Goal: Task Accomplishment & Management: Manage account settings

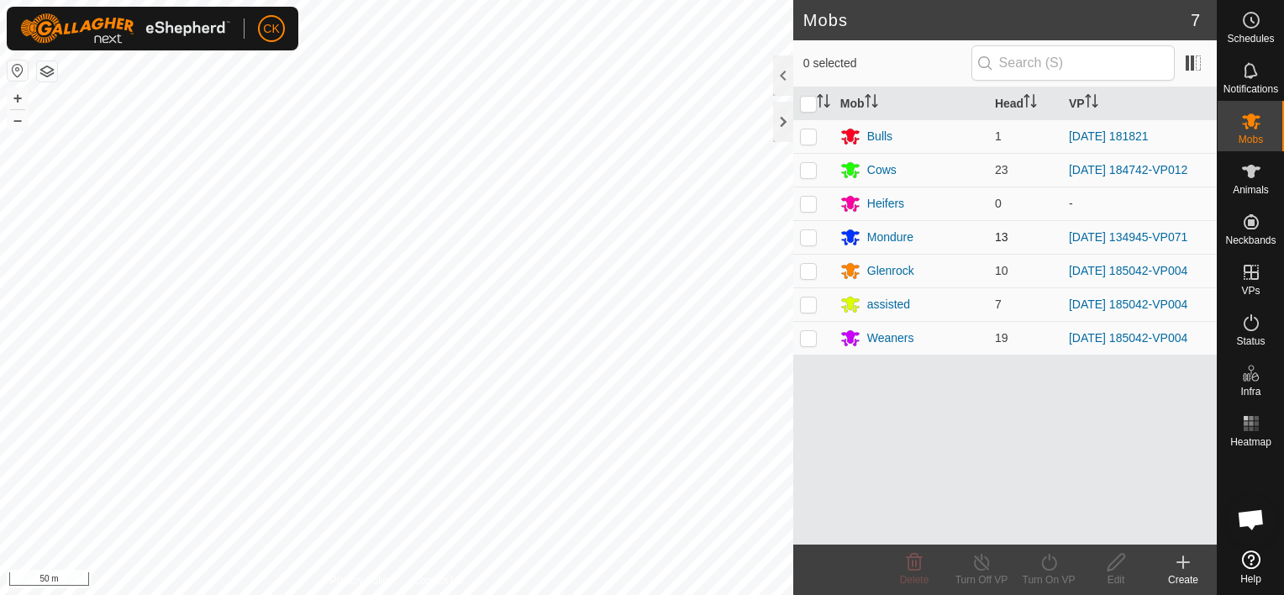
scroll to position [491, 0]
click at [1251, 173] on icon at bounding box center [1251, 171] width 18 height 13
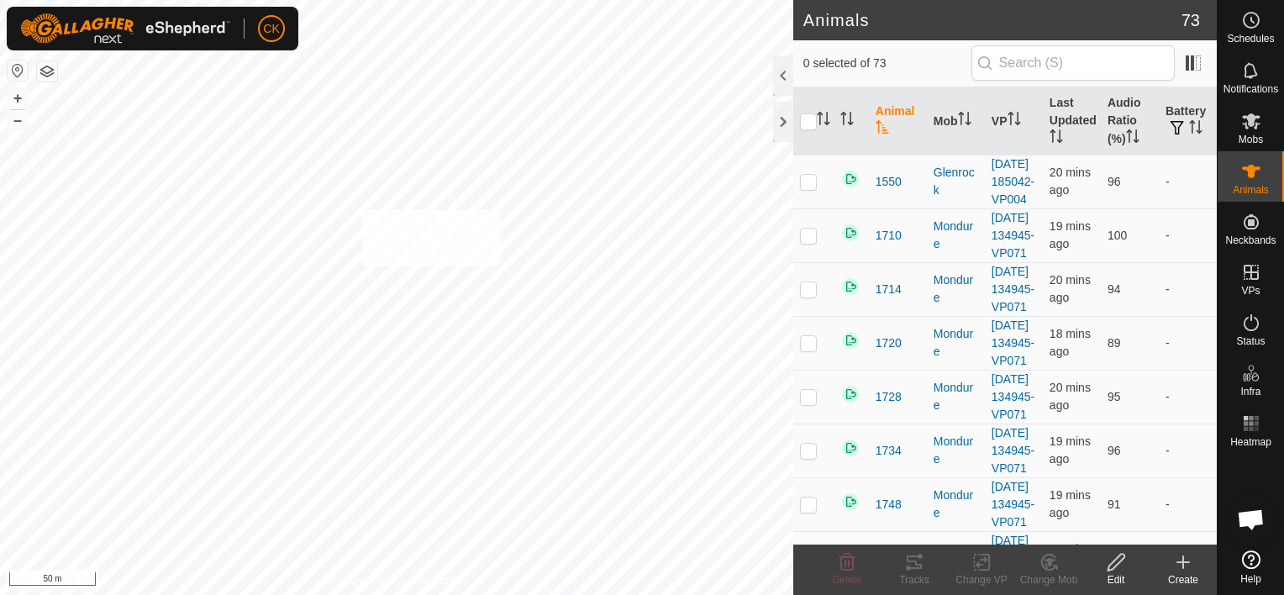
click at [362, 209] on div "2126 2575889768 assisted [DATE] 185042-VP004 + – ⇧ i 50 m" at bounding box center [397, 297] width 794 height 595
checkbox input "true"
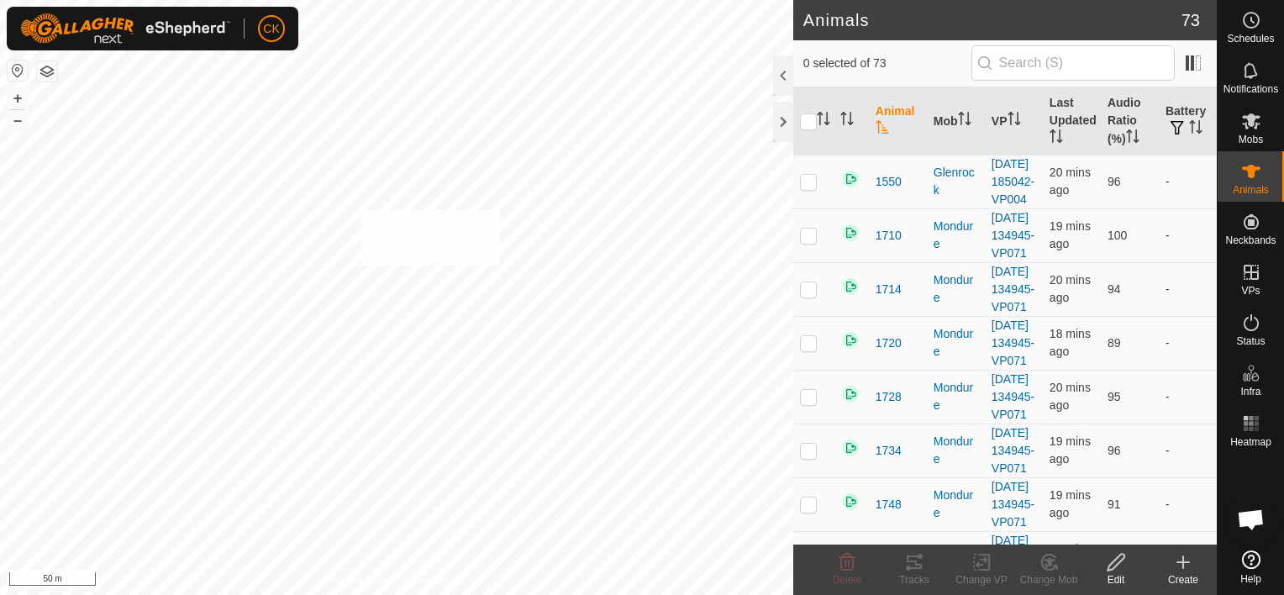
checkbox input "true"
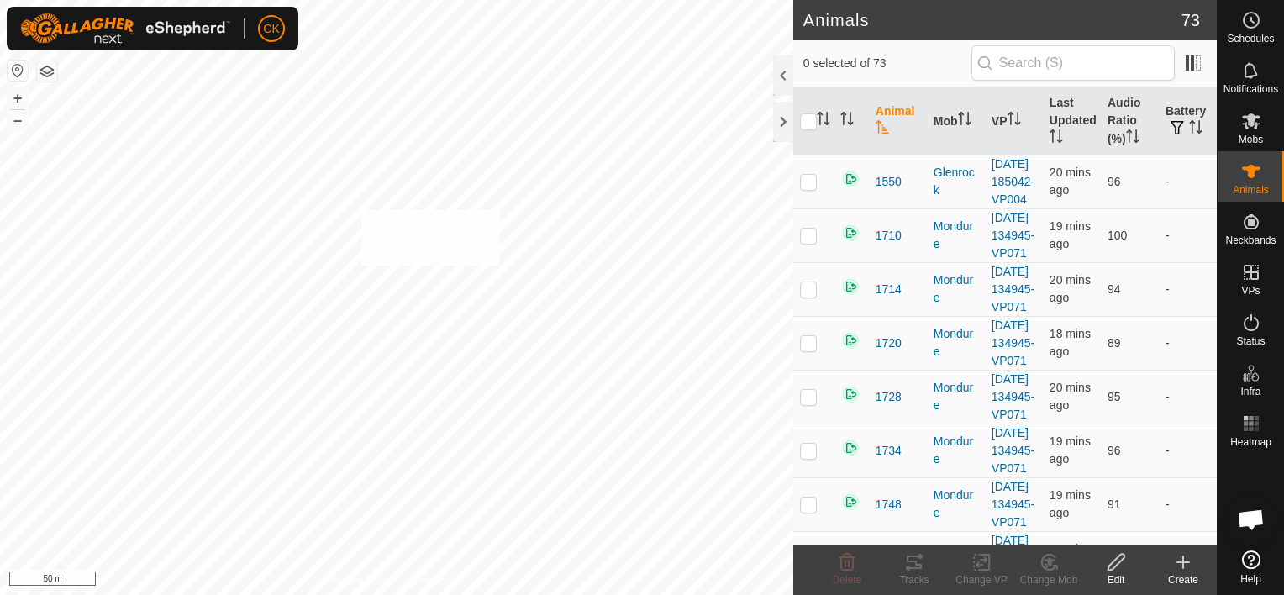
checkbox input "true"
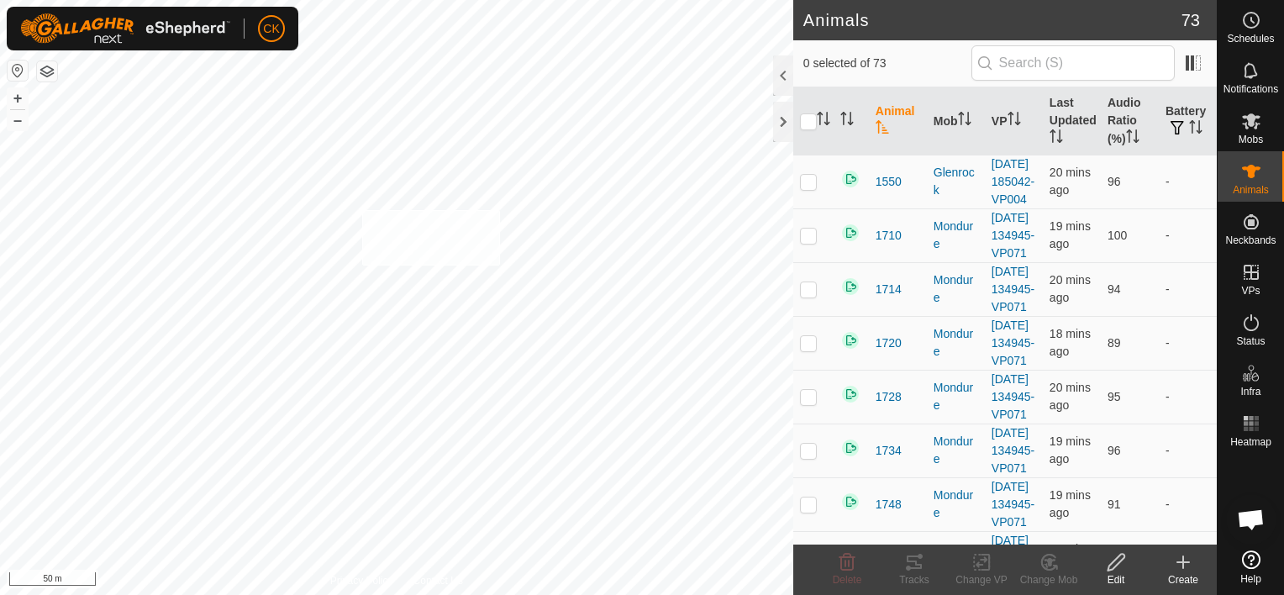
checkbox input "true"
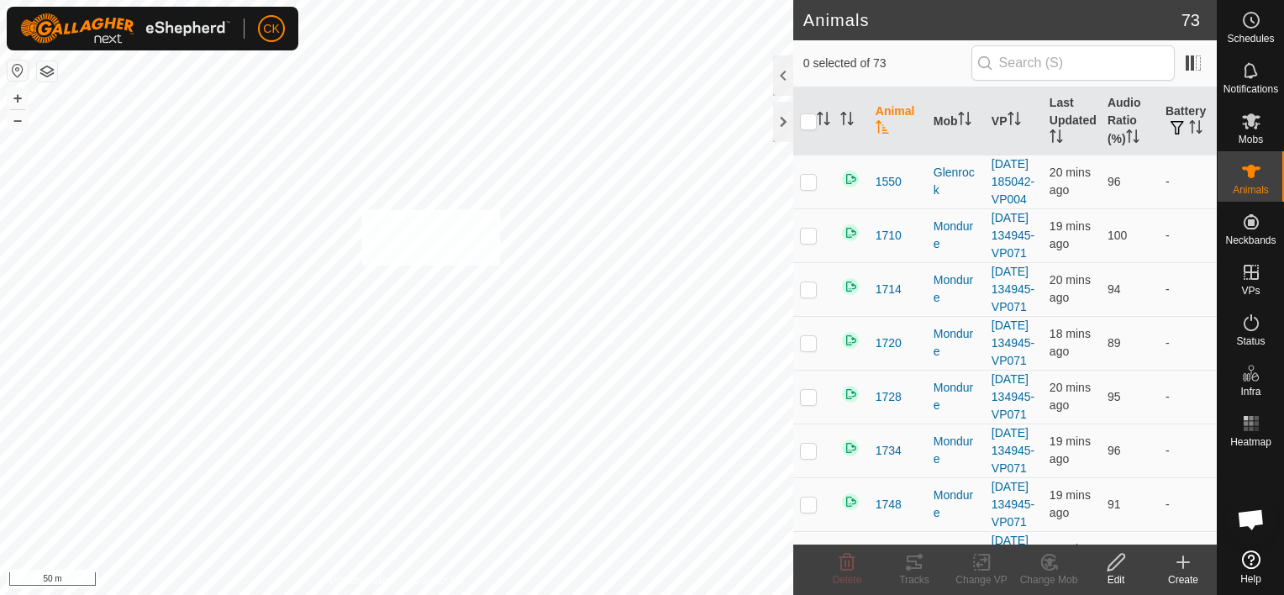
checkbox input "true"
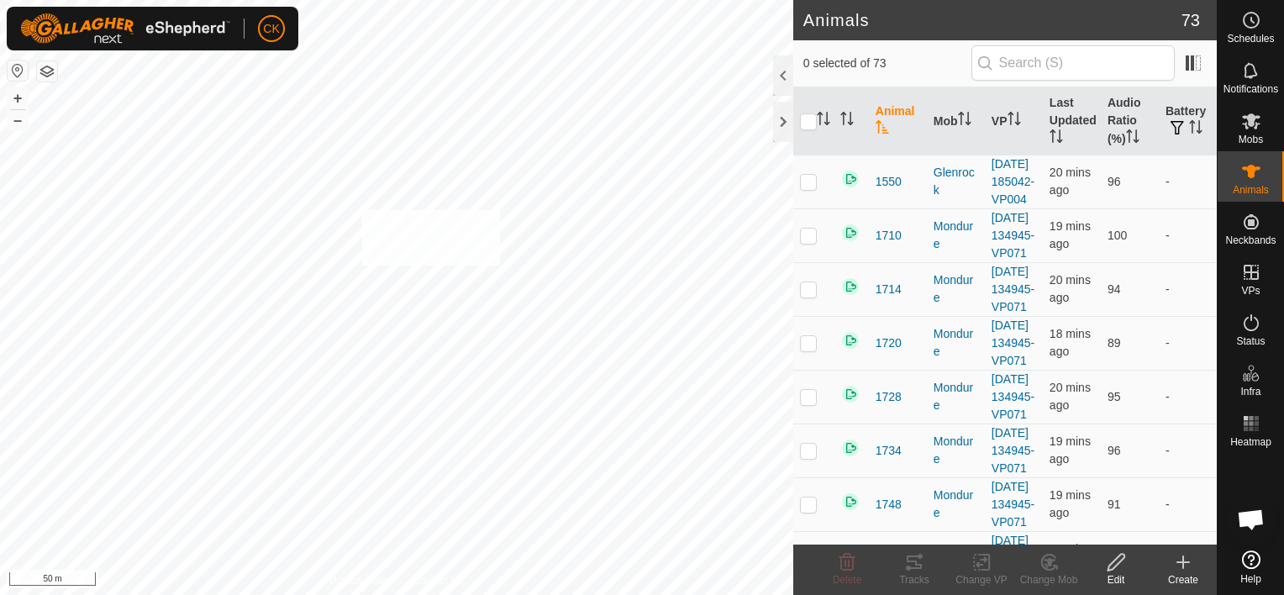
checkbox input "true"
click at [804, 187] on p-checkbox at bounding box center [808, 181] width 17 height 13
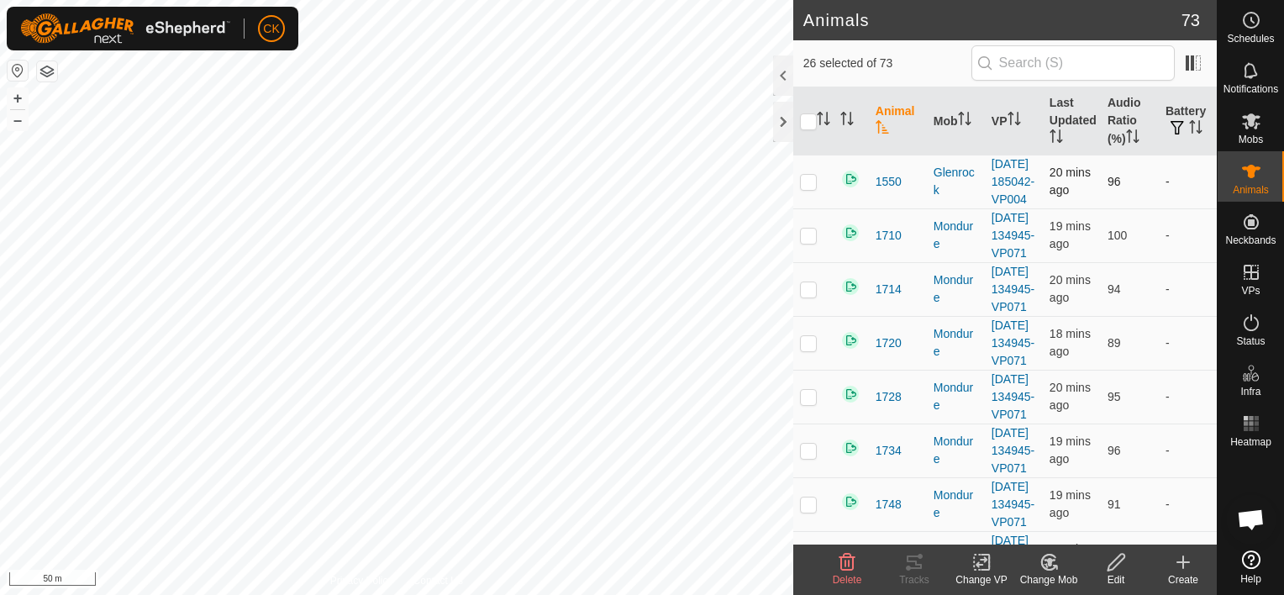
checkbox input "true"
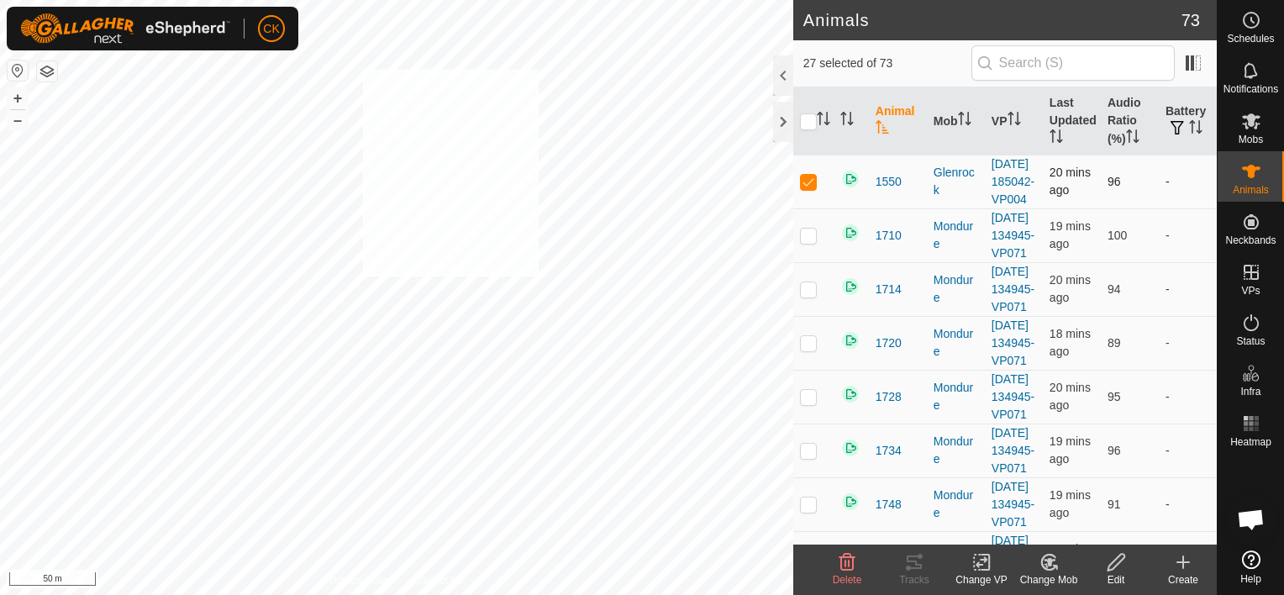
checkbox input "true"
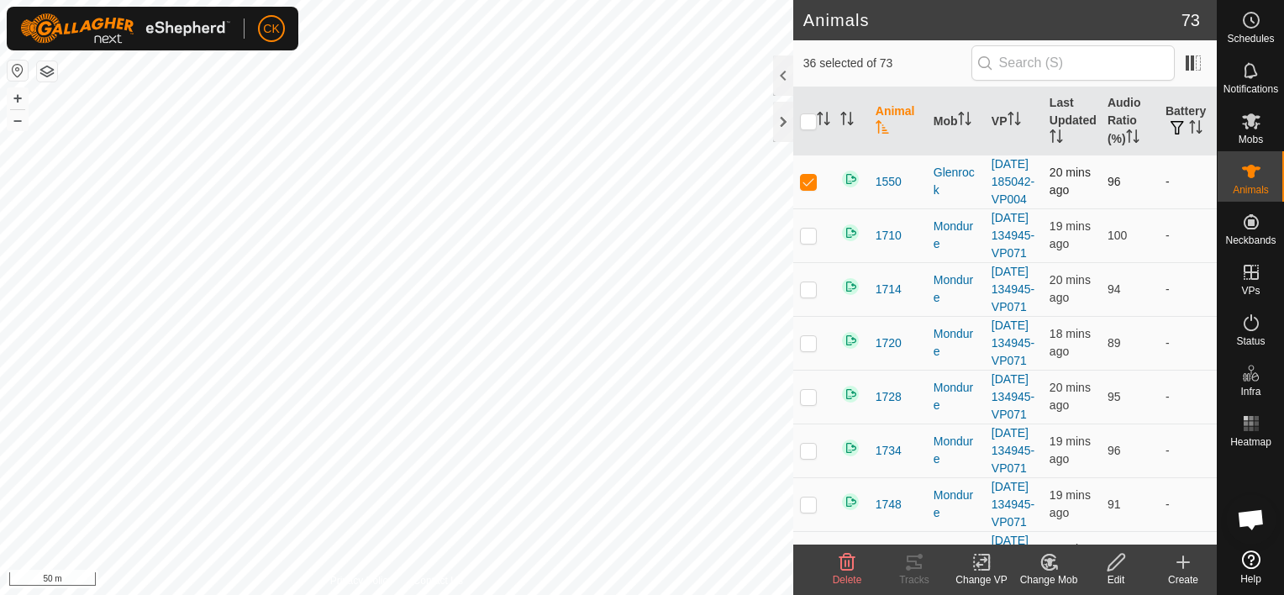
click at [808, 185] on p-checkbox at bounding box center [808, 181] width 17 height 13
checkbox input "false"
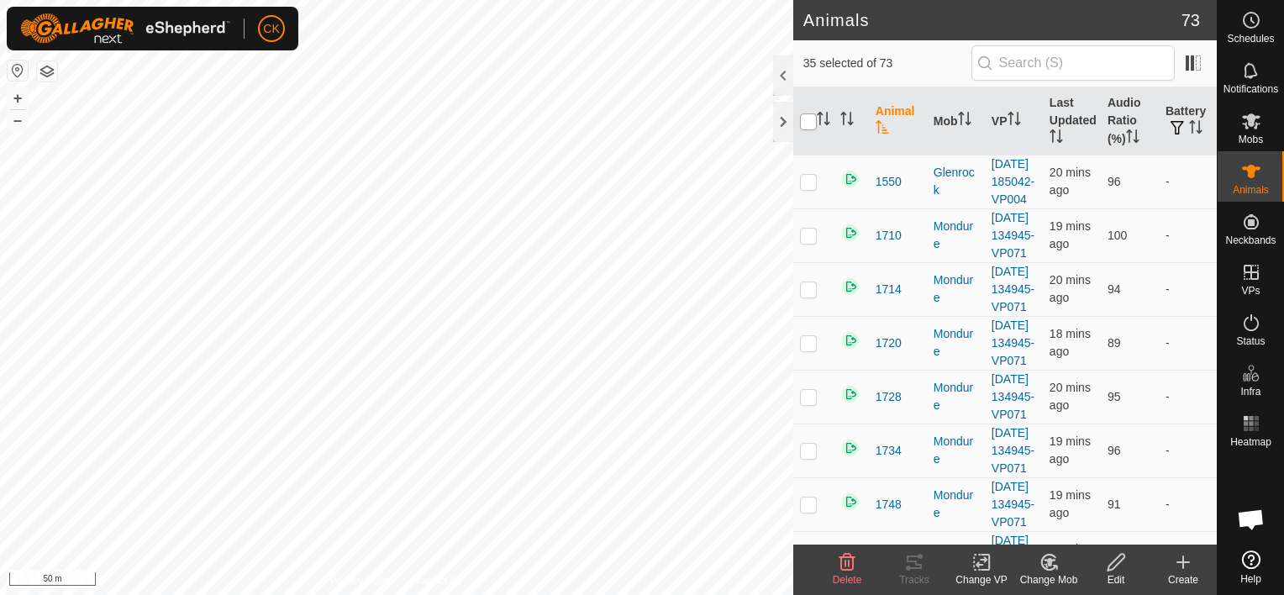
click at [808, 126] on input "checkbox" at bounding box center [808, 121] width 17 height 17
checkbox input "true"
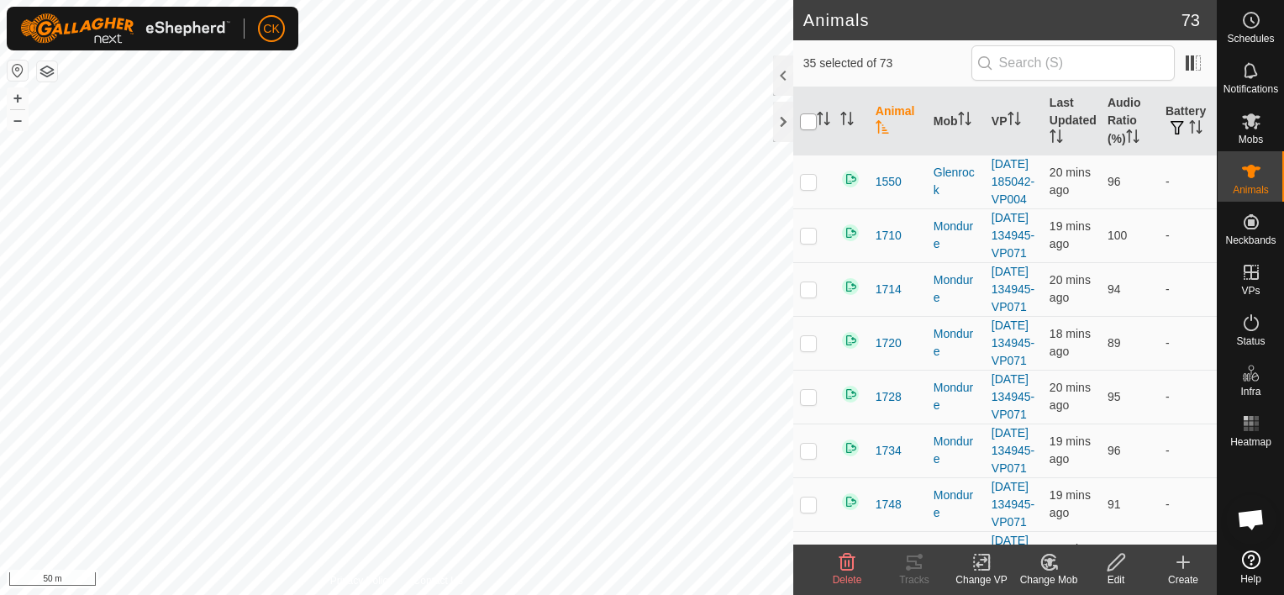
checkbox input "true"
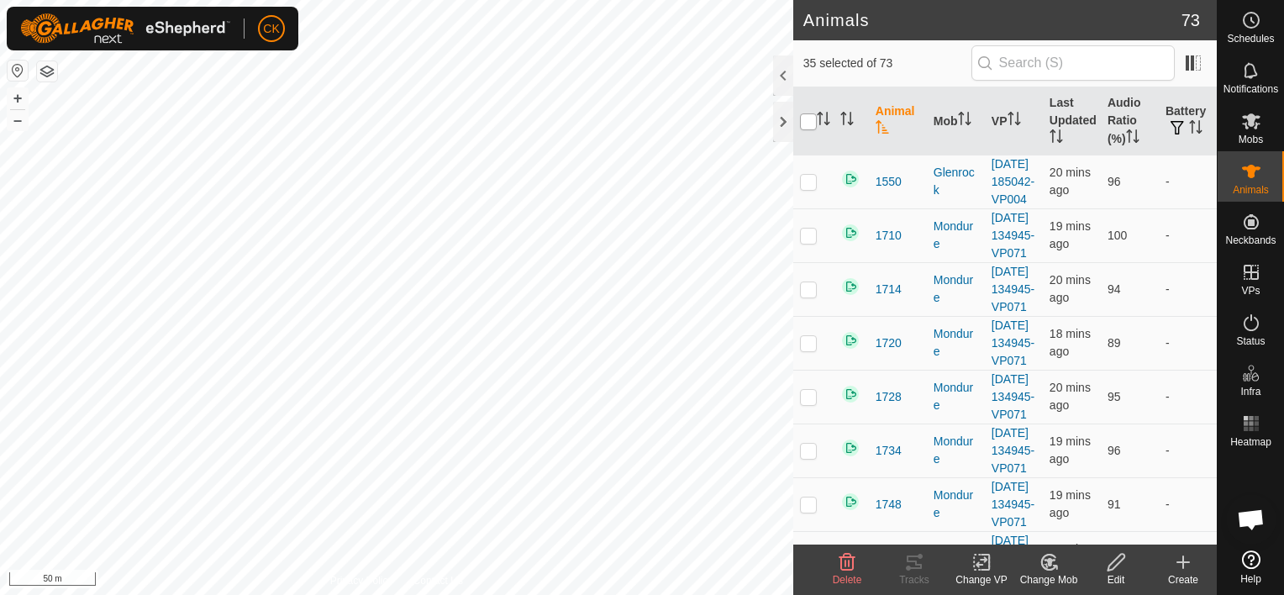
checkbox input "true"
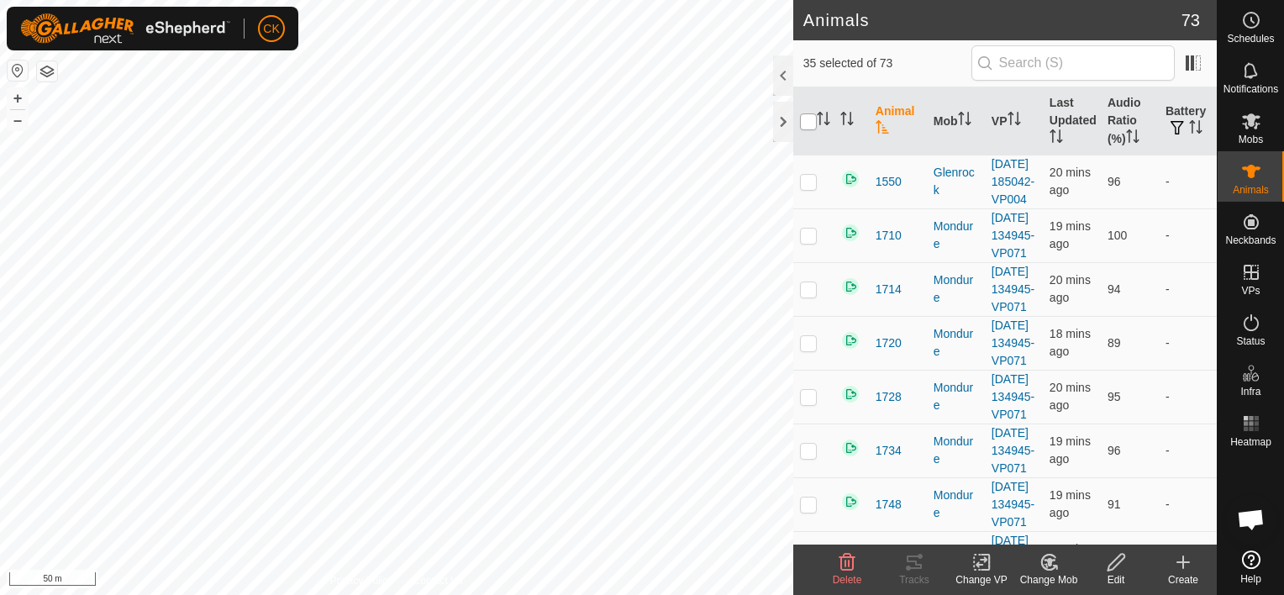
checkbox input "true"
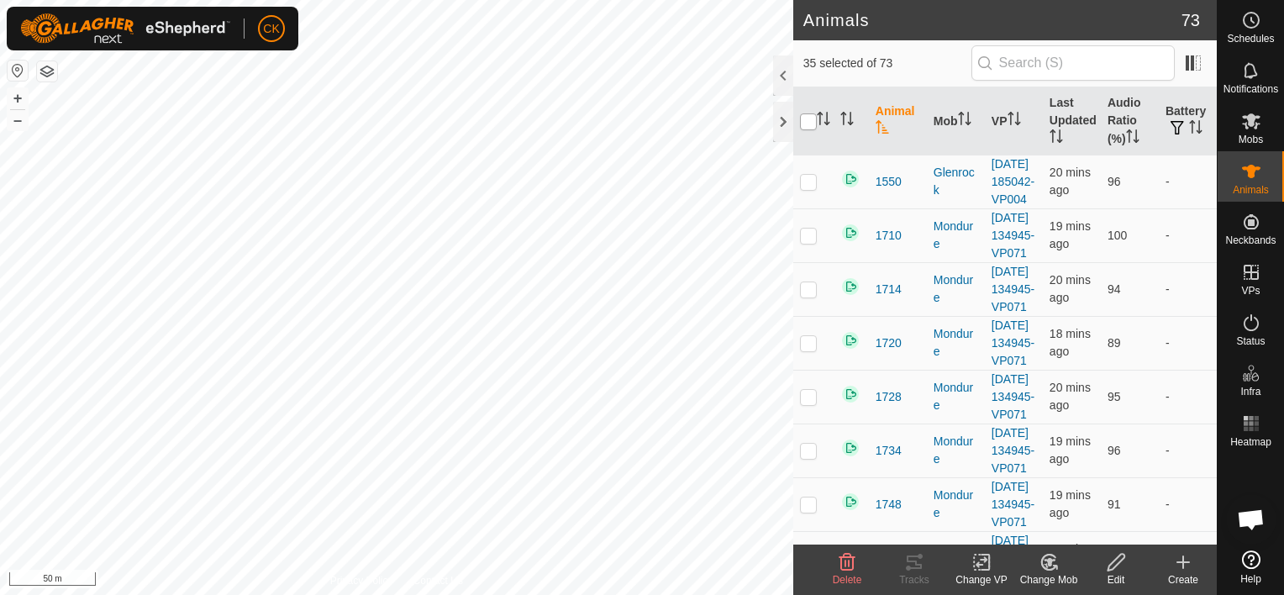
checkbox input "true"
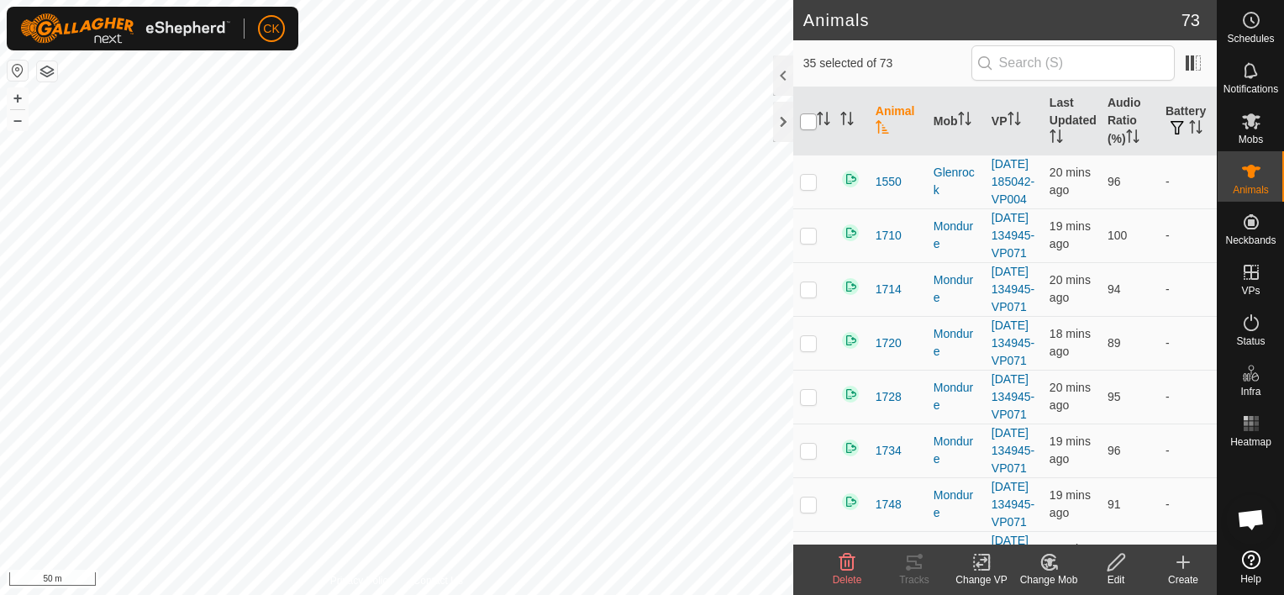
checkbox input "true"
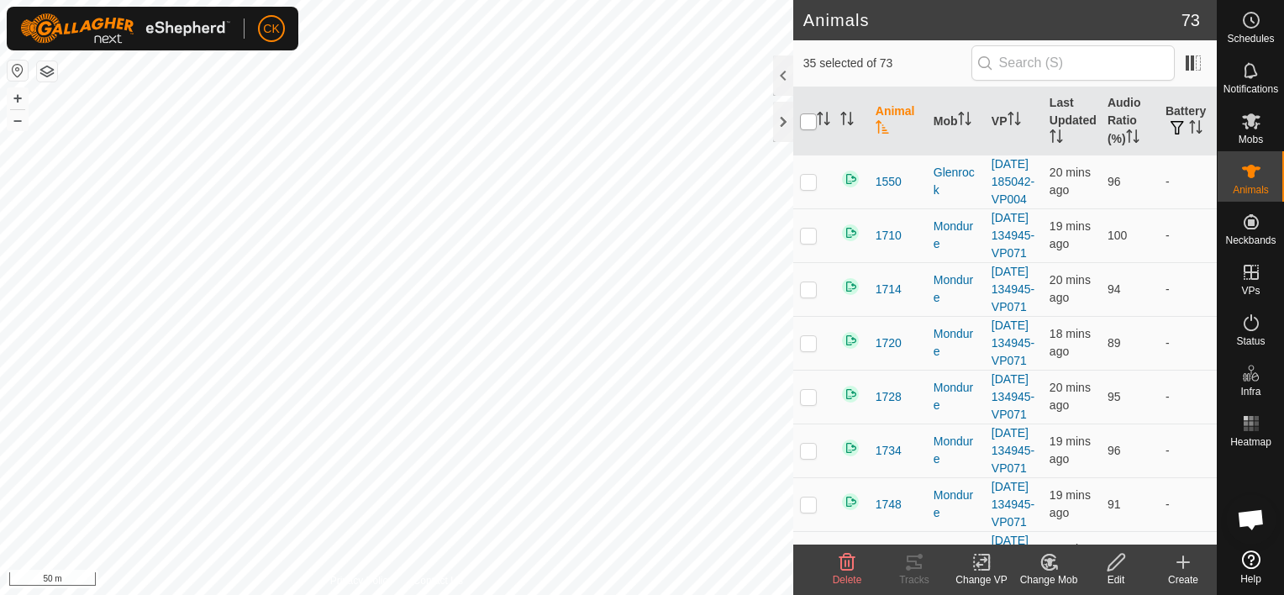
checkbox input "true"
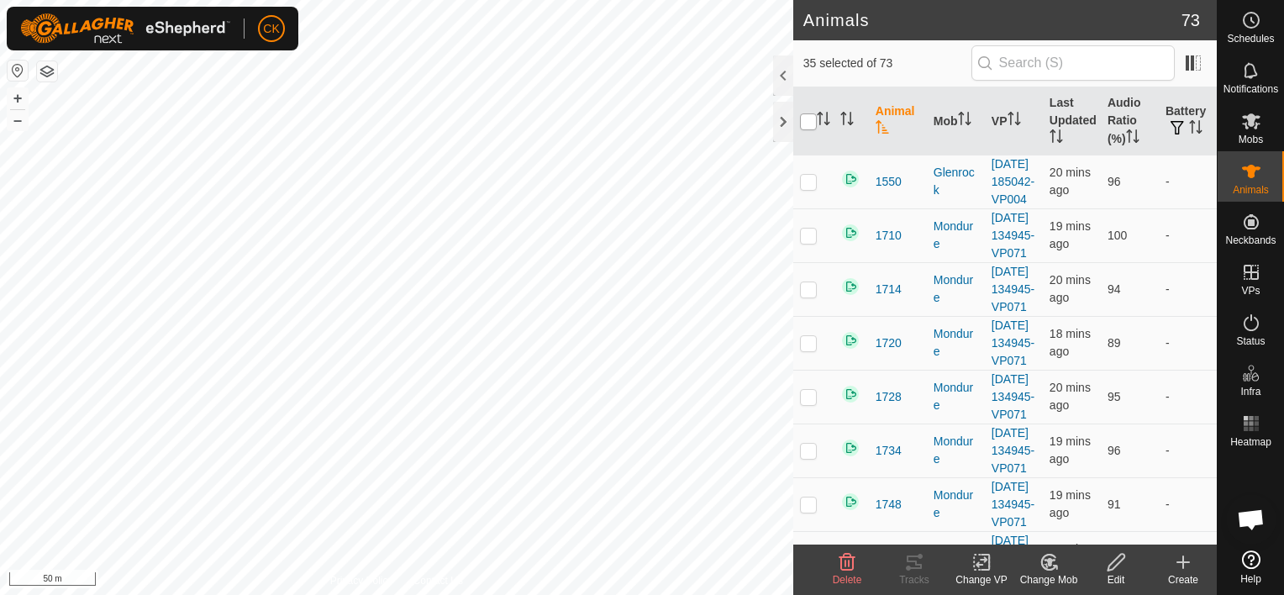
checkbox input "true"
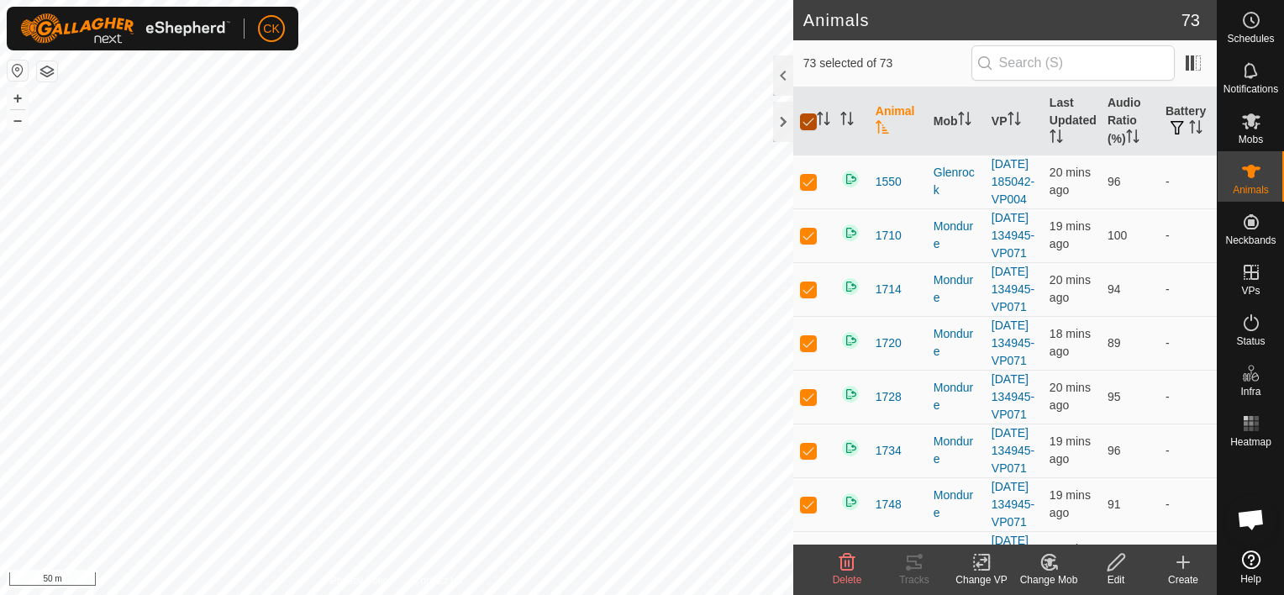
click at [808, 126] on input "checkbox" at bounding box center [808, 121] width 17 height 17
checkbox input "false"
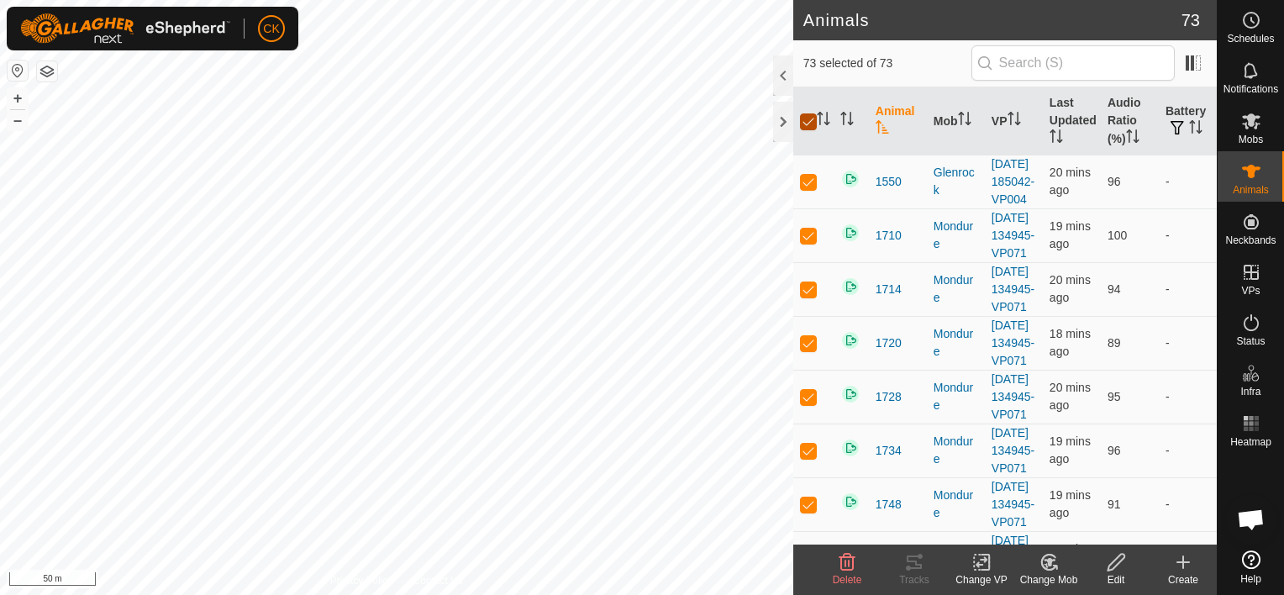
checkbox input "false"
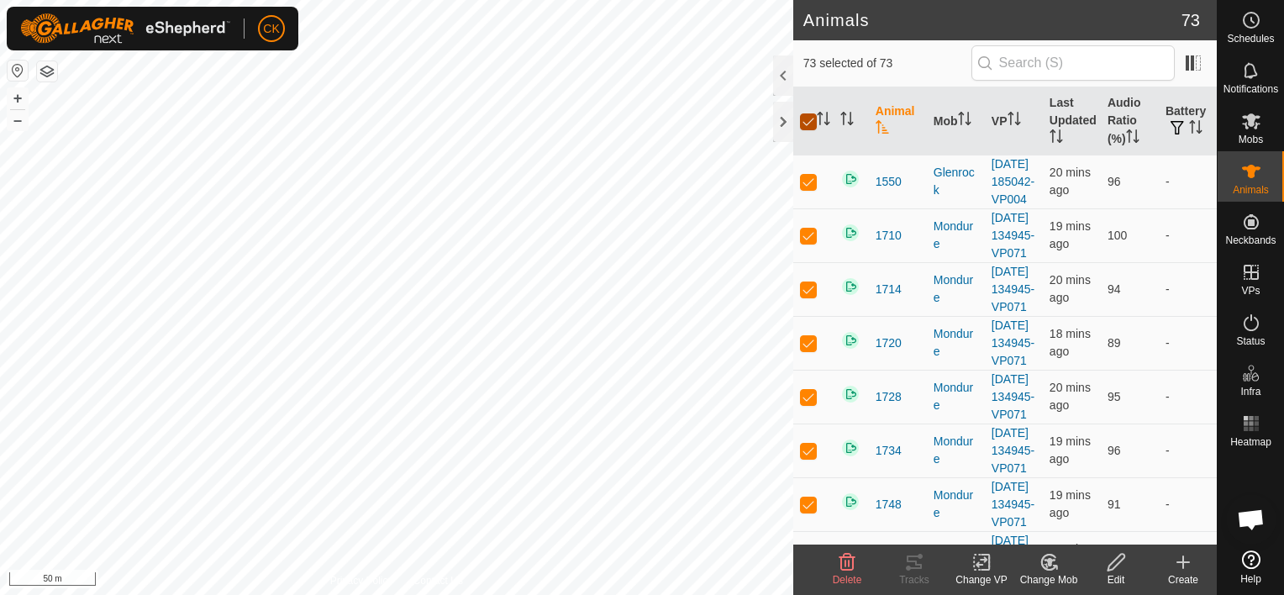
checkbox input "false"
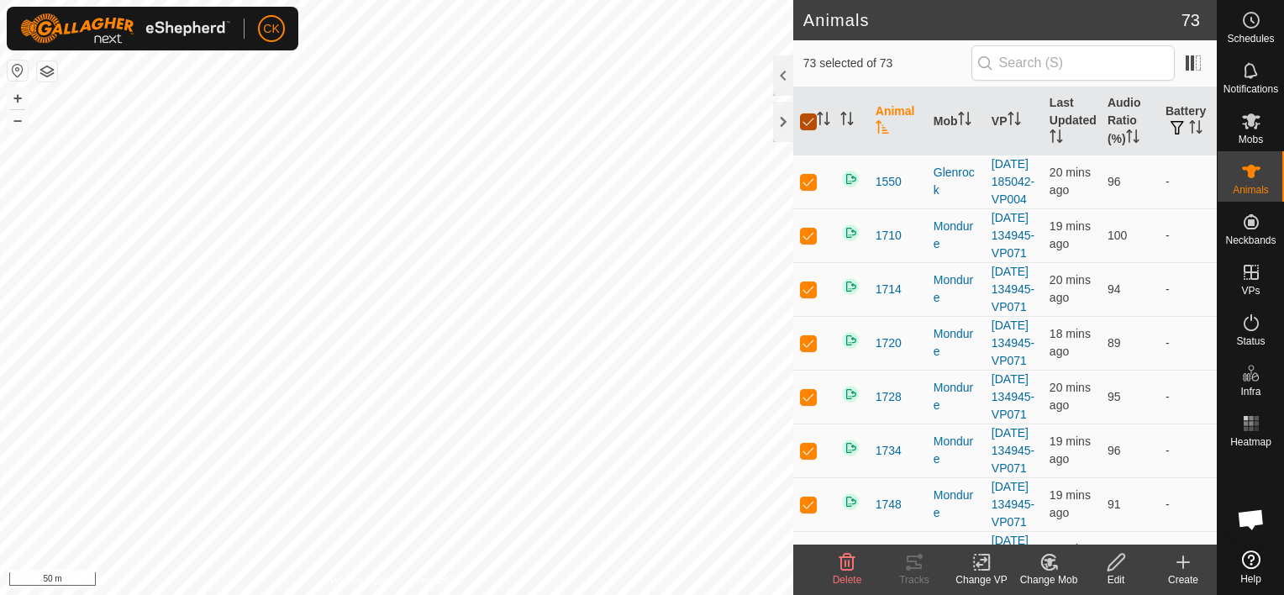
checkbox input "false"
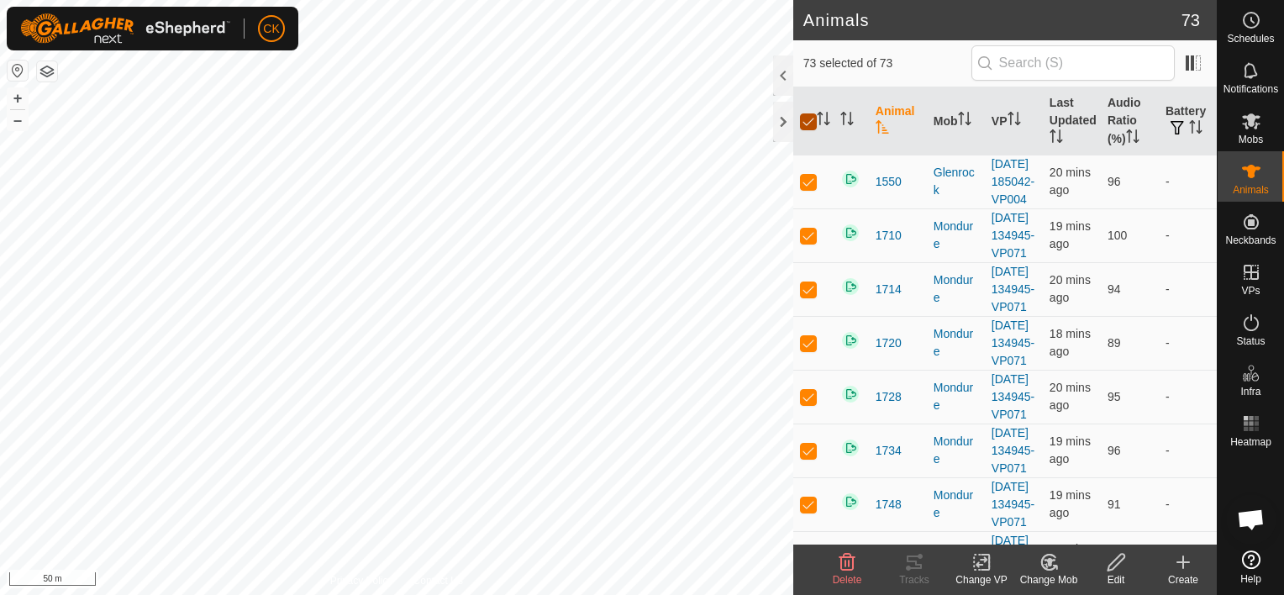
checkbox input "false"
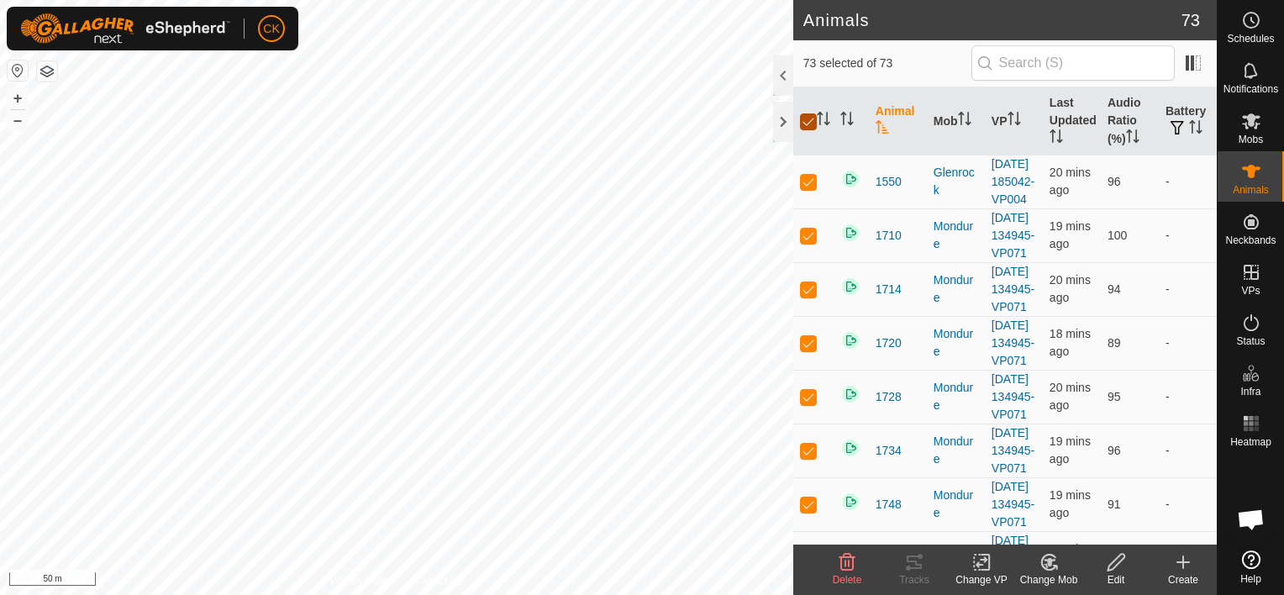
checkbox input "false"
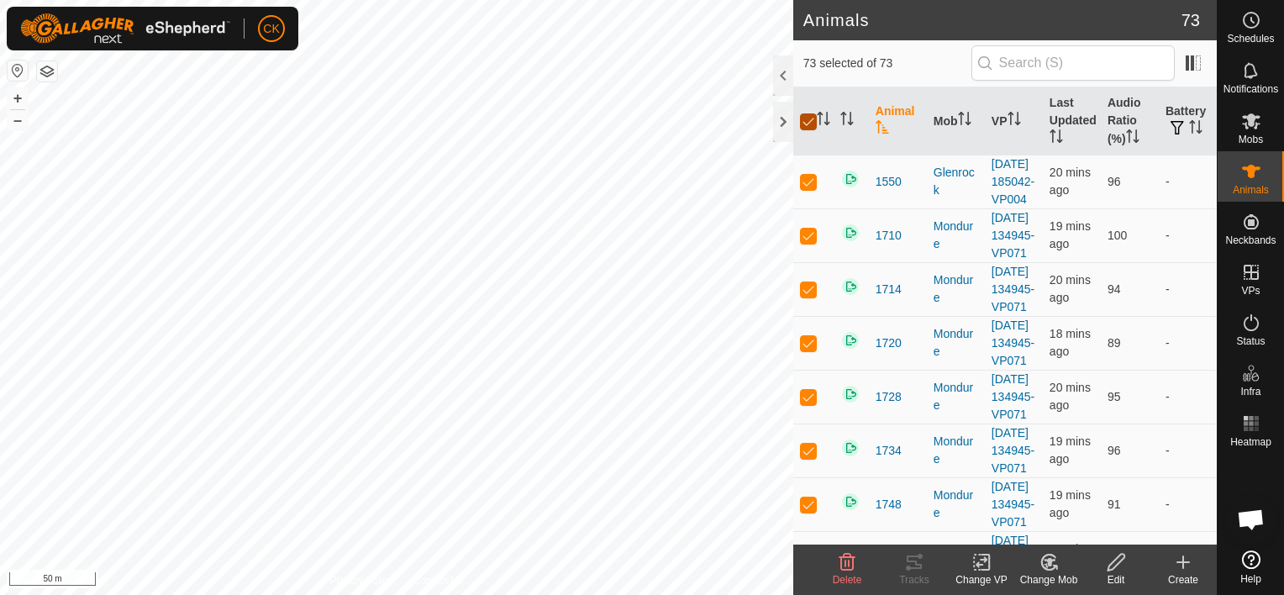
checkbox input "false"
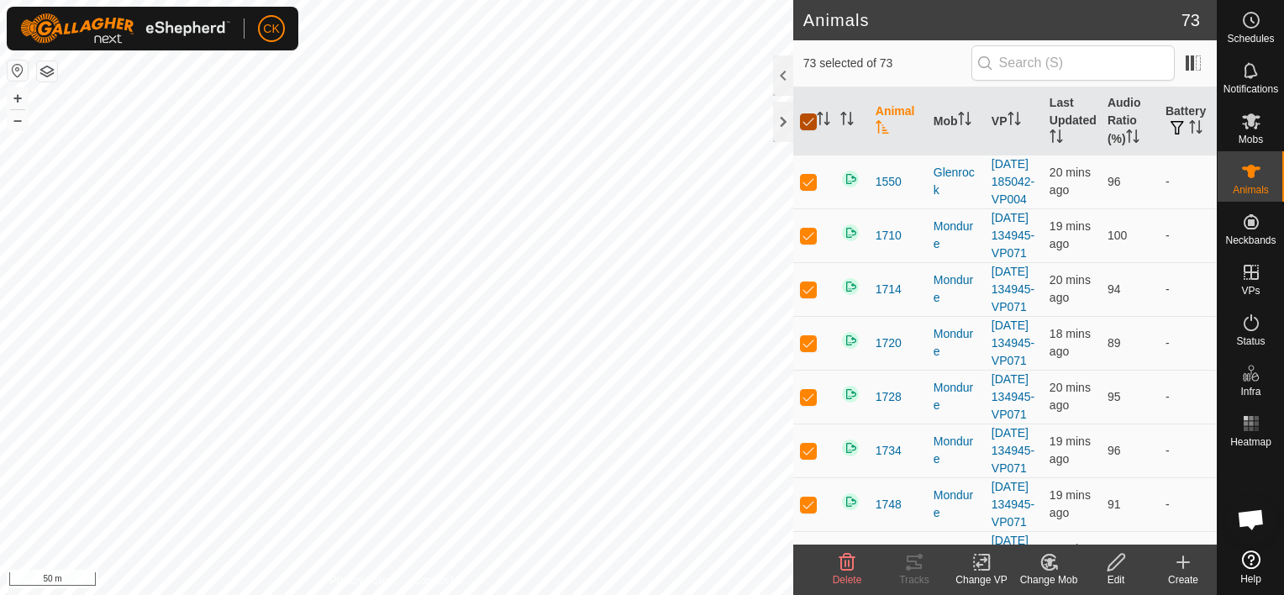
checkbox input "false"
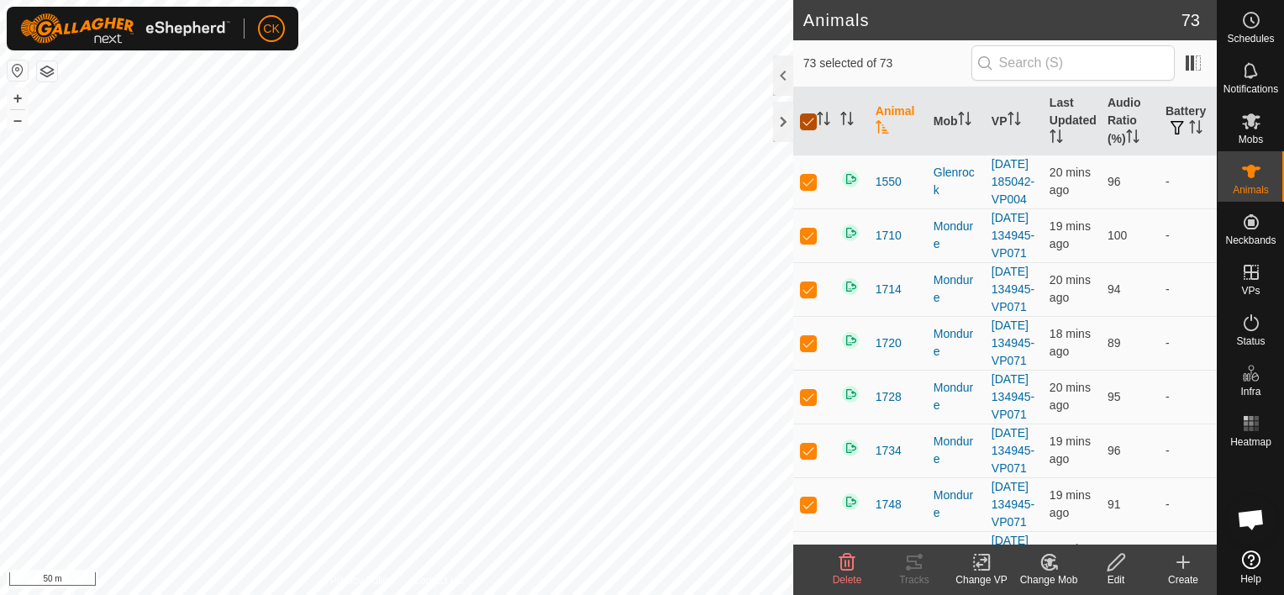
checkbox input "false"
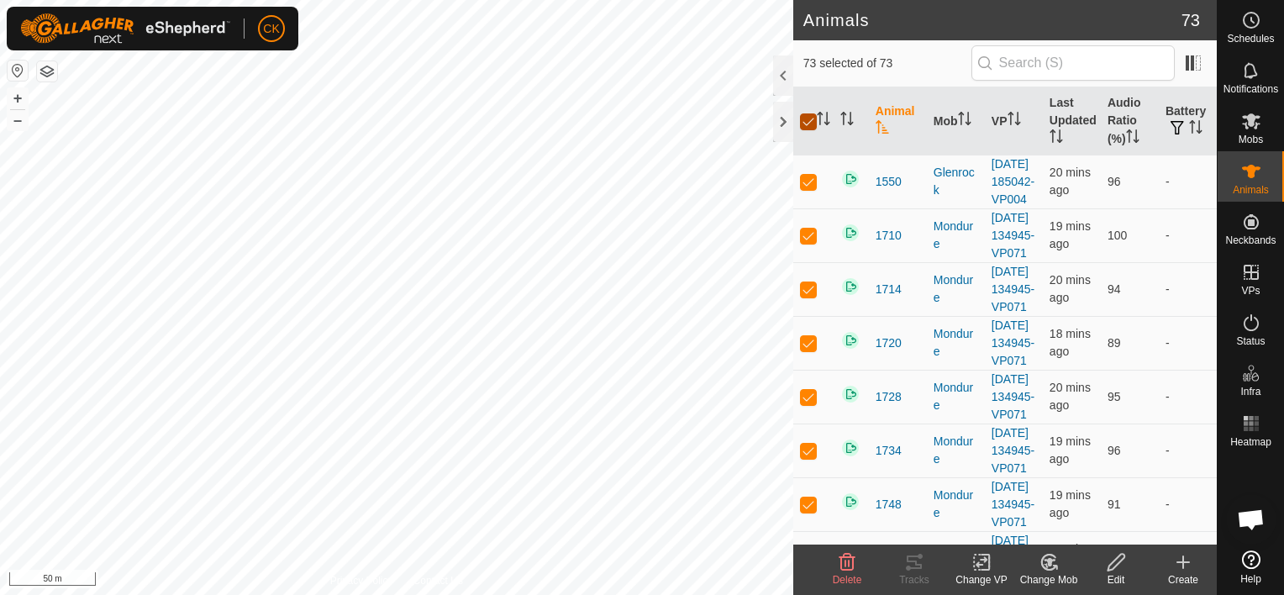
checkbox input "false"
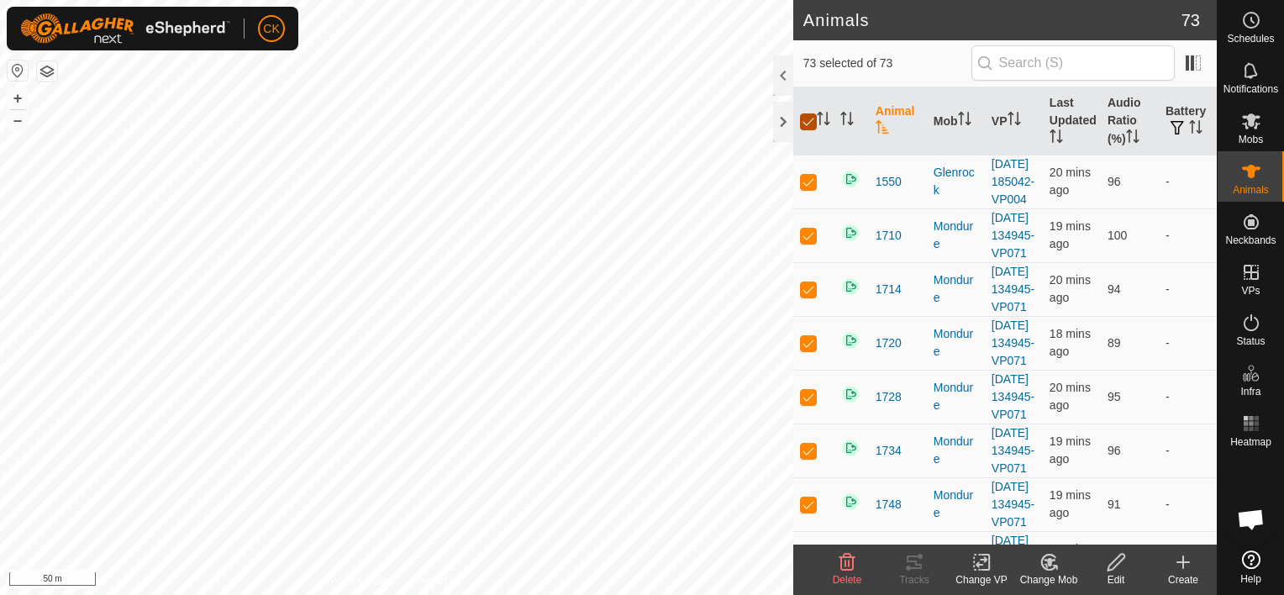
checkbox input "false"
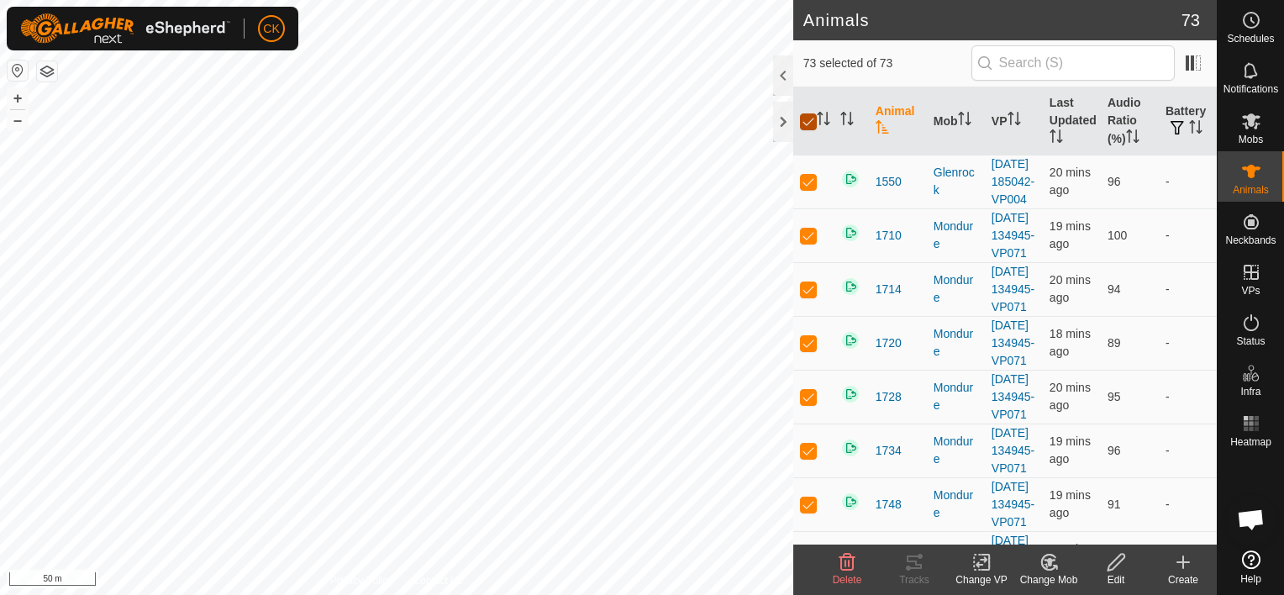
checkbox input "false"
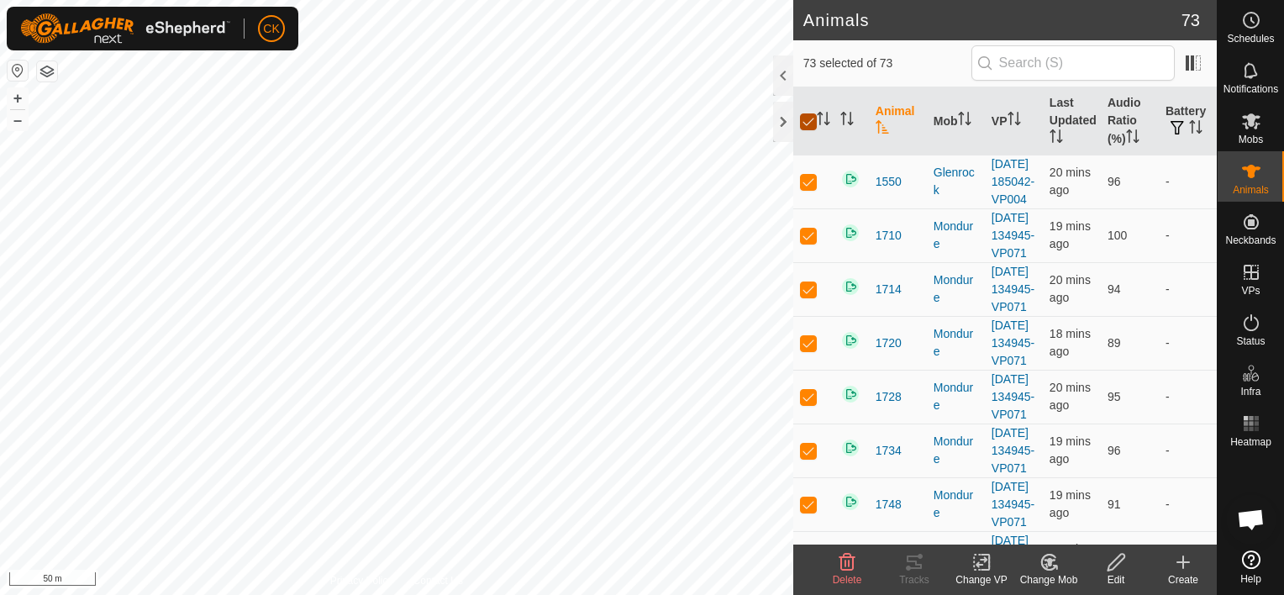
checkbox input "false"
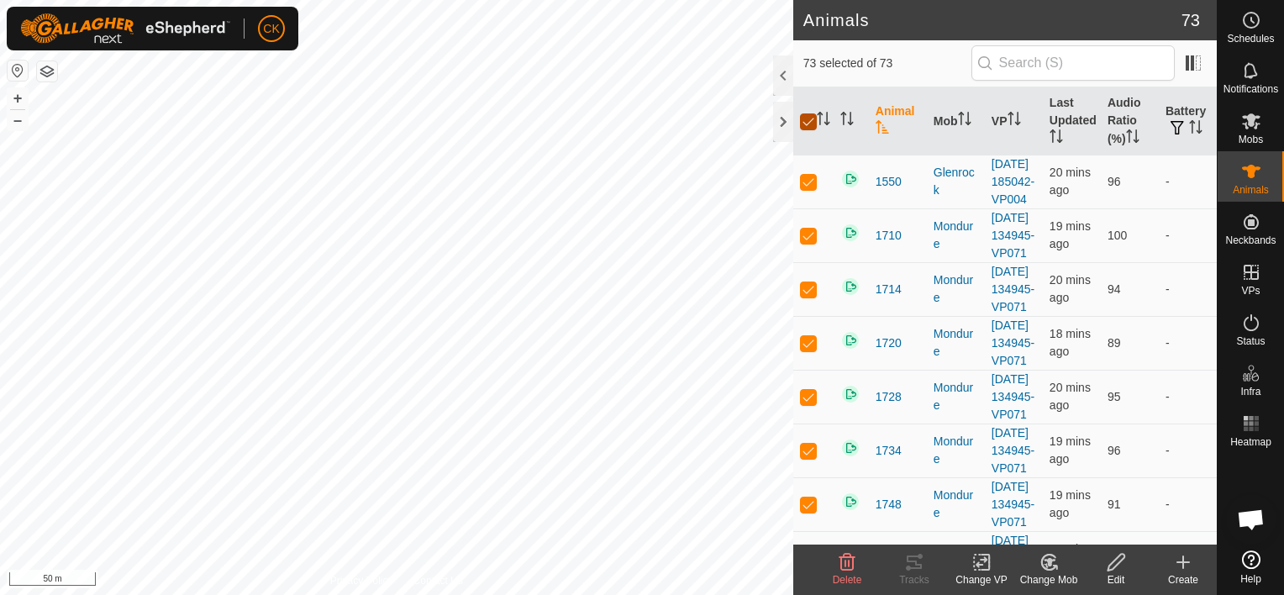
checkbox input "false"
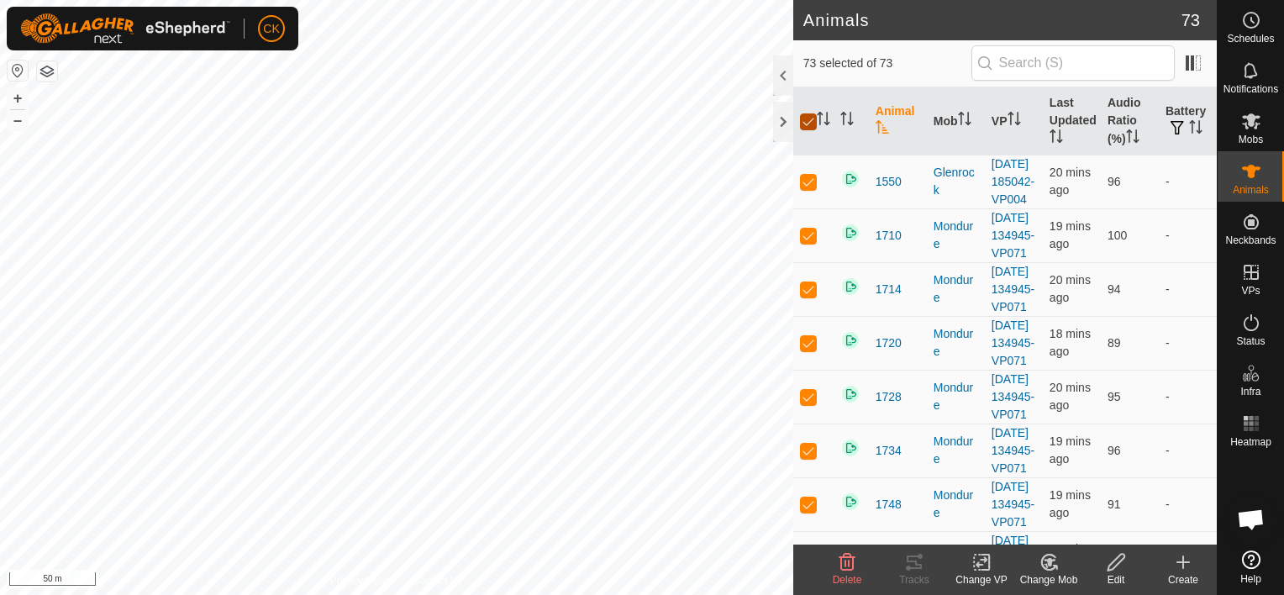
checkbox input "false"
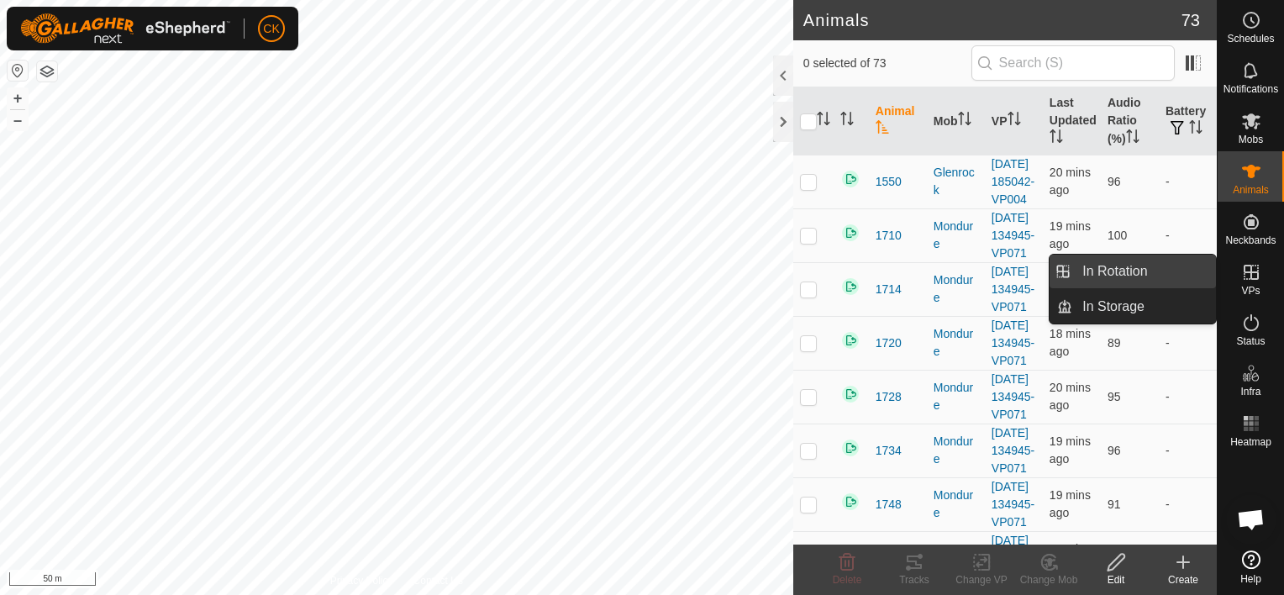
click at [1151, 269] on link "In Rotation" at bounding box center [1145, 272] width 144 height 34
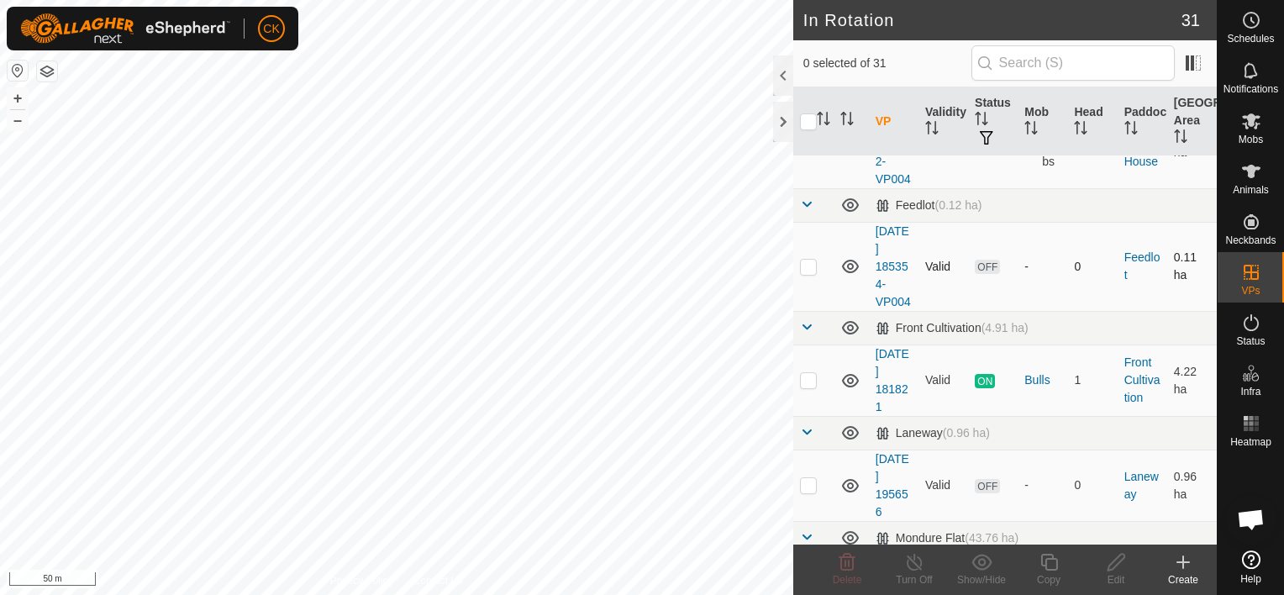
scroll to position [504, 0]
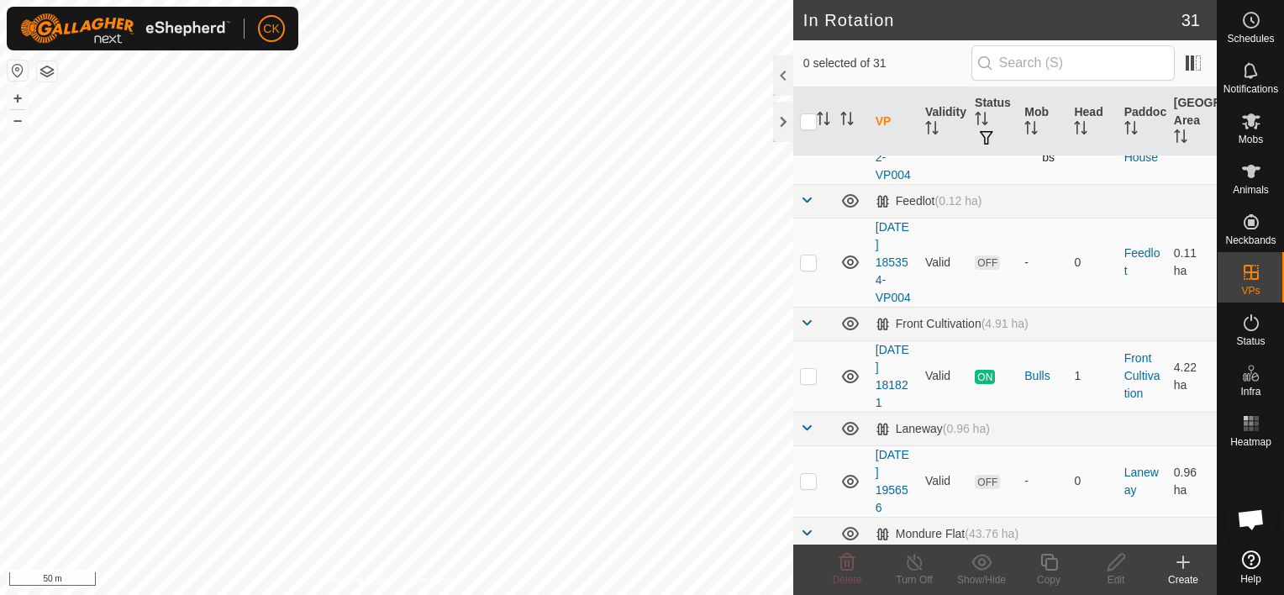
click at [806, 146] on p-checkbox at bounding box center [808, 139] width 17 height 13
checkbox input "true"
click at [1049, 565] on icon at bounding box center [1049, 562] width 21 height 20
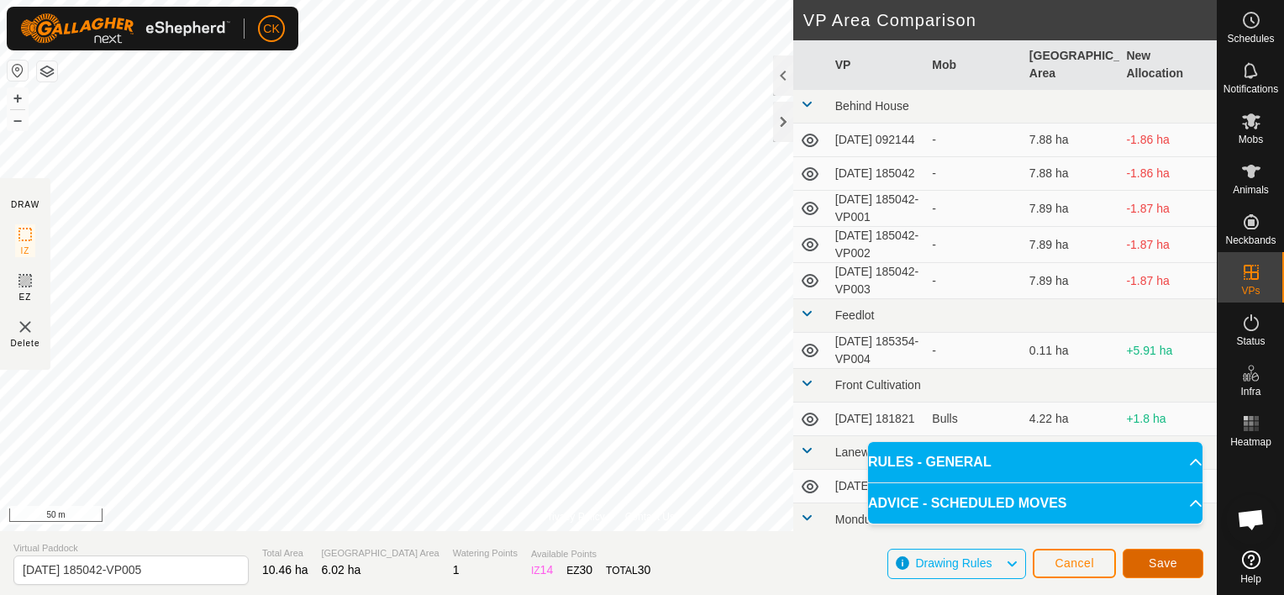
click at [1141, 557] on button "Save" at bounding box center [1163, 563] width 81 height 29
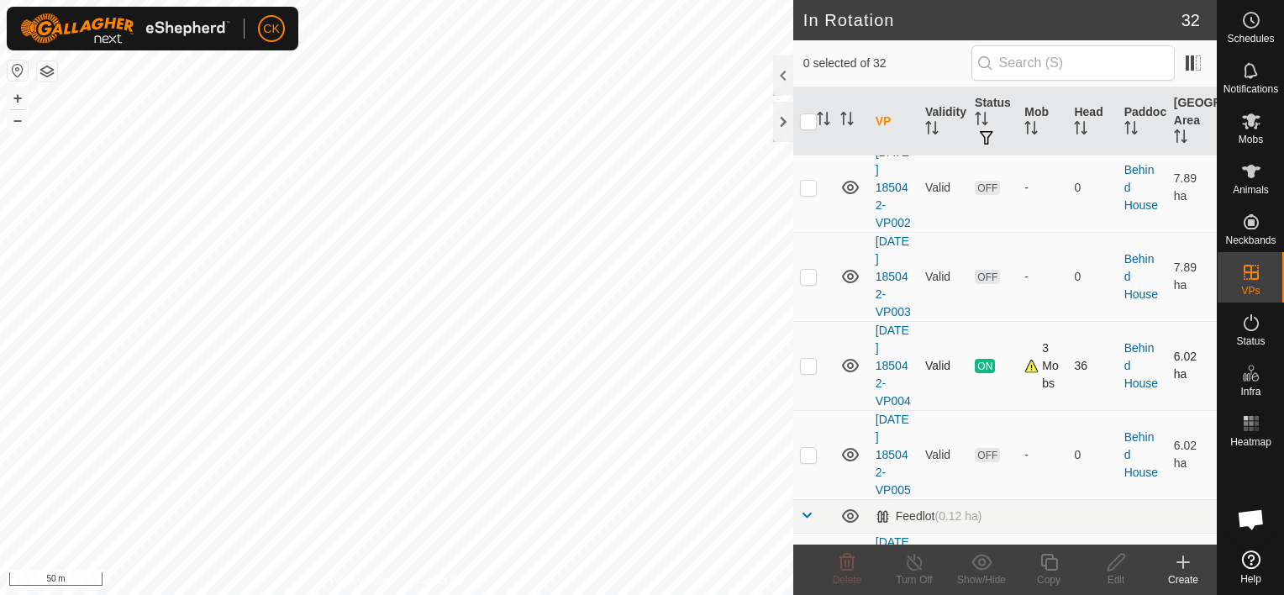
scroll to position [336, 0]
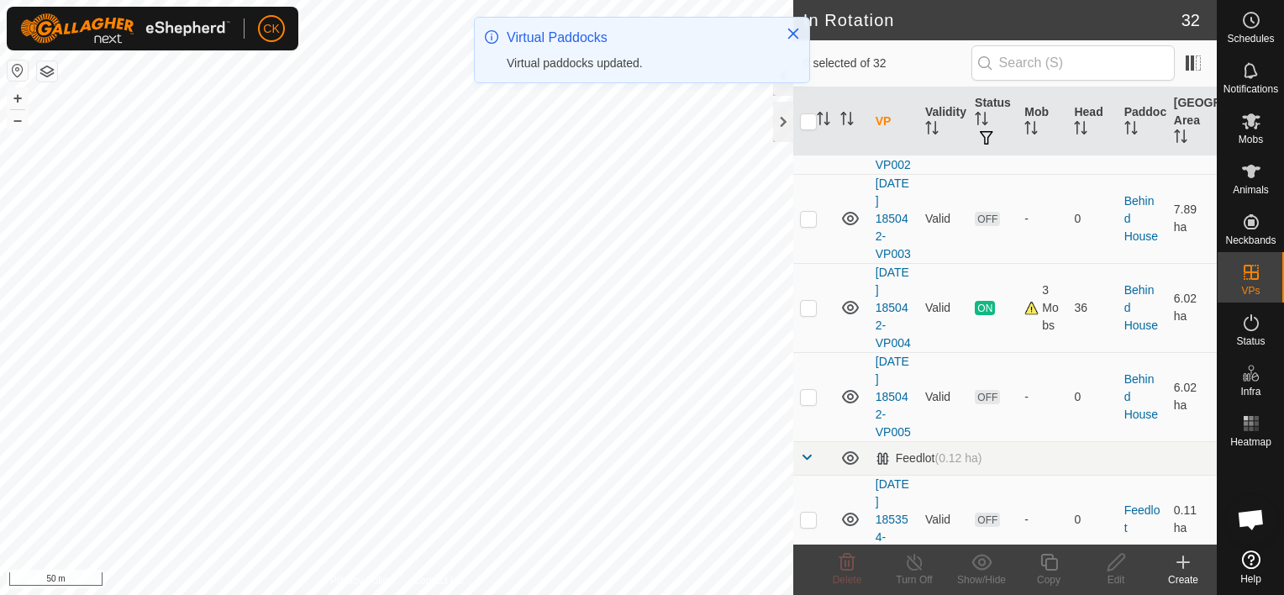
click at [804, 403] on p-checkbox at bounding box center [808, 396] width 17 height 13
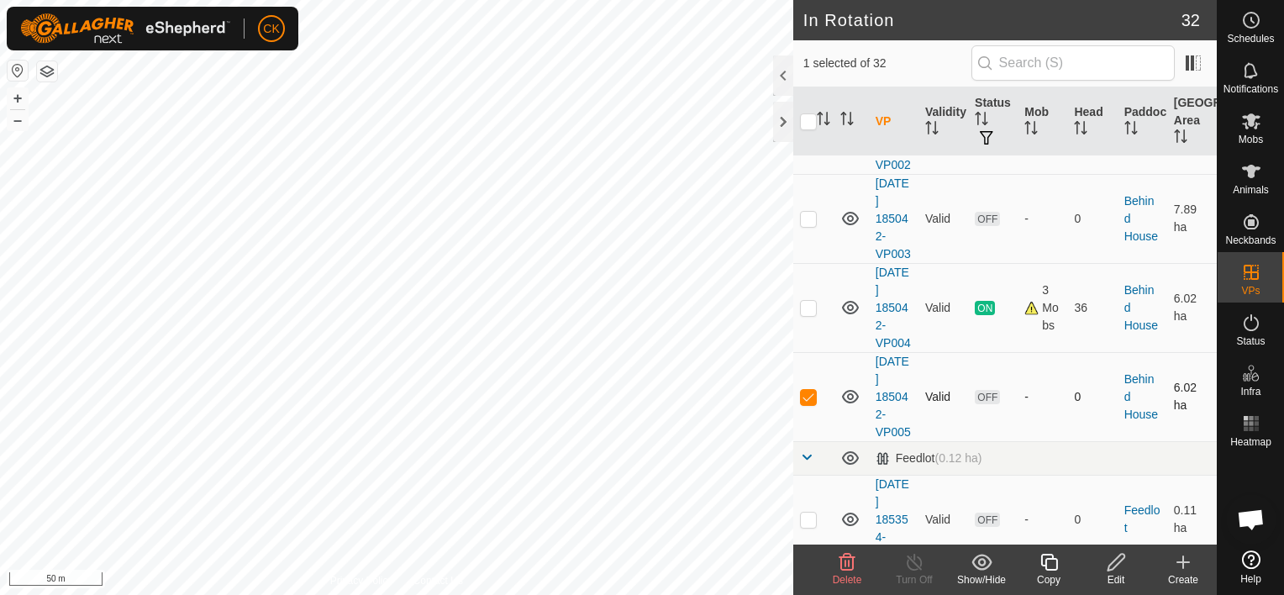
click at [804, 403] on p-checkbox at bounding box center [808, 396] width 17 height 13
checkbox input "false"
click at [1026, 335] on div "3 Mobs" at bounding box center [1043, 308] width 36 height 53
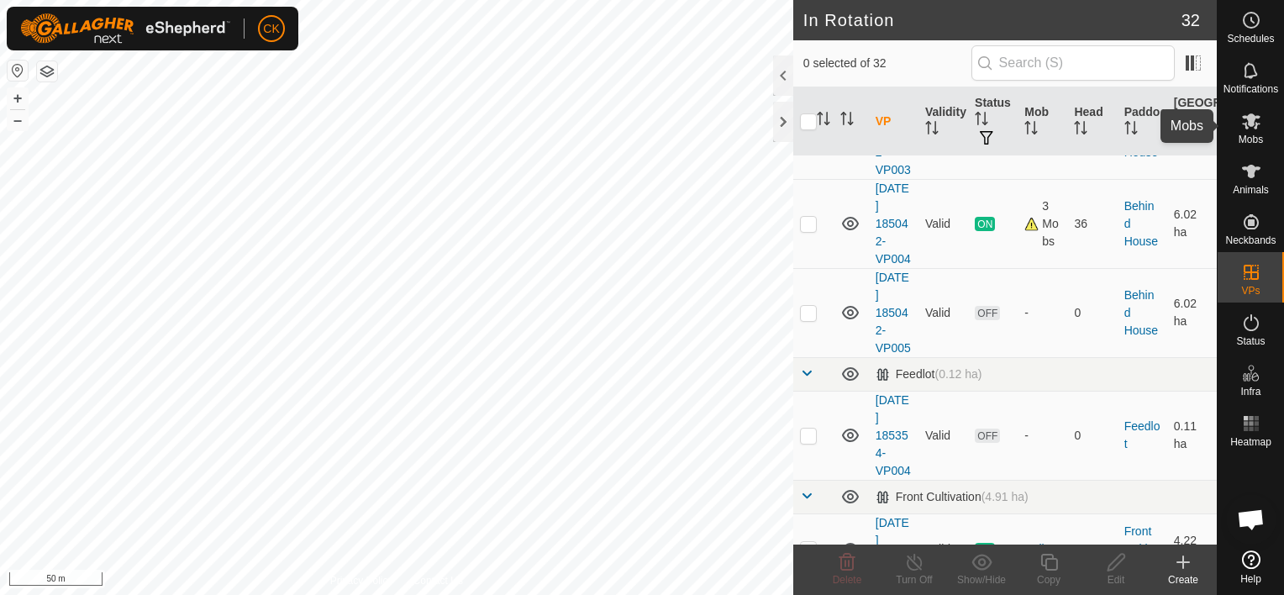
click at [1250, 123] on icon at bounding box center [1251, 121] width 18 height 16
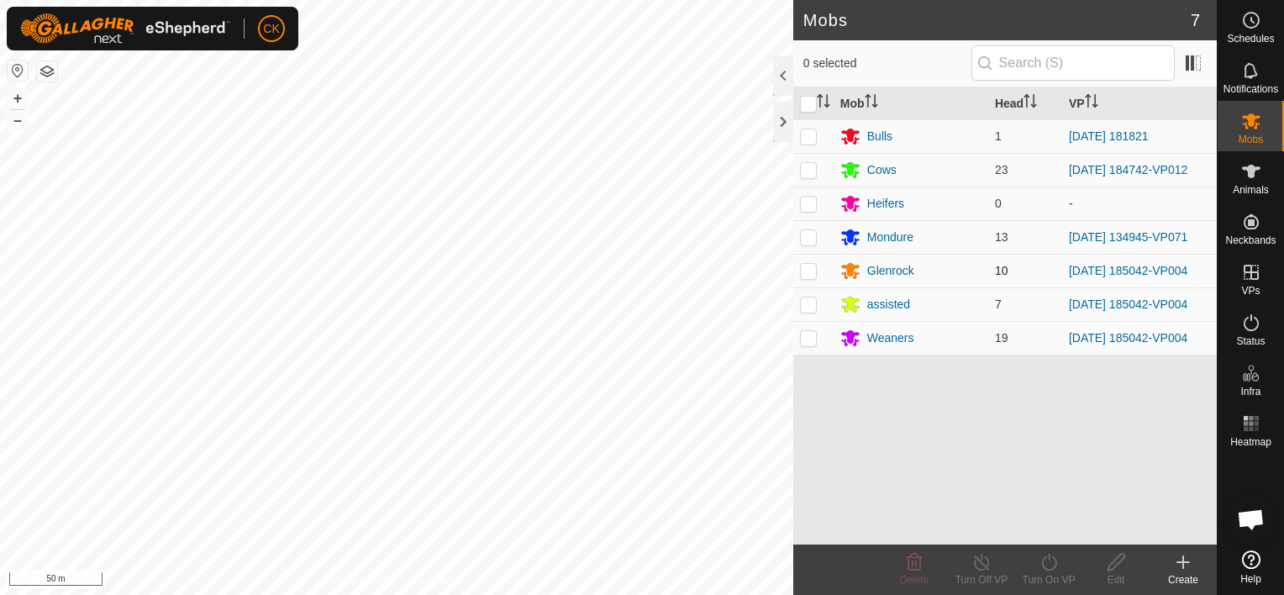
click at [807, 268] on p-checkbox at bounding box center [808, 270] width 17 height 13
checkbox input "true"
click at [809, 306] on p-checkbox at bounding box center [808, 304] width 17 height 13
checkbox input "true"
click at [810, 335] on p-checkbox at bounding box center [808, 337] width 17 height 13
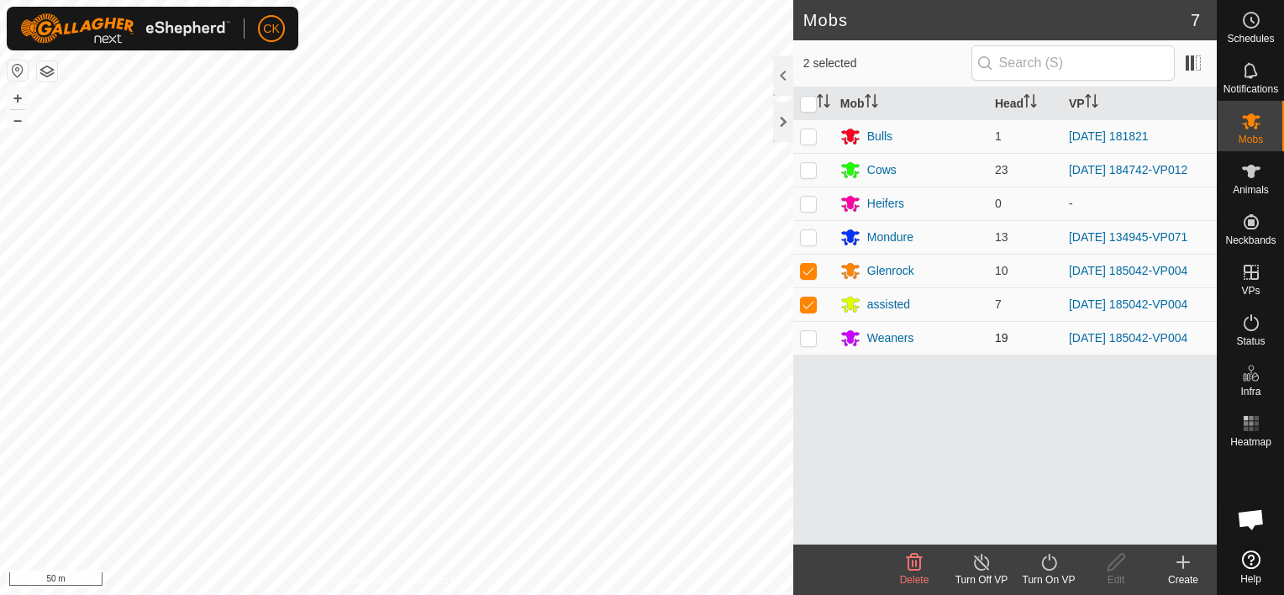
checkbox input "true"
click at [1045, 563] on icon at bounding box center [1049, 562] width 21 height 20
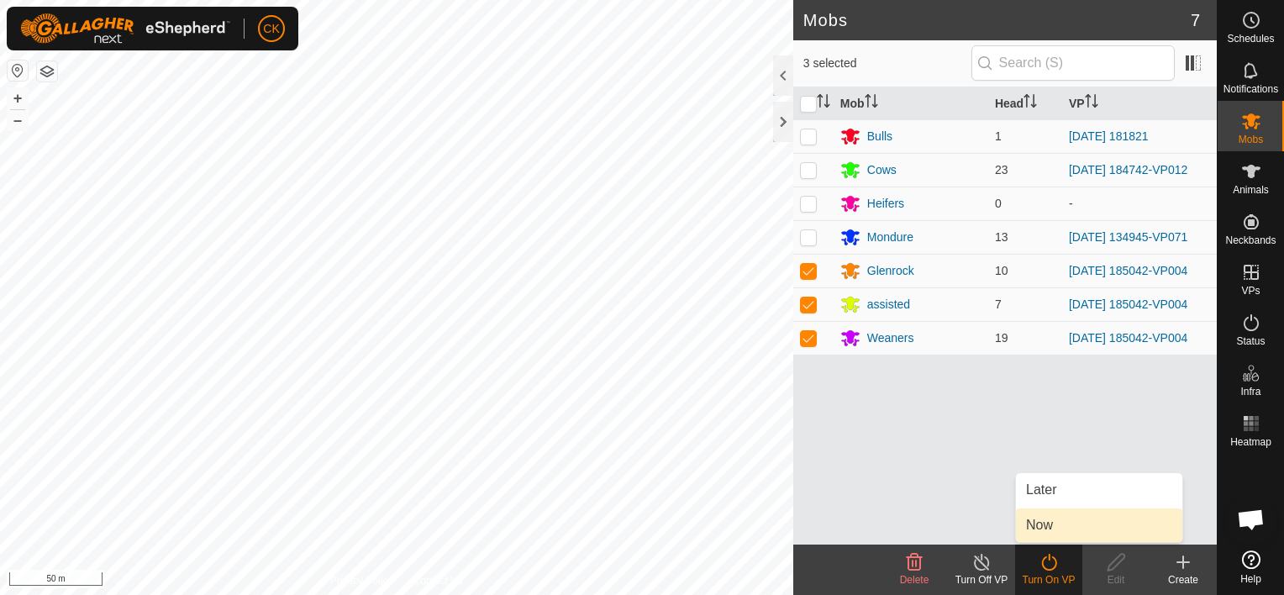
click at [1038, 525] on link "Now" at bounding box center [1099, 526] width 166 height 34
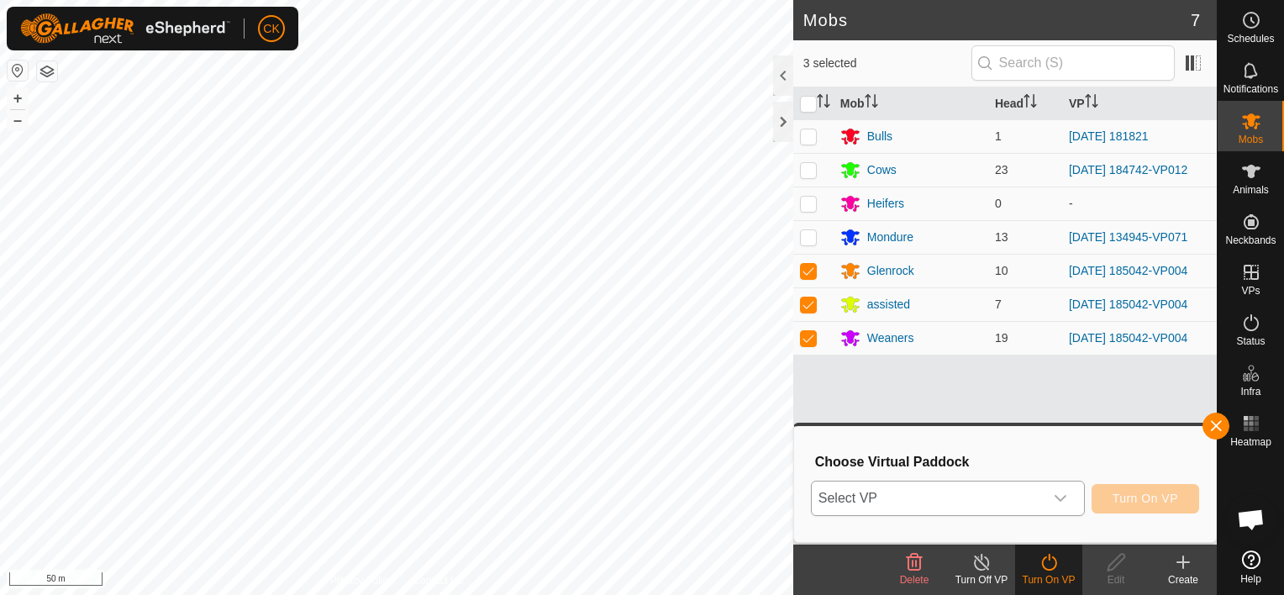
click at [1066, 498] on icon "dropdown trigger" at bounding box center [1060, 498] width 13 height 13
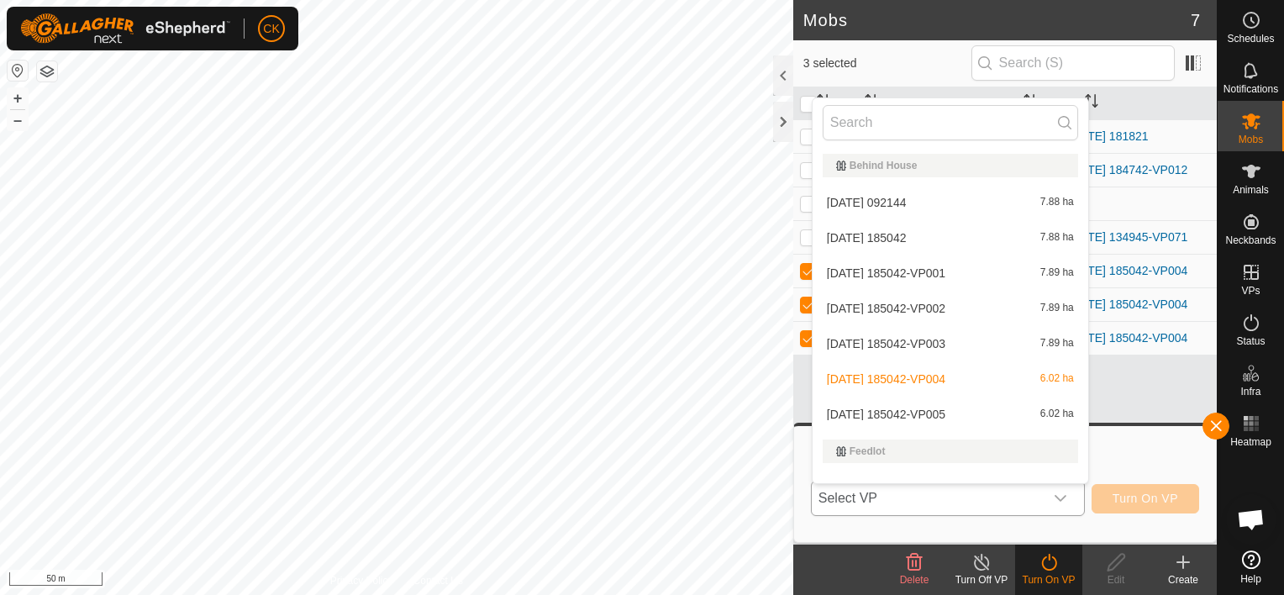
scroll to position [22, 0]
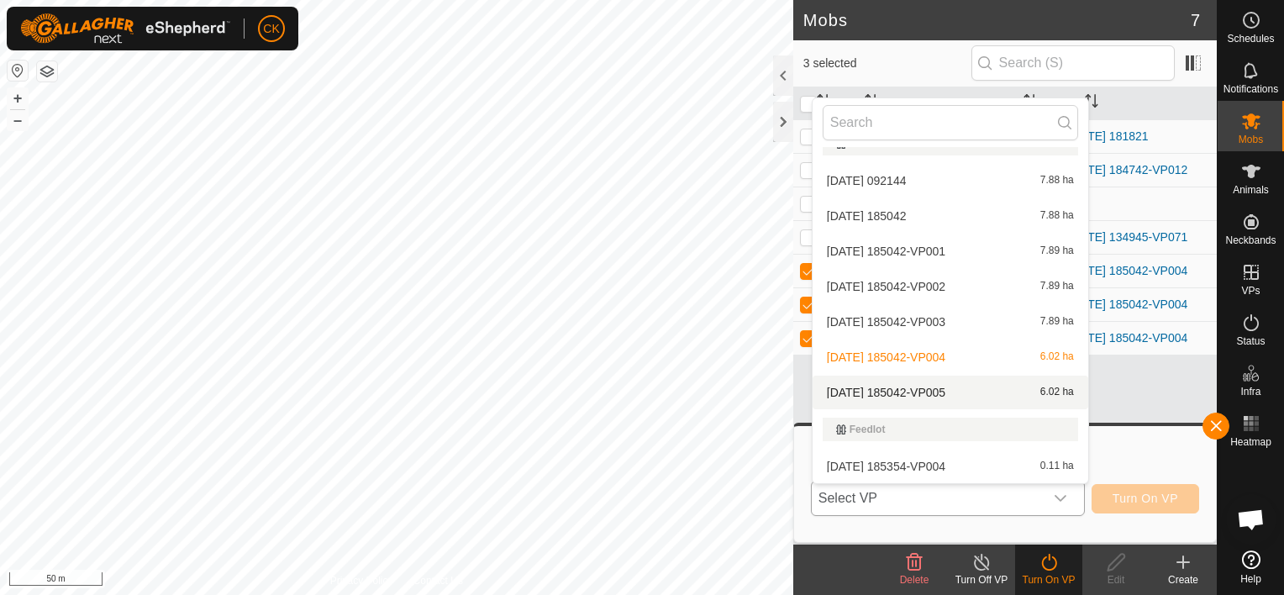
click at [935, 390] on li "[DATE] 185042-VP005 6.02 ha" at bounding box center [951, 393] width 276 height 34
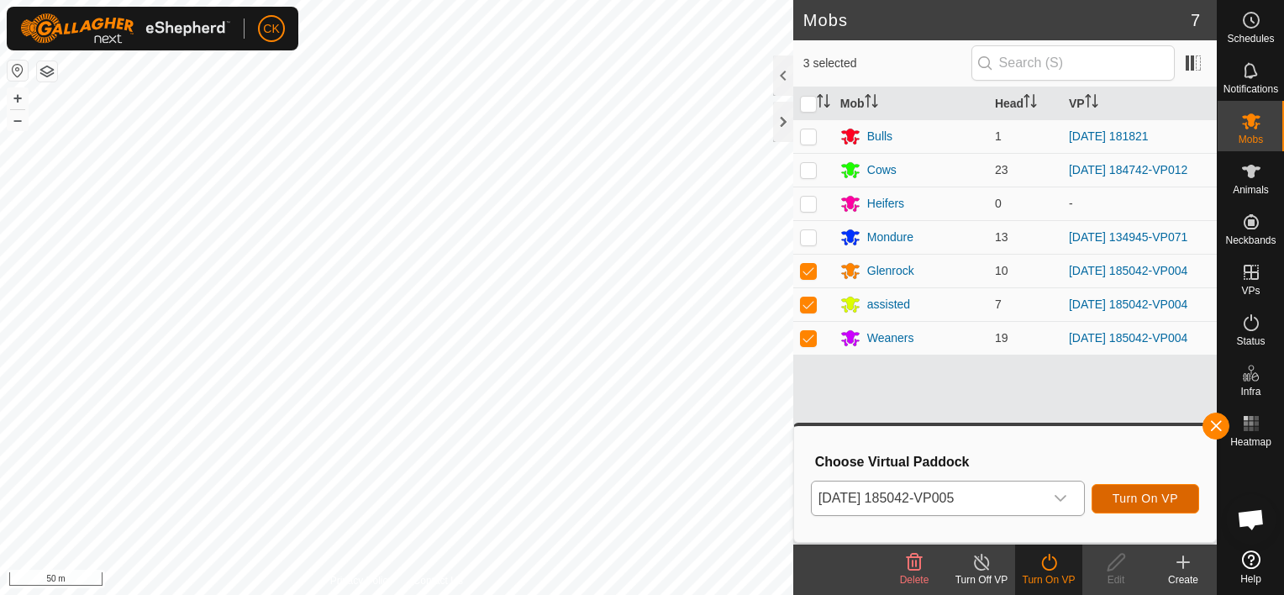
click at [1154, 498] on span "Turn On VP" at bounding box center [1146, 498] width 66 height 13
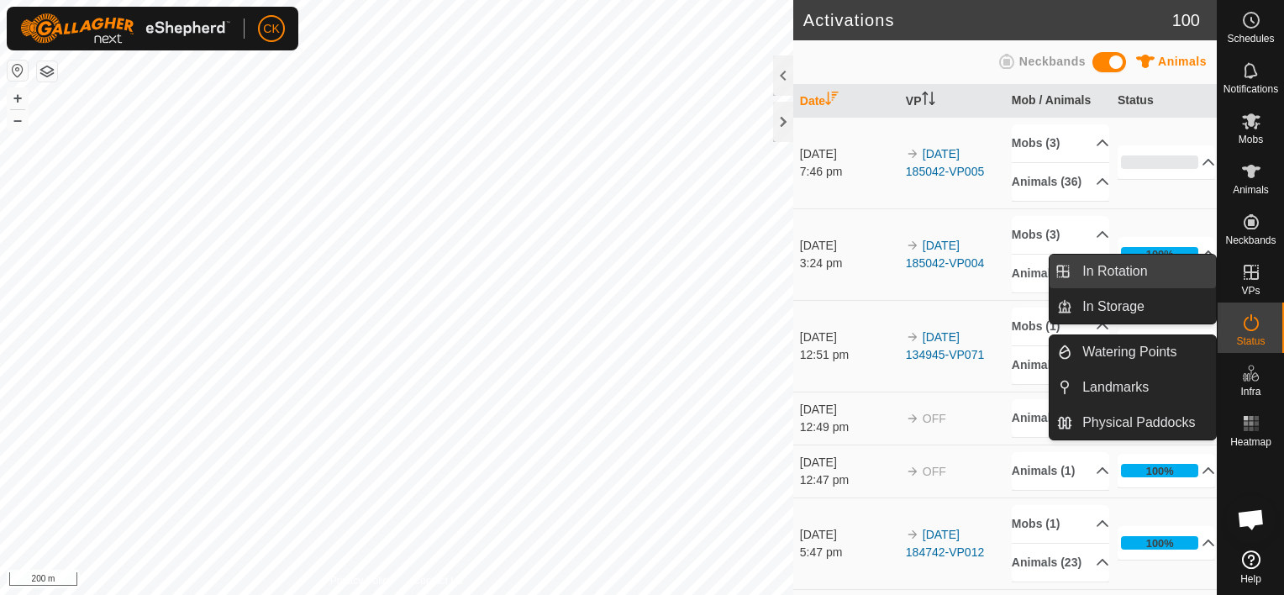
click at [1171, 270] on link "In Rotation" at bounding box center [1145, 272] width 144 height 34
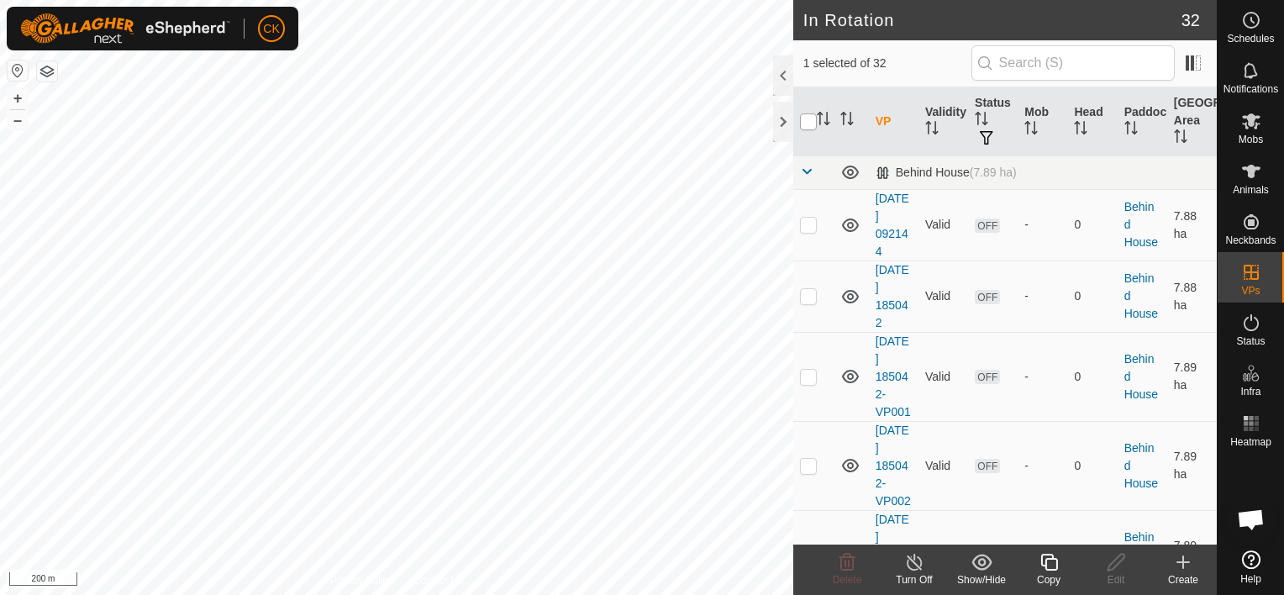
click at [809, 118] on input "checkbox" at bounding box center [808, 121] width 17 height 17
checkbox input "true"
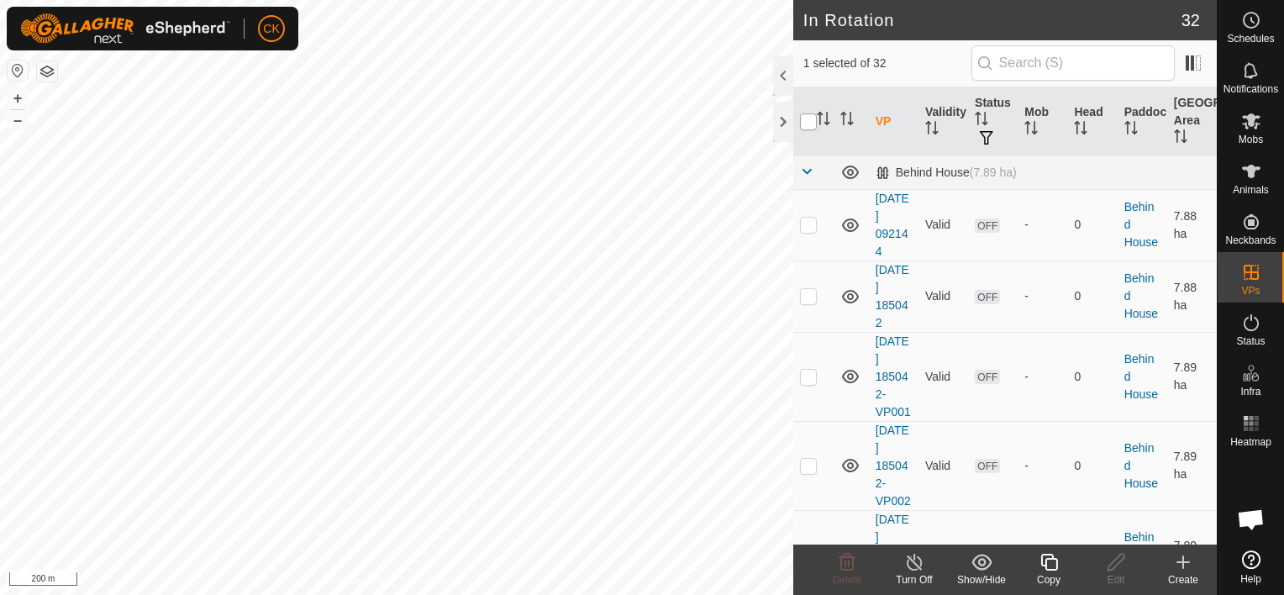
checkbox input "true"
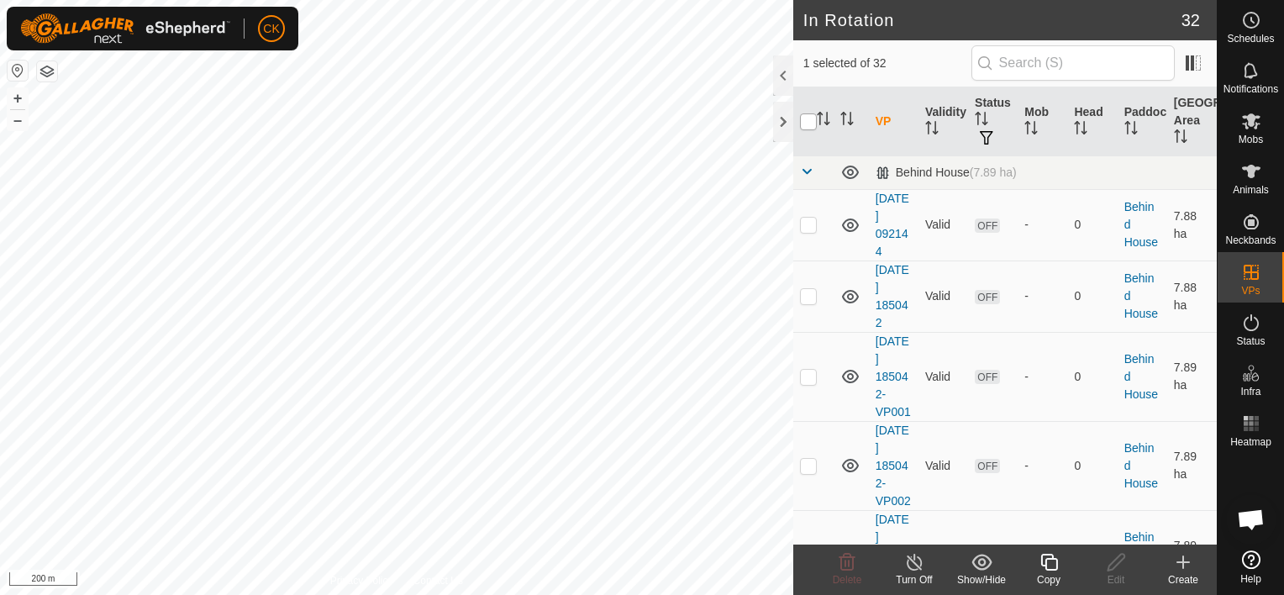
checkbox input "true"
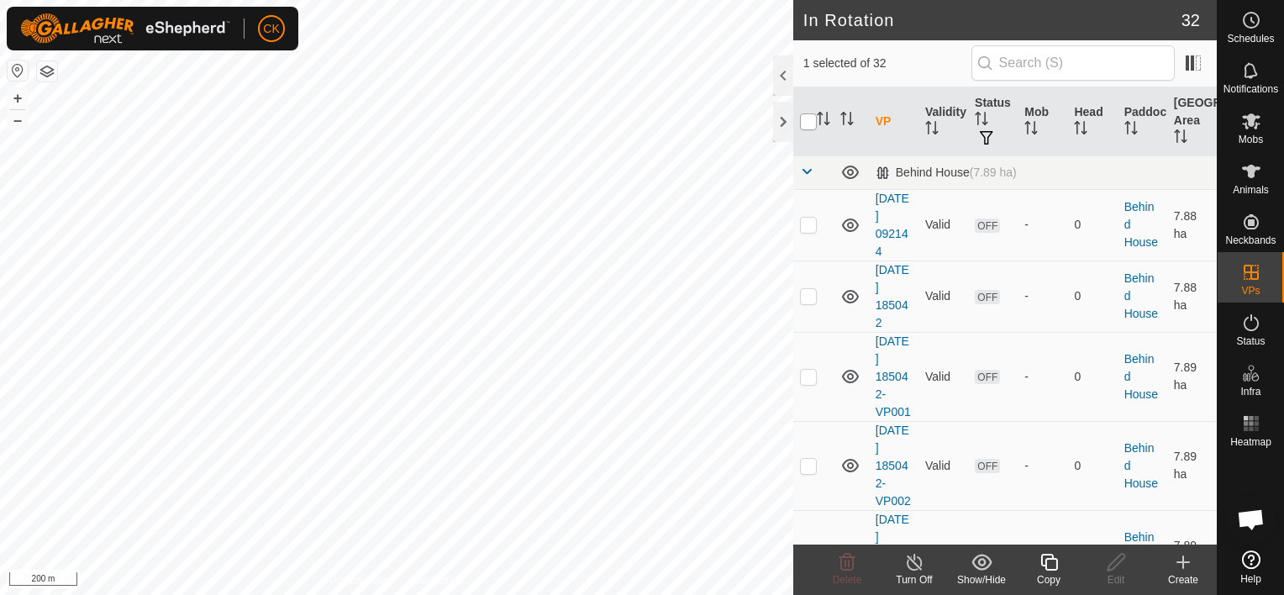
checkbox input "true"
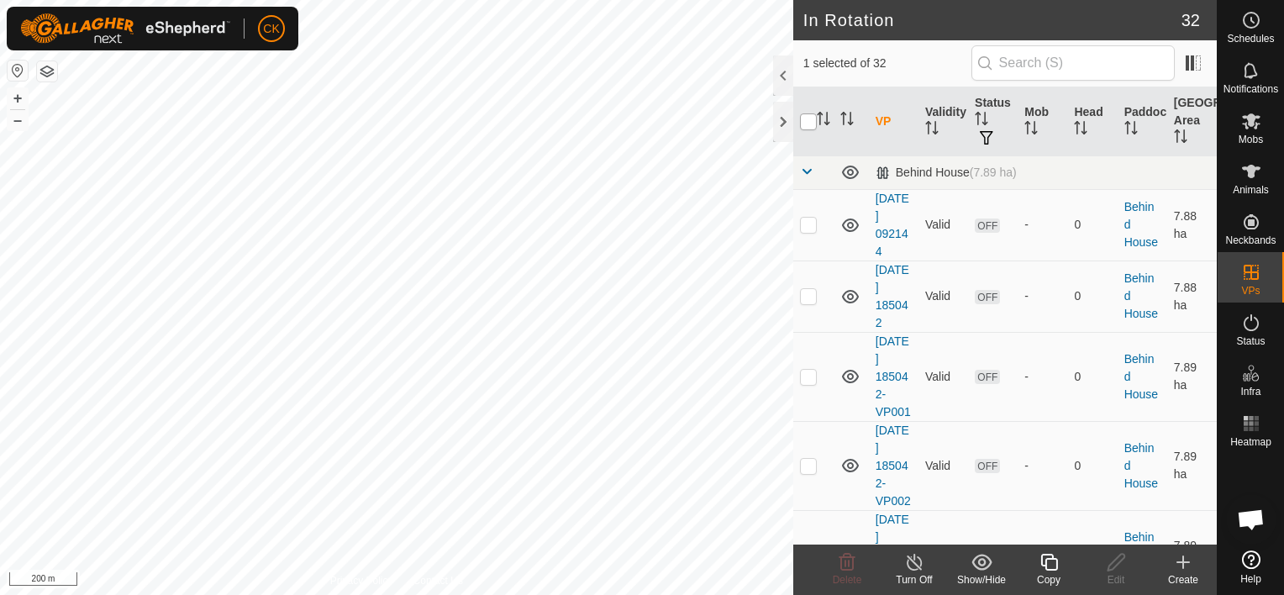
checkbox input "true"
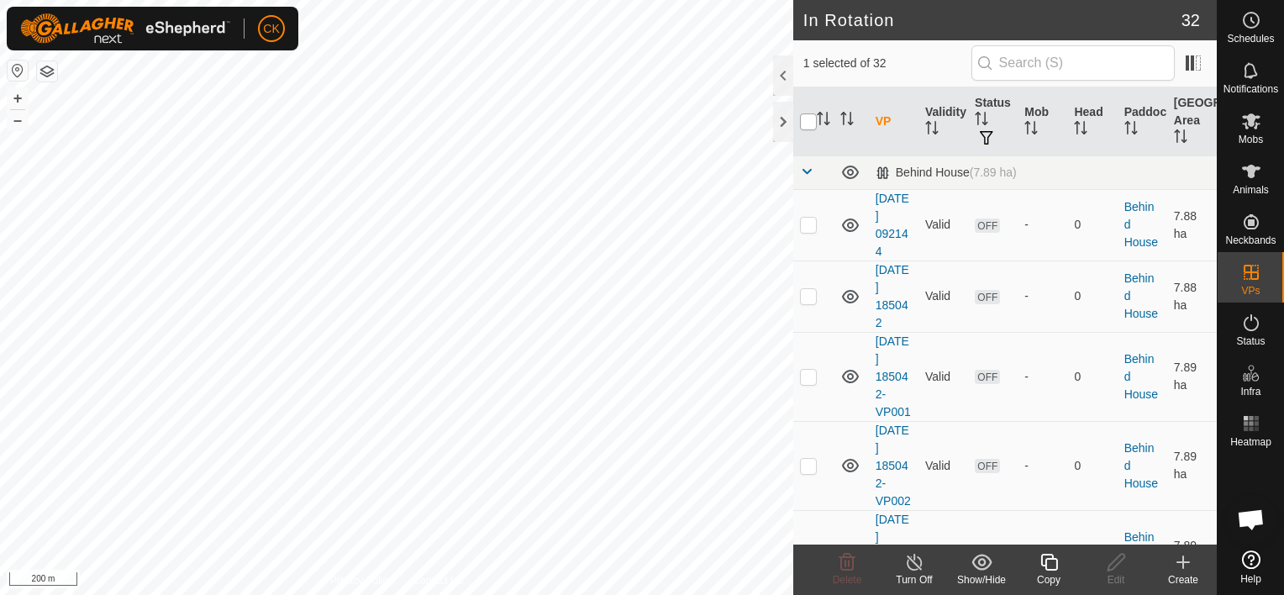
checkbox input "true"
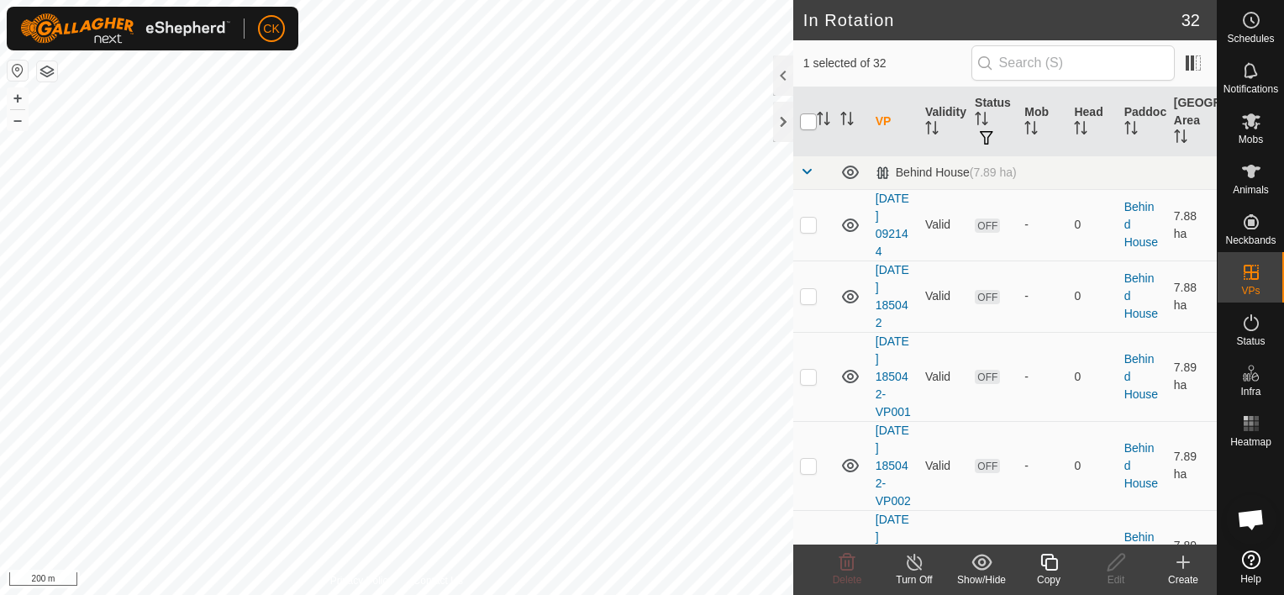
checkbox input "true"
click at [809, 118] on input "checkbox" at bounding box center [808, 121] width 17 height 17
checkbox input "false"
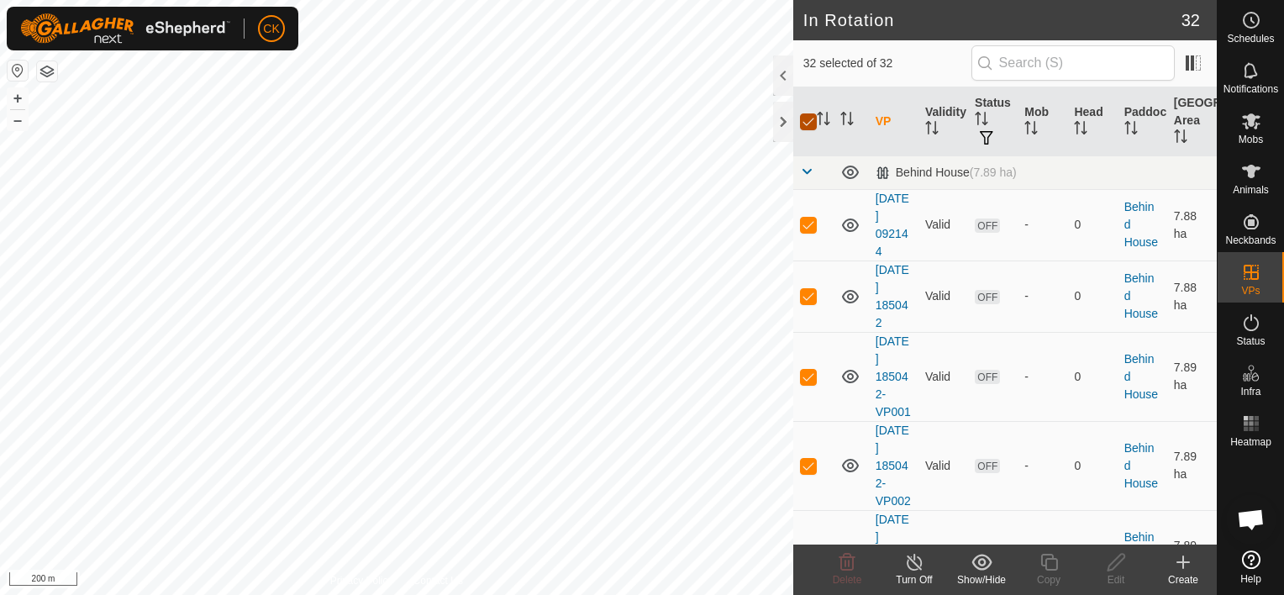
checkbox input "false"
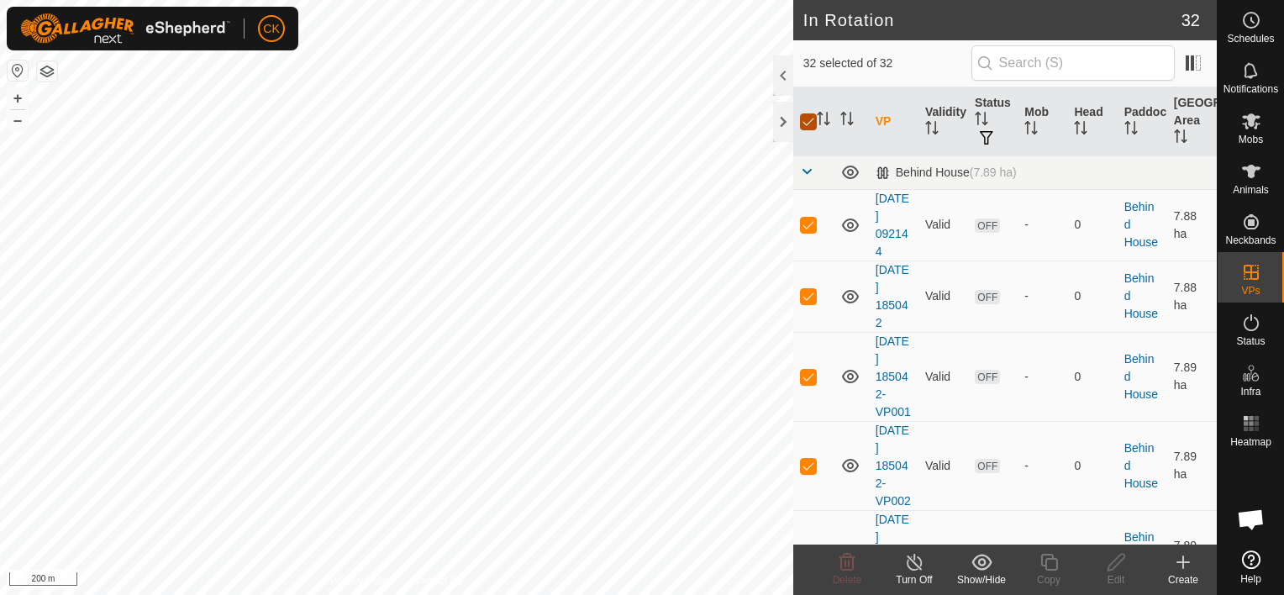
checkbox input "false"
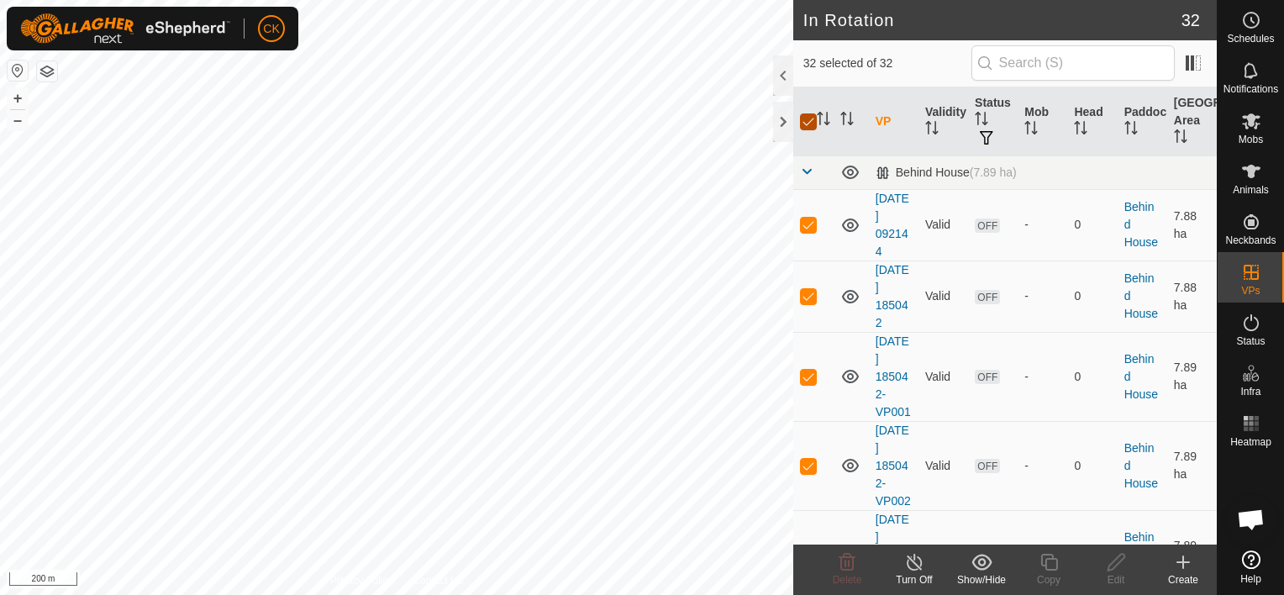
checkbox input "false"
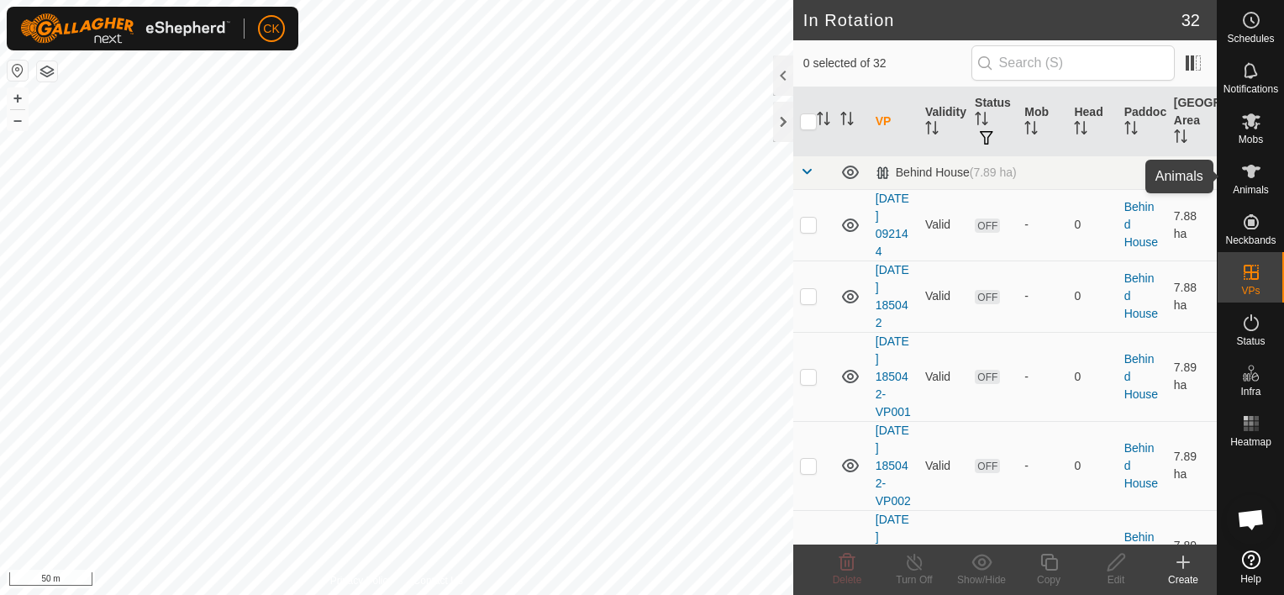
click at [1252, 171] on icon at bounding box center [1251, 171] width 18 height 13
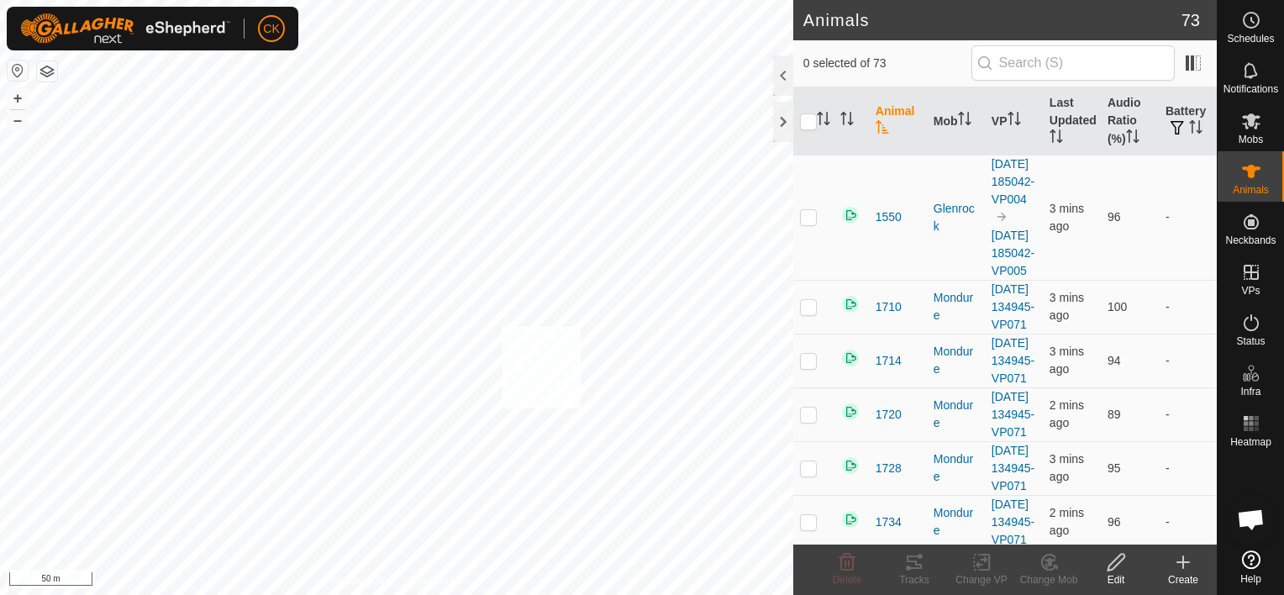
click at [502, 326] on div "2122 2558981056 Cows [DATE] 184742-VP012 + – ⇧ i 50 m" at bounding box center [397, 297] width 794 height 595
click at [805, 121] on input "checkbox" at bounding box center [808, 121] width 17 height 17
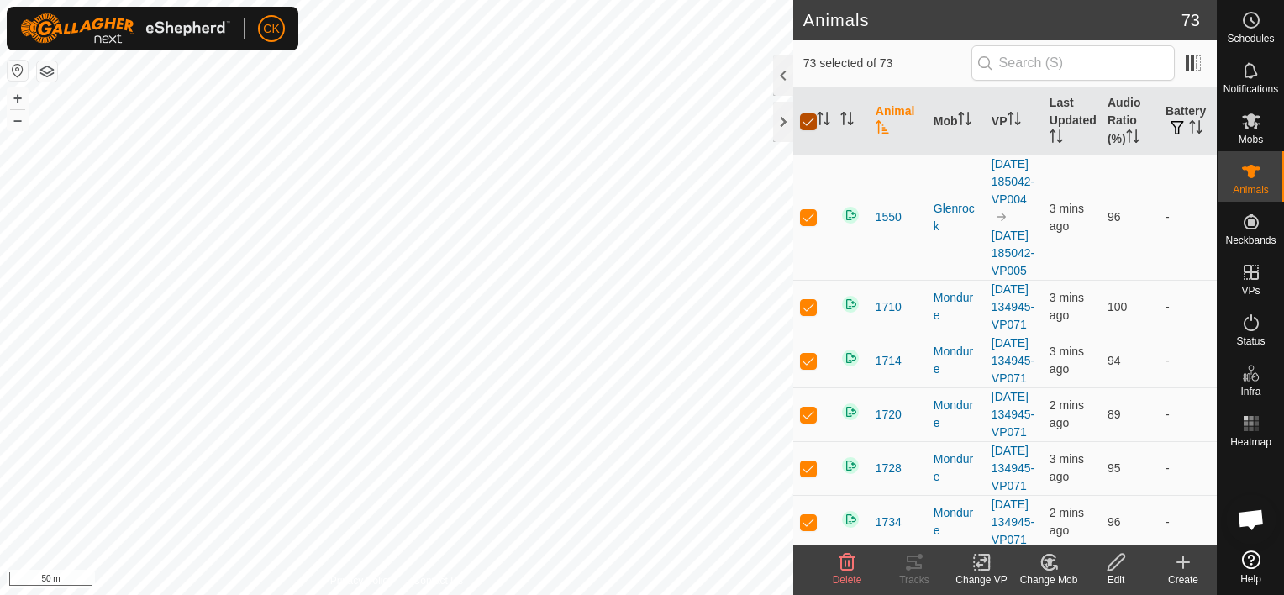
click at [807, 122] on input "checkbox" at bounding box center [808, 121] width 17 height 17
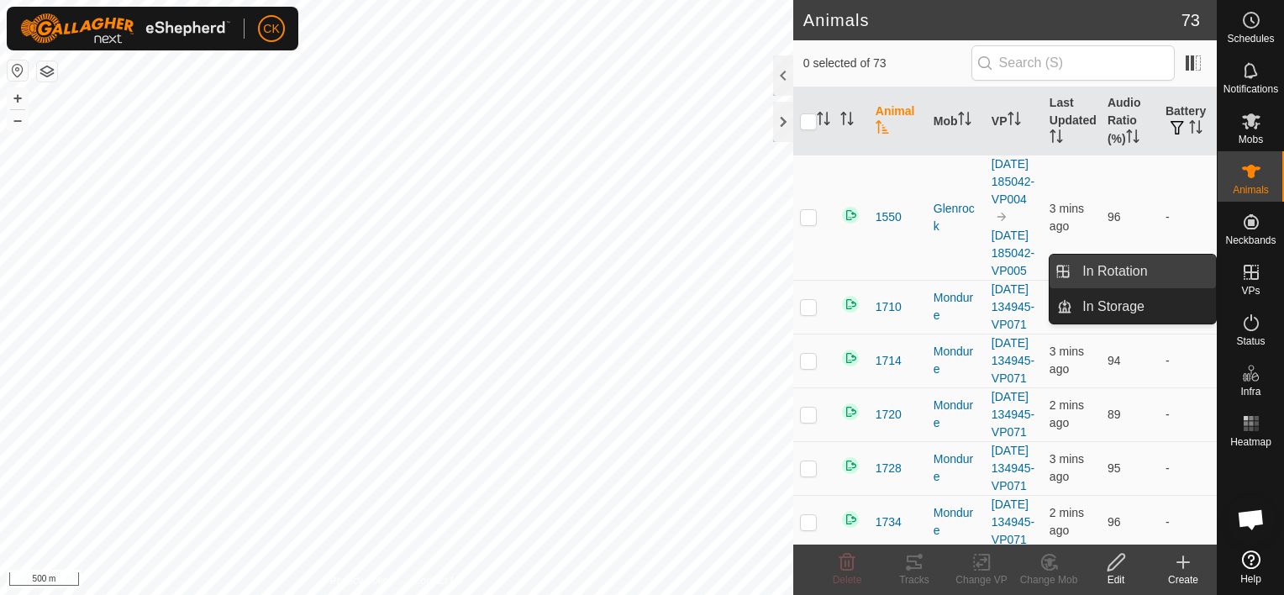
click at [1169, 272] on link "In Rotation" at bounding box center [1145, 272] width 144 height 34
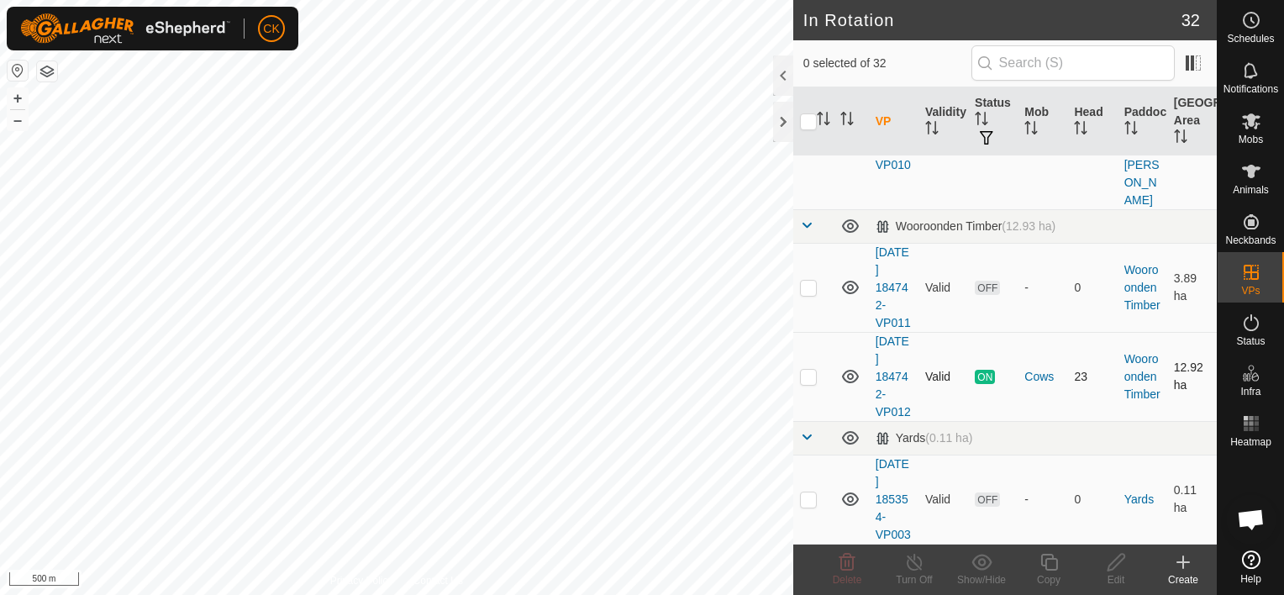
scroll to position [3110, 0]
click at [807, 383] on p-checkbox at bounding box center [808, 376] width 17 height 13
click at [1046, 564] on icon at bounding box center [1049, 562] width 17 height 17
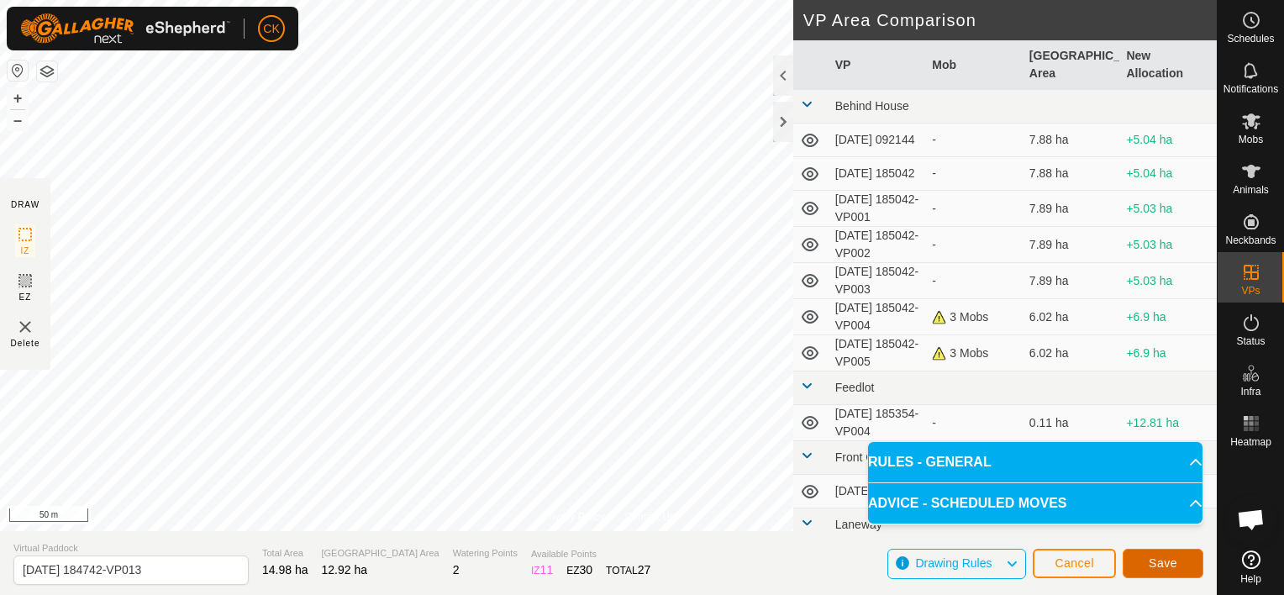
click at [1177, 564] on button "Save" at bounding box center [1163, 563] width 81 height 29
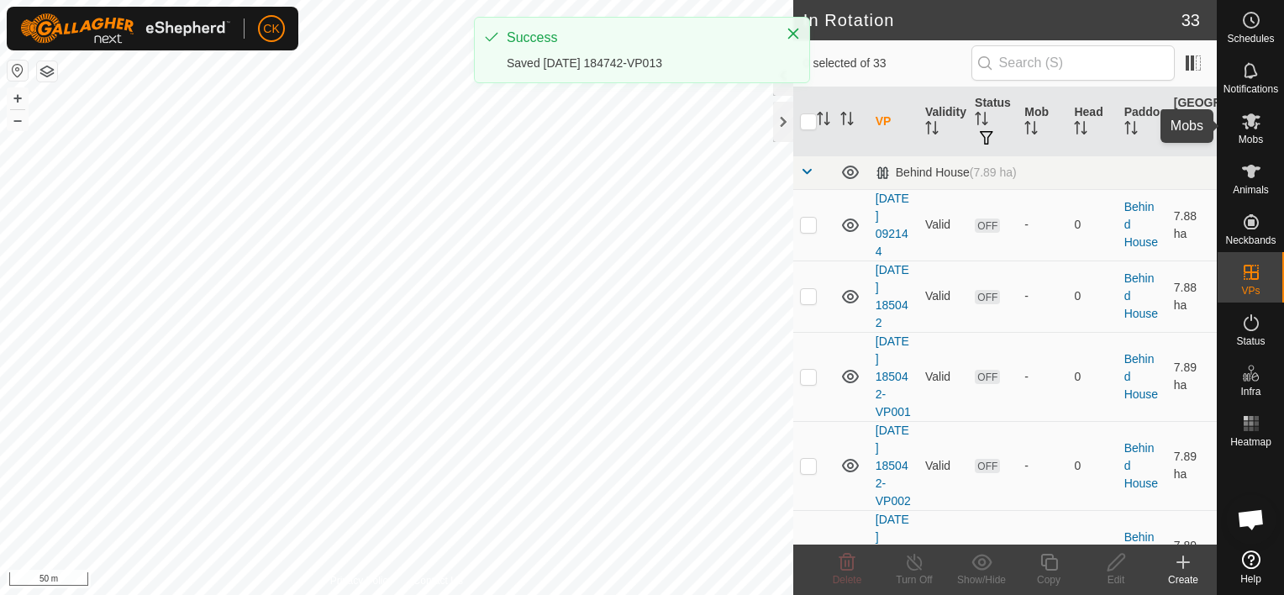
click at [1247, 115] on icon at bounding box center [1252, 121] width 20 height 20
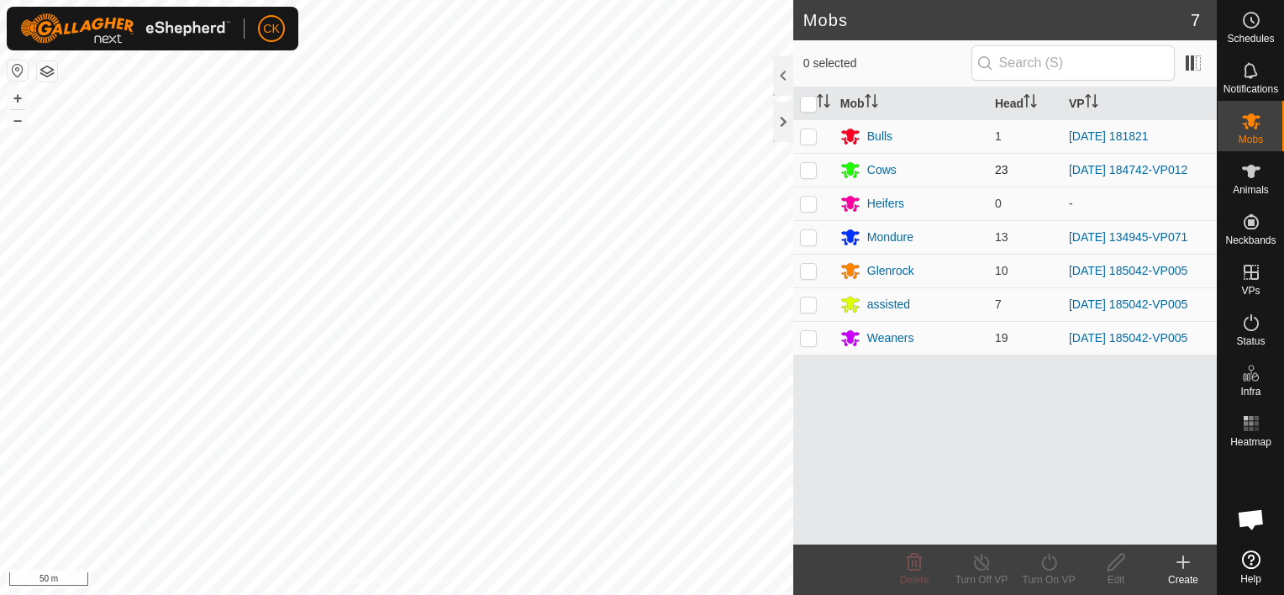
click at [810, 168] on p-checkbox at bounding box center [808, 169] width 17 height 13
click at [1047, 559] on icon at bounding box center [1049, 562] width 21 height 20
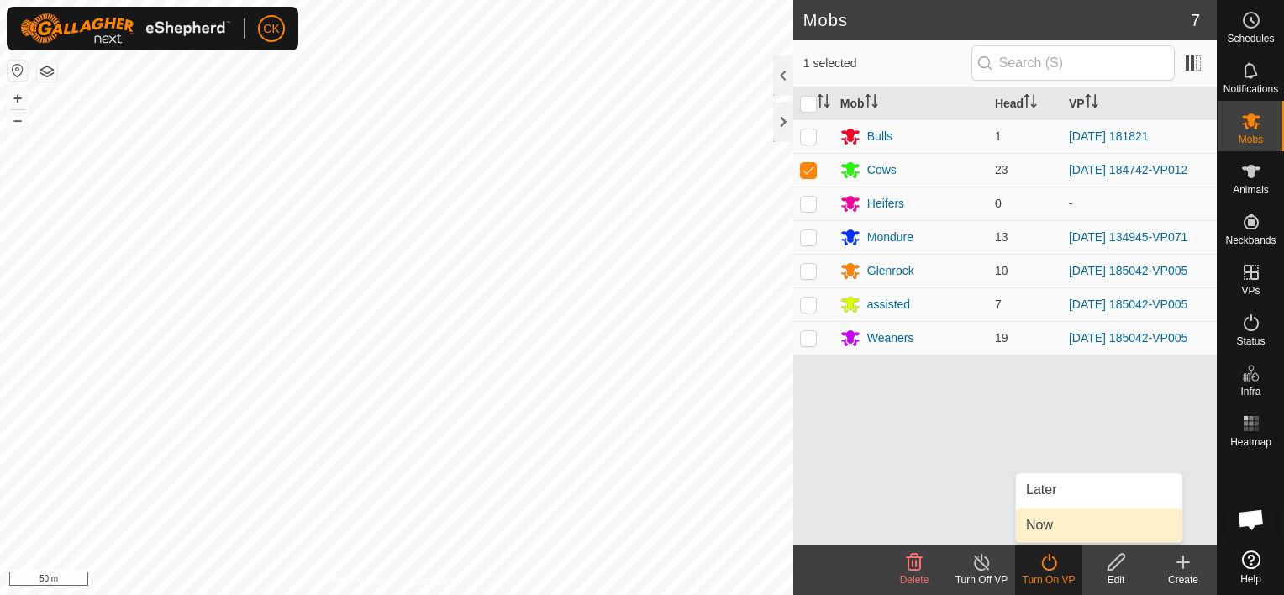
click at [1036, 525] on link "Now" at bounding box center [1099, 526] width 166 height 34
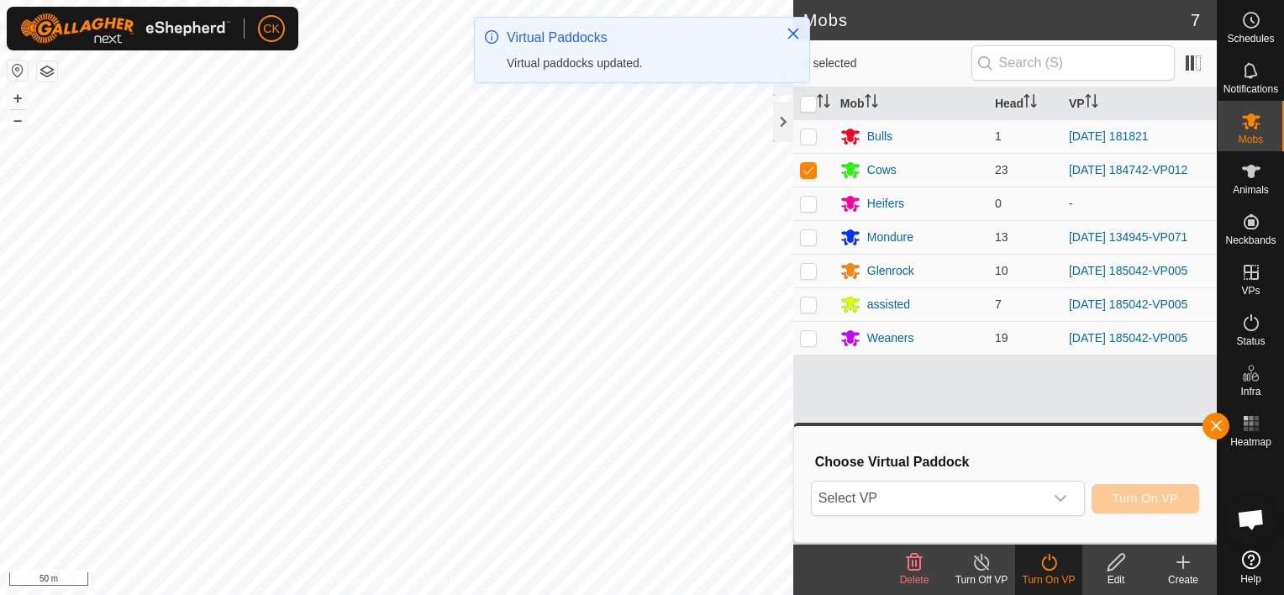
click at [1063, 494] on icon "dropdown trigger" at bounding box center [1060, 498] width 13 height 13
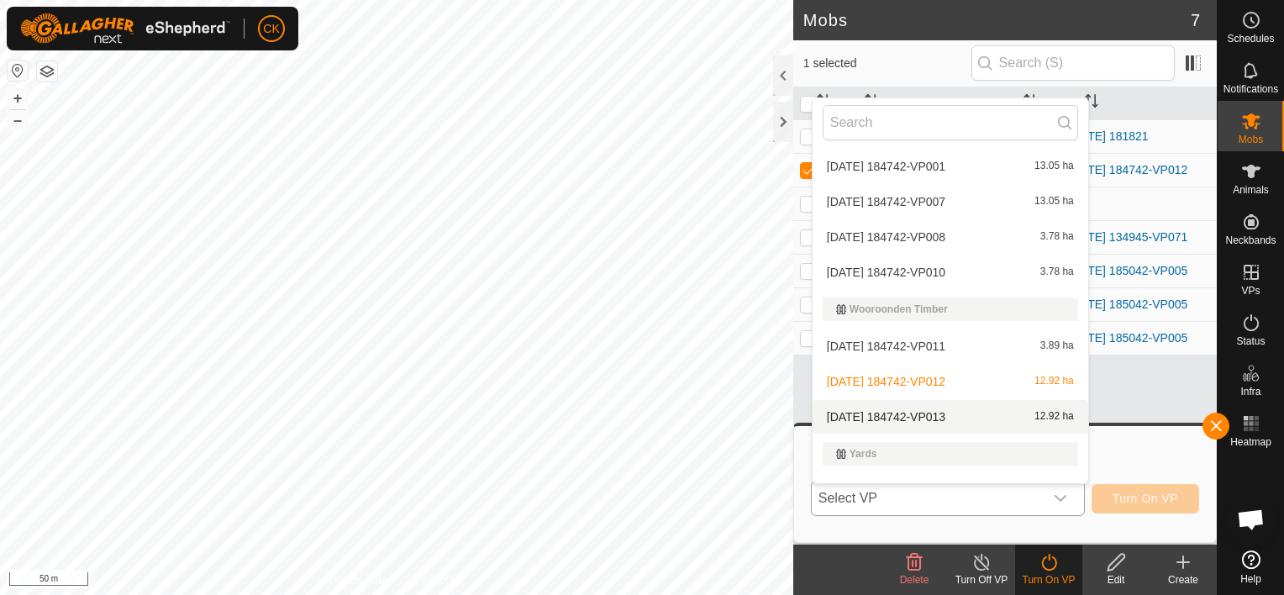
scroll to position [1291, 0]
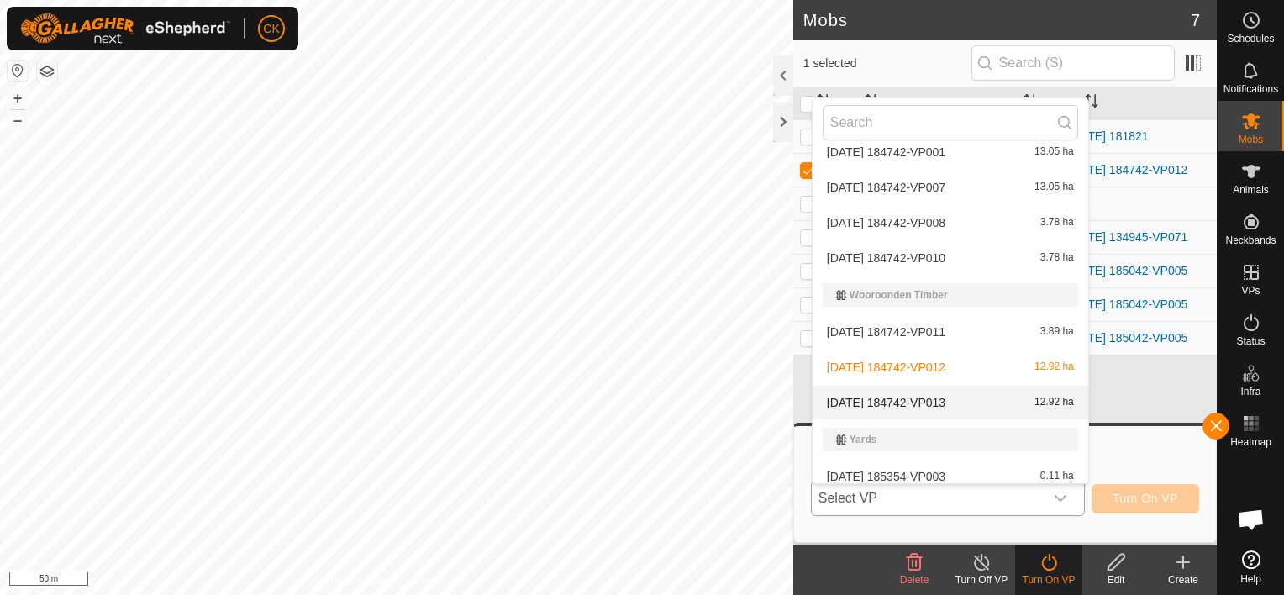
click at [948, 392] on li "[DATE] 184742-VP013 12.92 ha" at bounding box center [951, 403] width 276 height 34
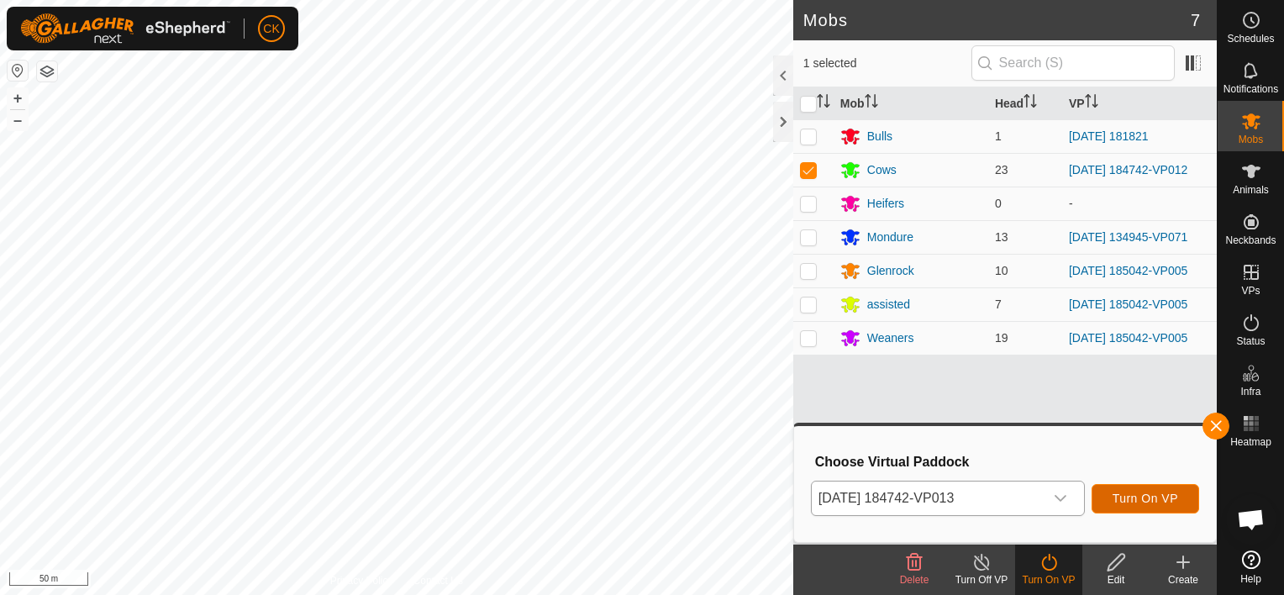
click at [1115, 498] on span "Turn On VP" at bounding box center [1146, 498] width 66 height 13
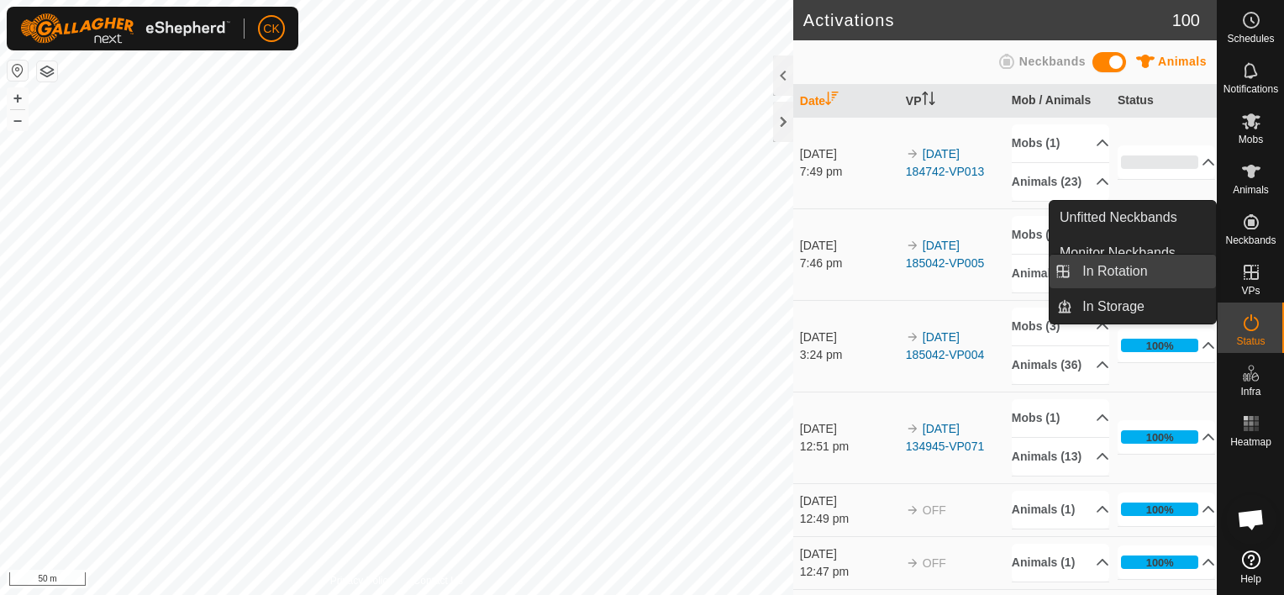
click at [1141, 272] on link "In Rotation" at bounding box center [1145, 272] width 144 height 34
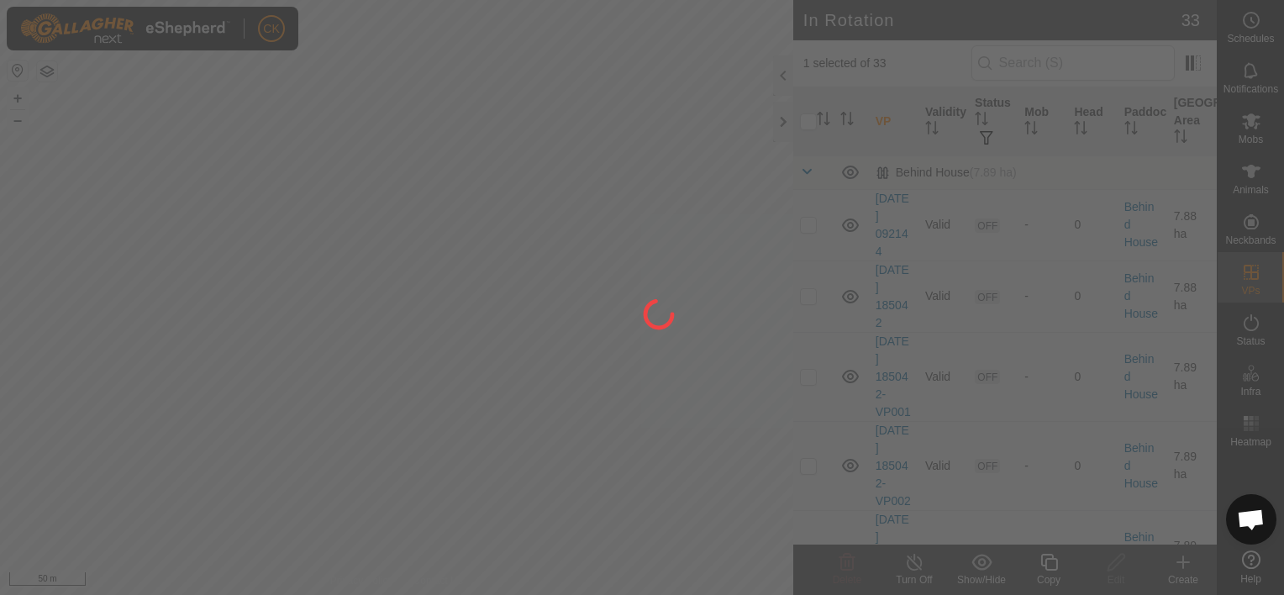
click at [809, 118] on div at bounding box center [642, 297] width 1284 height 595
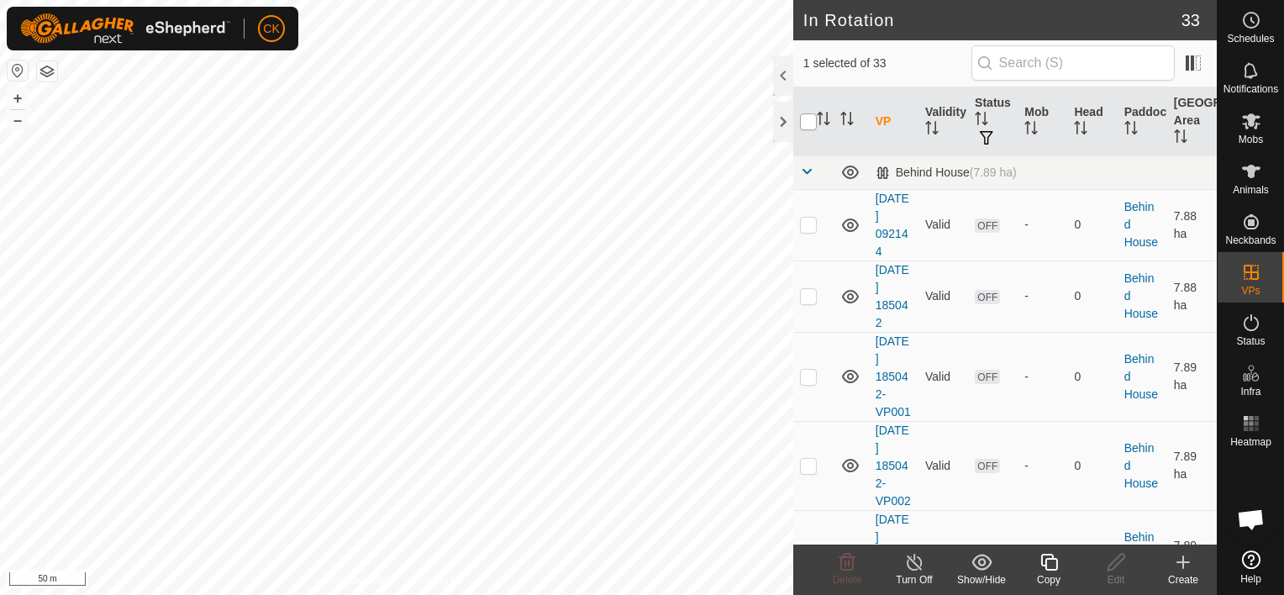
click at [805, 122] on input "checkbox" at bounding box center [808, 121] width 17 height 17
click at [810, 124] on input "checkbox" at bounding box center [808, 121] width 17 height 17
click at [1247, 171] on icon at bounding box center [1252, 171] width 20 height 20
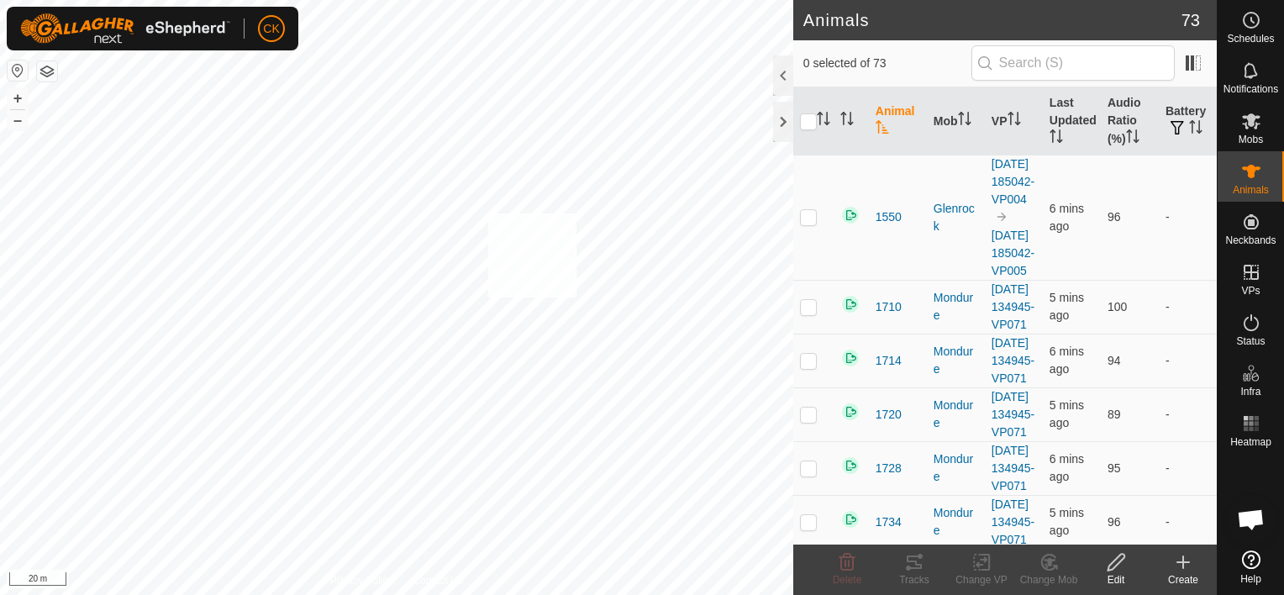
click at [488, 213] on div "2106 0828547084 [GEOGRAPHIC_DATA] [DATE] 134945-VP071 + – ⇧ i 20 m" at bounding box center [397, 297] width 794 height 595
click at [810, 122] on input "checkbox" at bounding box center [808, 121] width 17 height 17
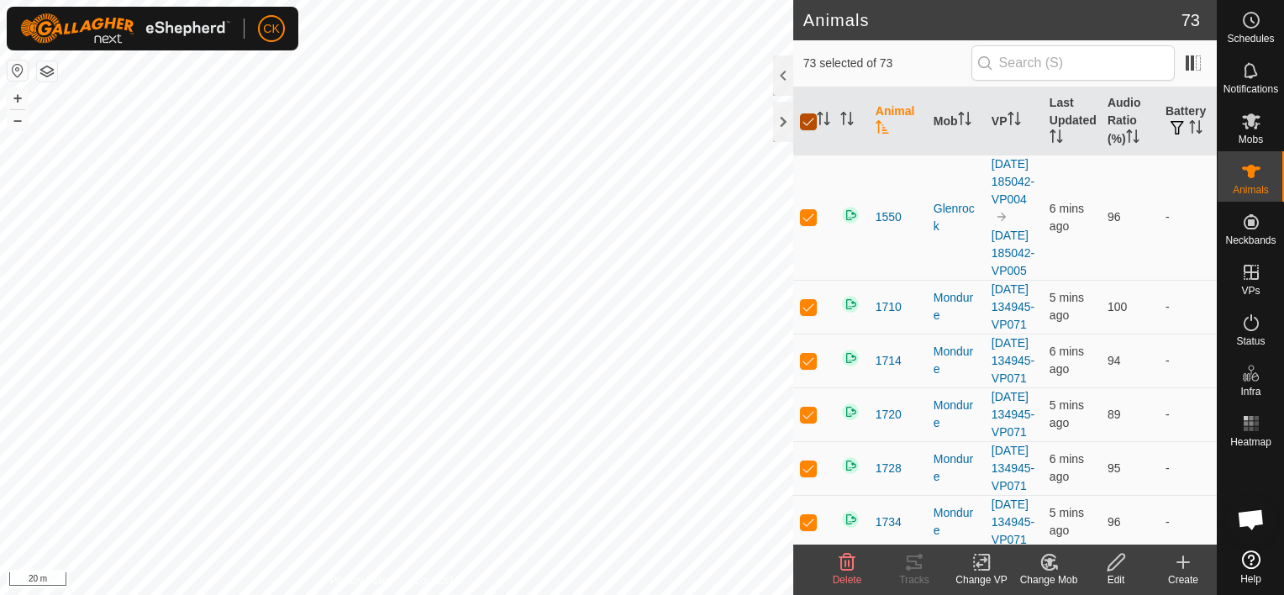
click at [810, 122] on input "checkbox" at bounding box center [808, 121] width 17 height 17
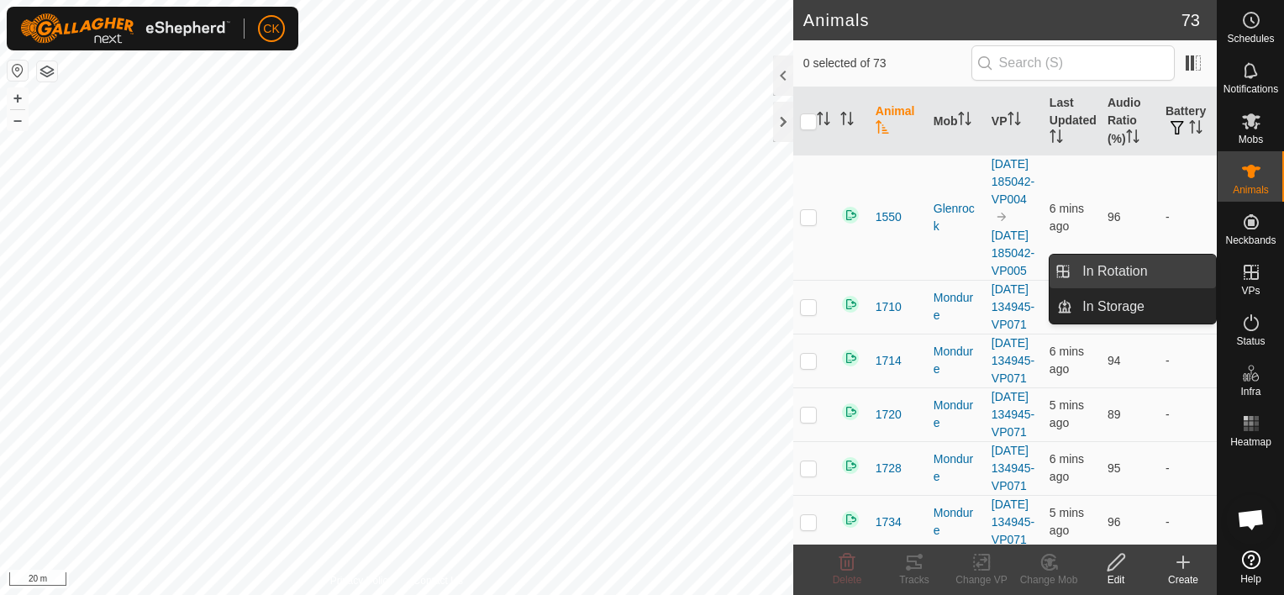
click at [1116, 271] on link "In Rotation" at bounding box center [1145, 272] width 144 height 34
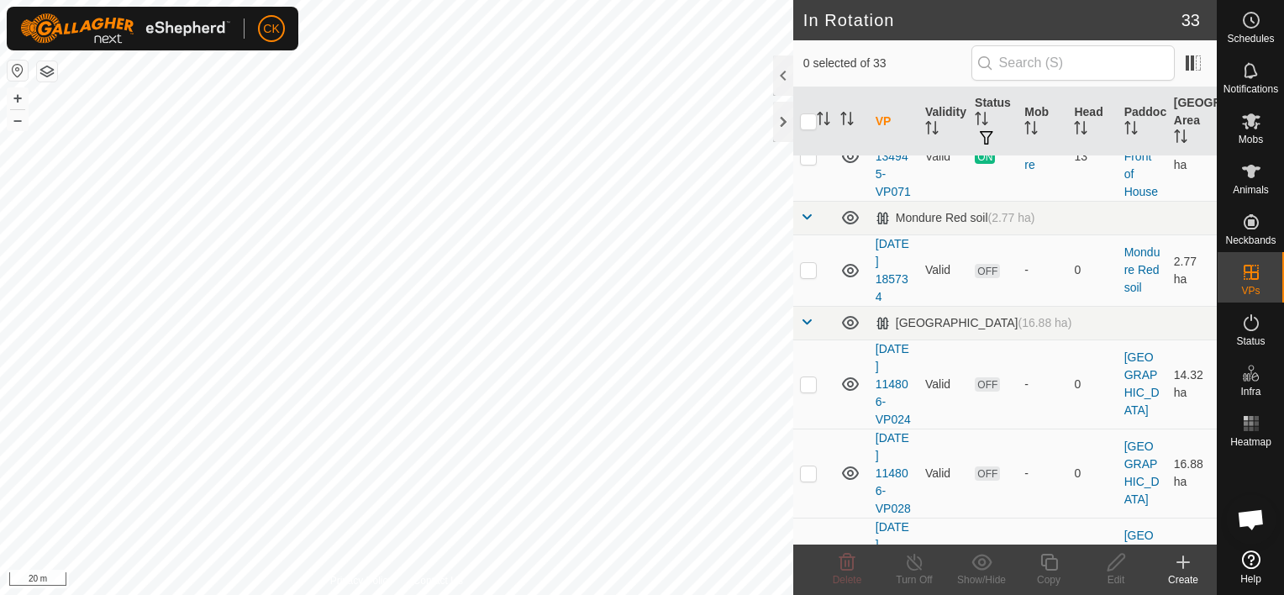
scroll to position [1429, 0]
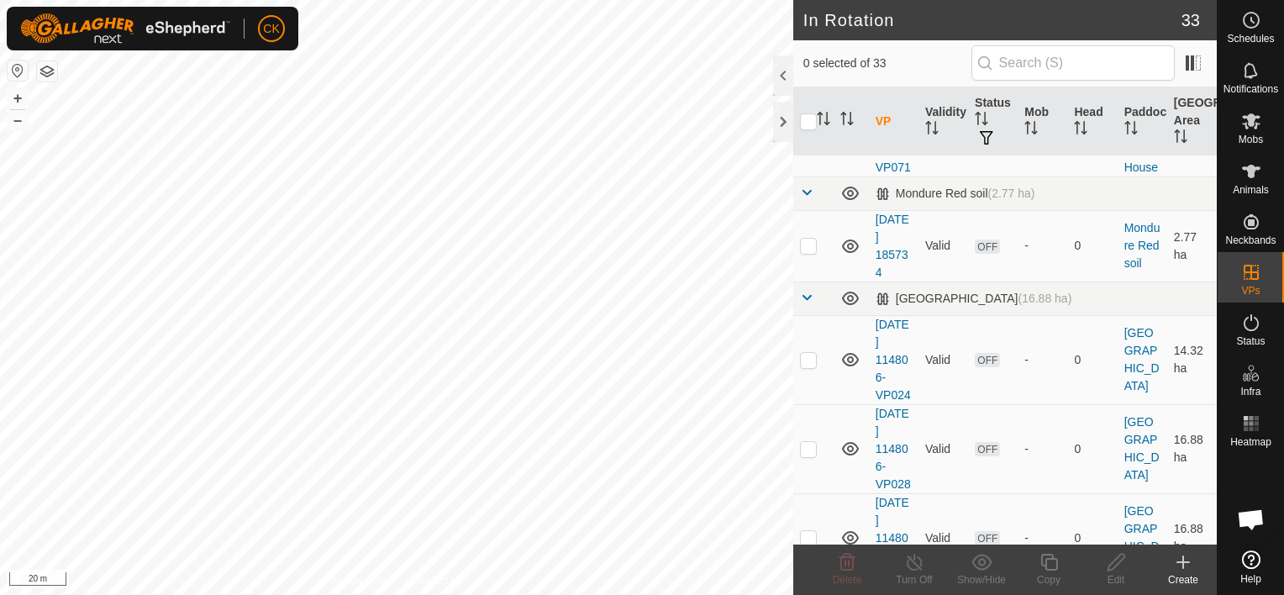
click at [808, 139] on p-checkbox at bounding box center [808, 131] width 17 height 13
click at [1049, 562] on icon at bounding box center [1049, 562] width 21 height 20
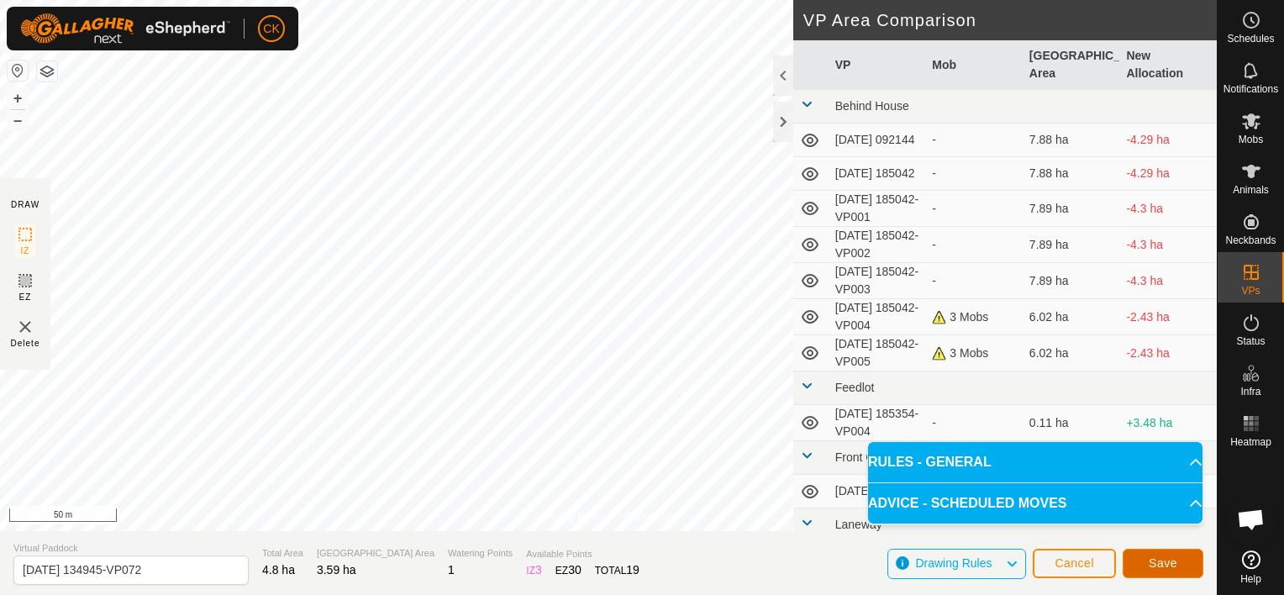
click at [1154, 562] on span "Save" at bounding box center [1163, 562] width 29 height 13
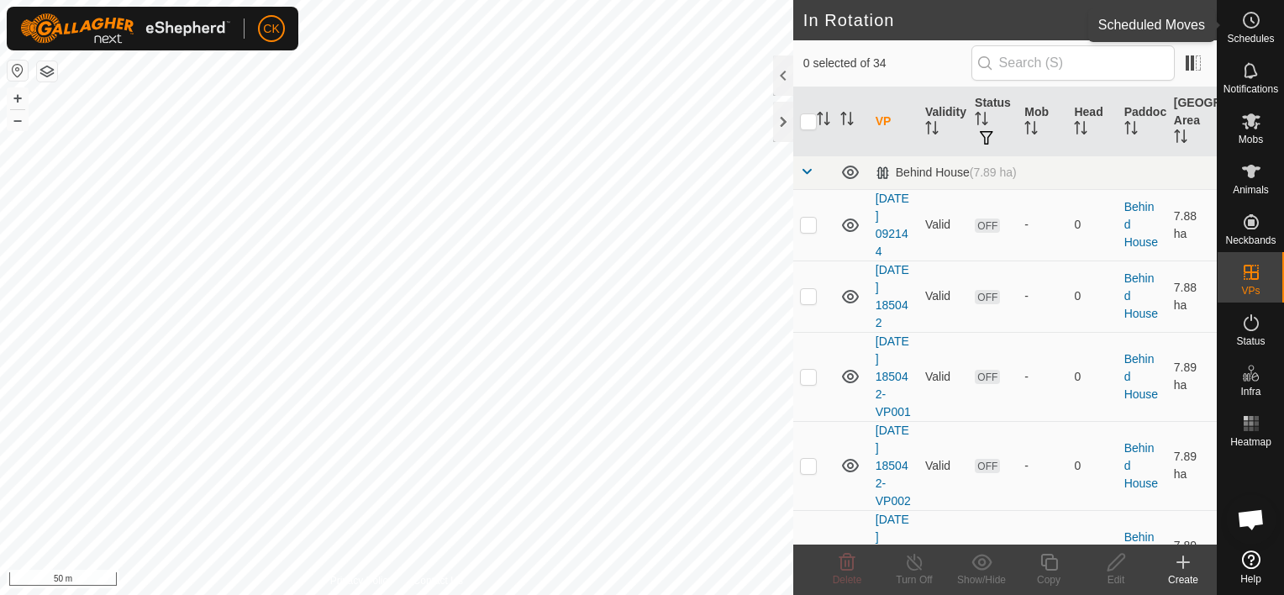
click at [1251, 14] on icon at bounding box center [1252, 20] width 20 height 20
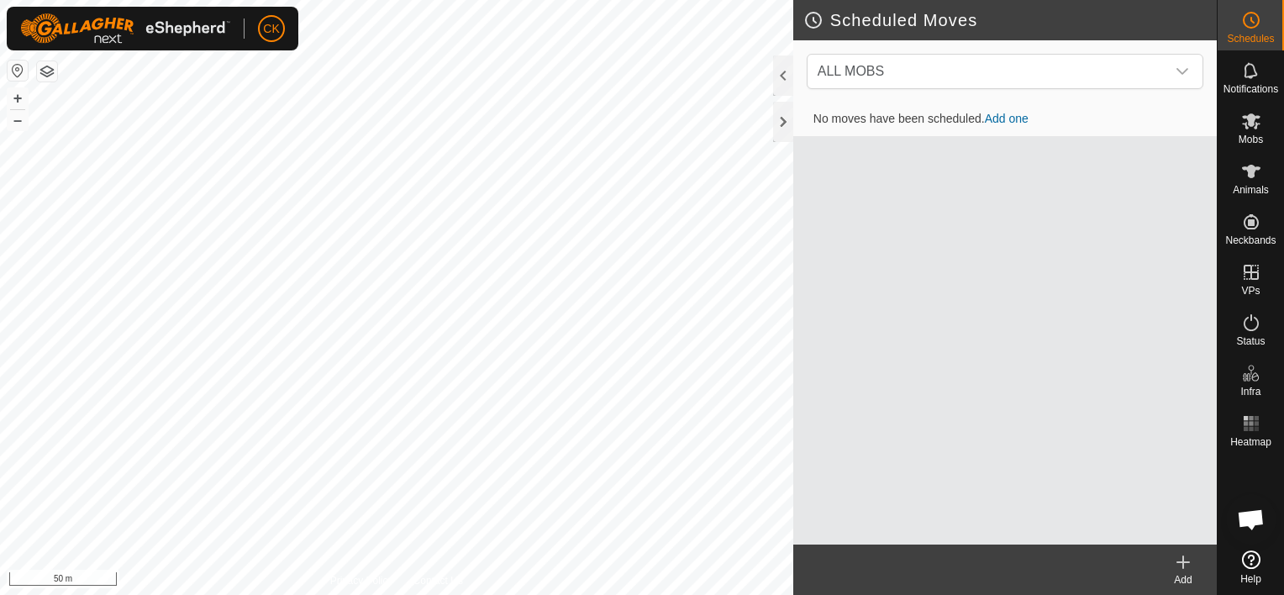
click at [1184, 560] on icon at bounding box center [1184, 562] width 0 height 12
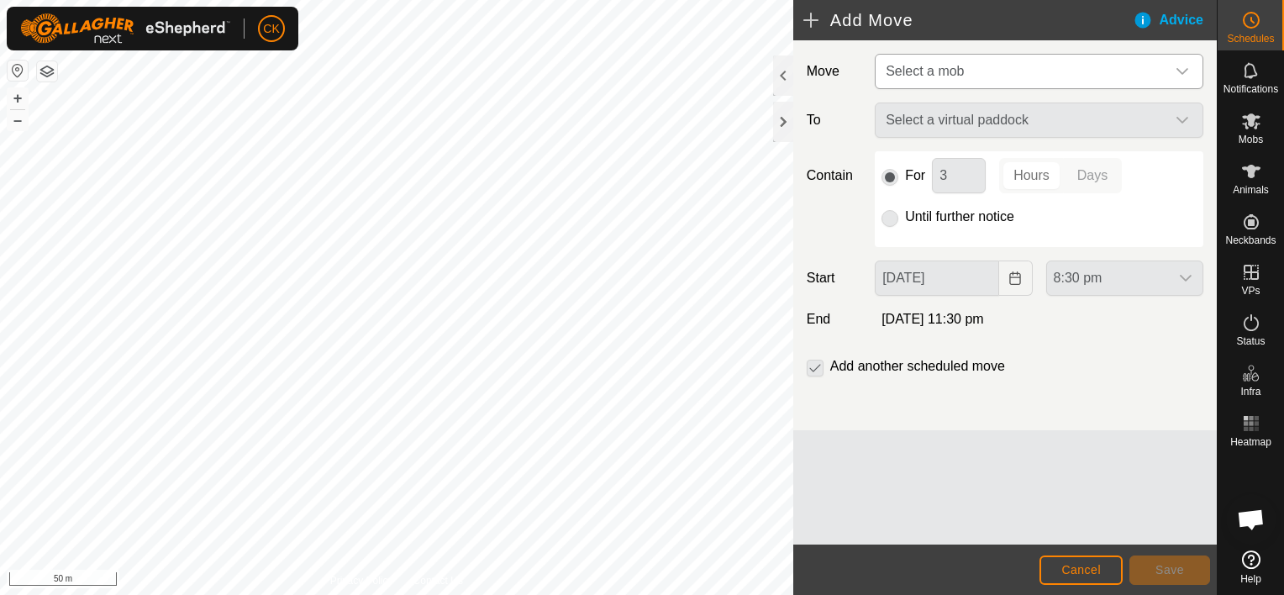
click at [1173, 69] on div "dropdown trigger" at bounding box center [1183, 72] width 34 height 34
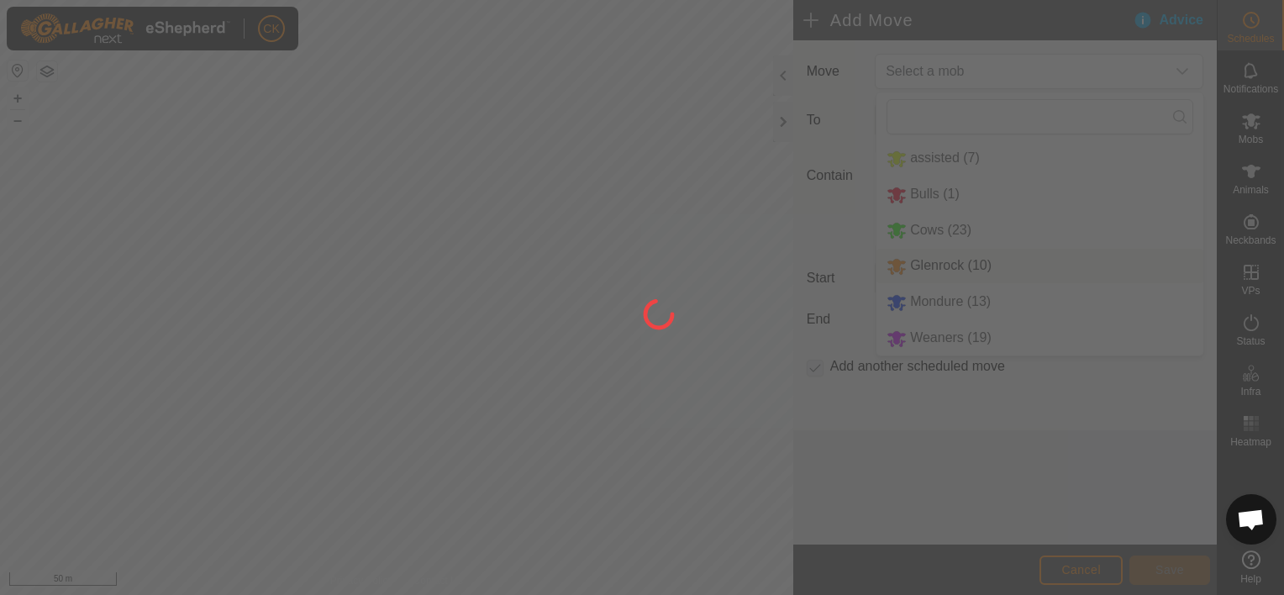
click at [953, 300] on div at bounding box center [642, 297] width 1284 height 595
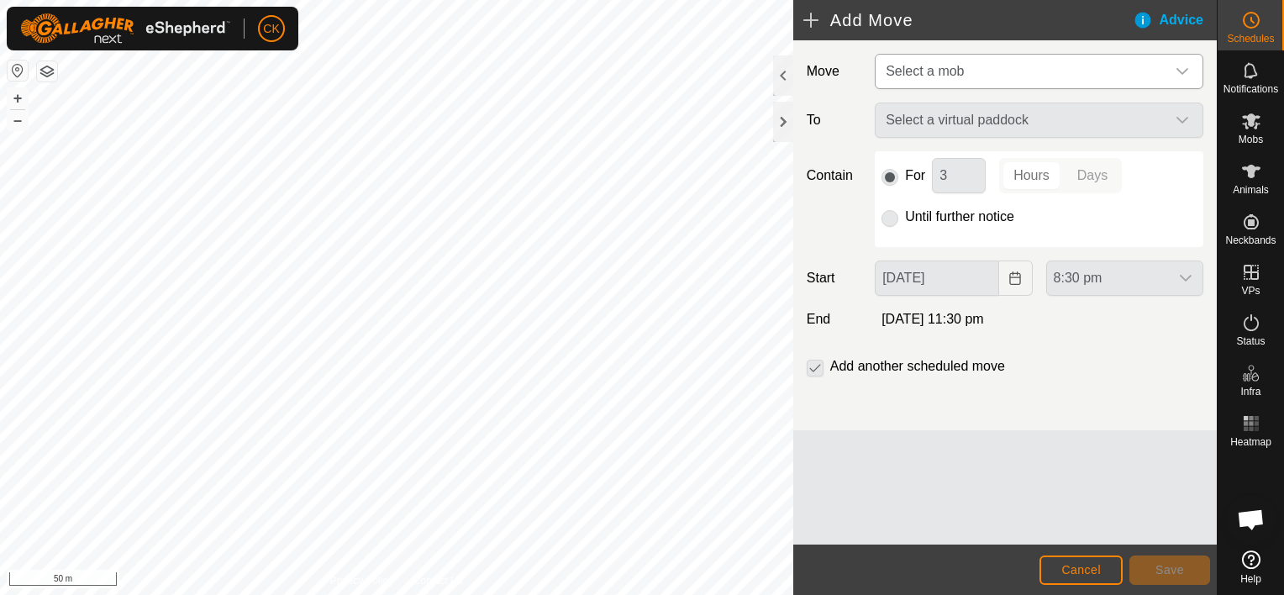
click at [1178, 71] on icon "dropdown trigger" at bounding box center [1182, 71] width 13 height 13
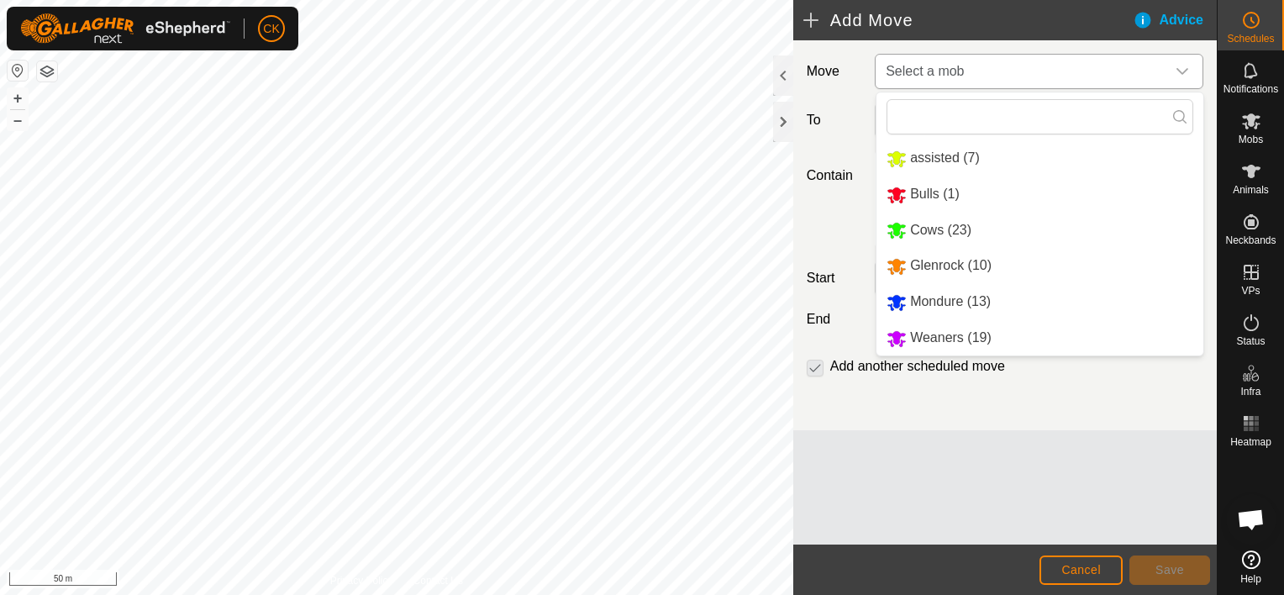
click at [945, 303] on li "Mondure (13)" at bounding box center [1040, 302] width 327 height 34
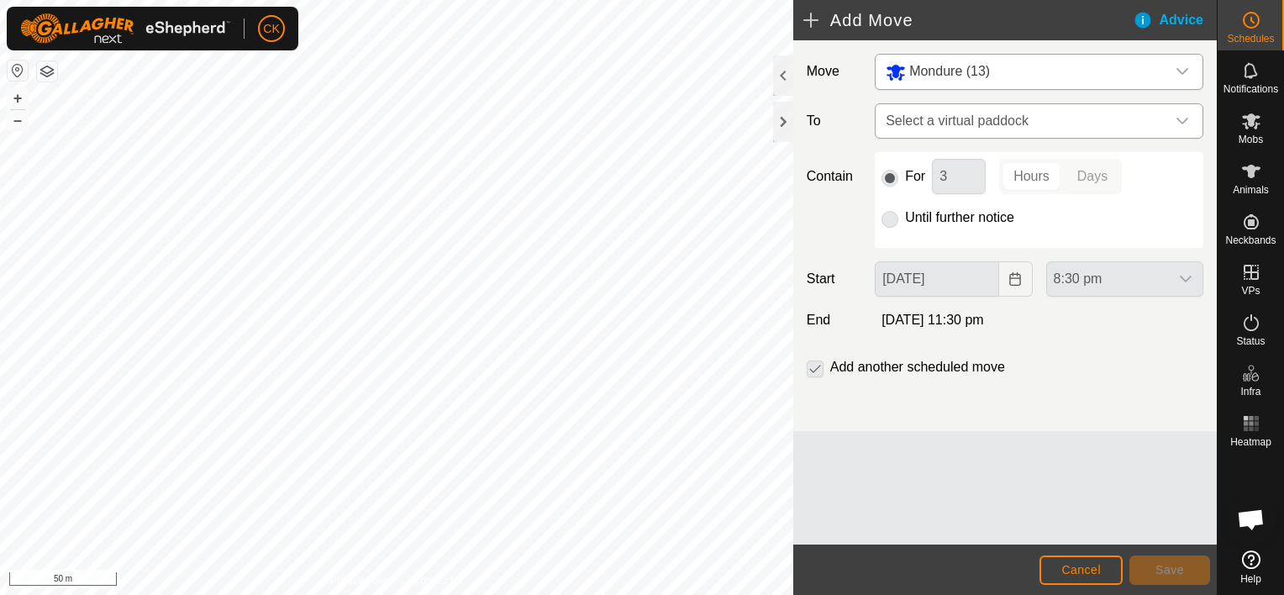
click at [1183, 119] on icon "dropdown trigger" at bounding box center [1182, 120] width 13 height 13
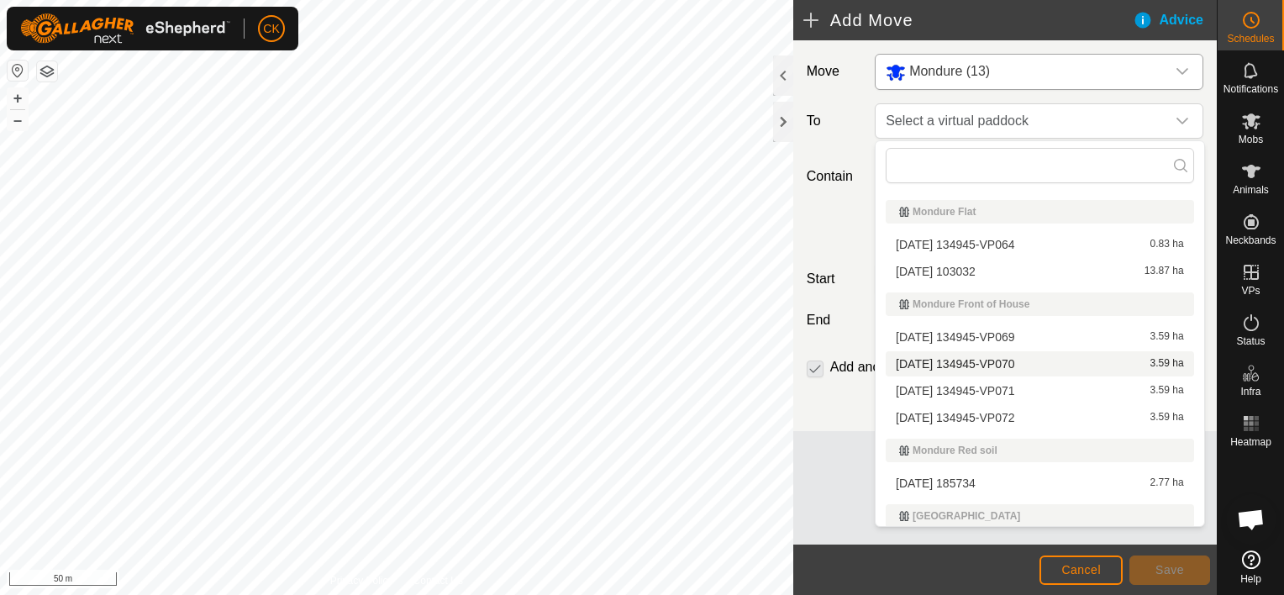
scroll to position [504, 0]
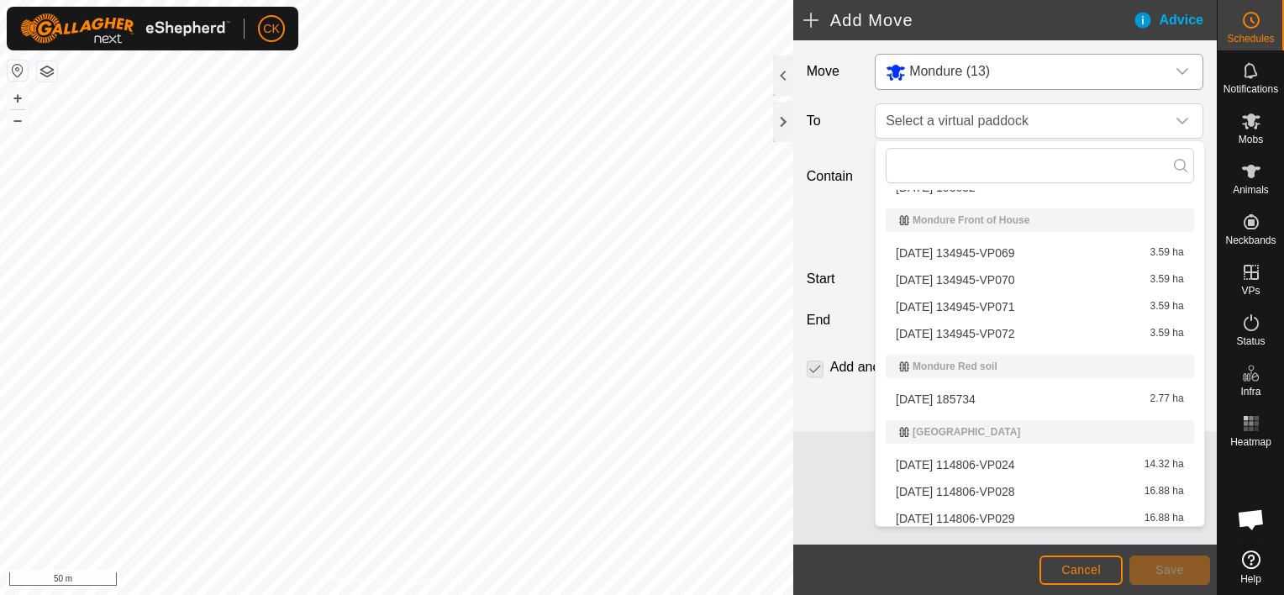
click at [1018, 332] on li "[DATE] 134945-VP072 3.59 ha" at bounding box center [1040, 333] width 308 height 25
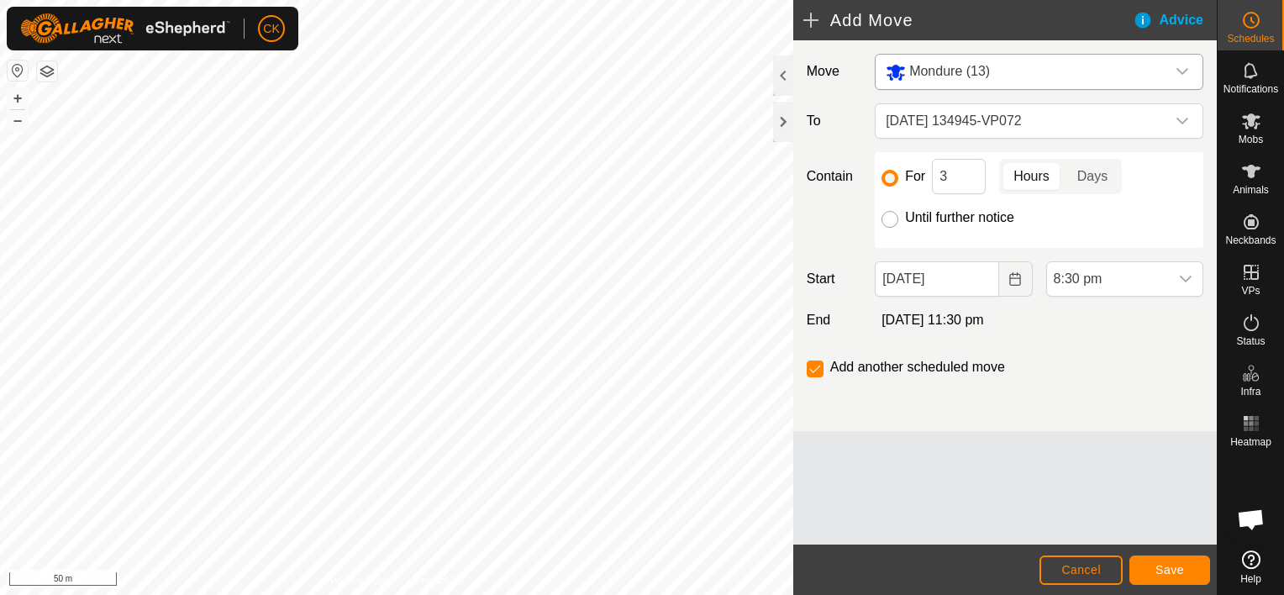
click at [888, 219] on input "Until further notice" at bounding box center [890, 219] width 17 height 17
click at [978, 286] on input "[DATE]" at bounding box center [937, 278] width 124 height 35
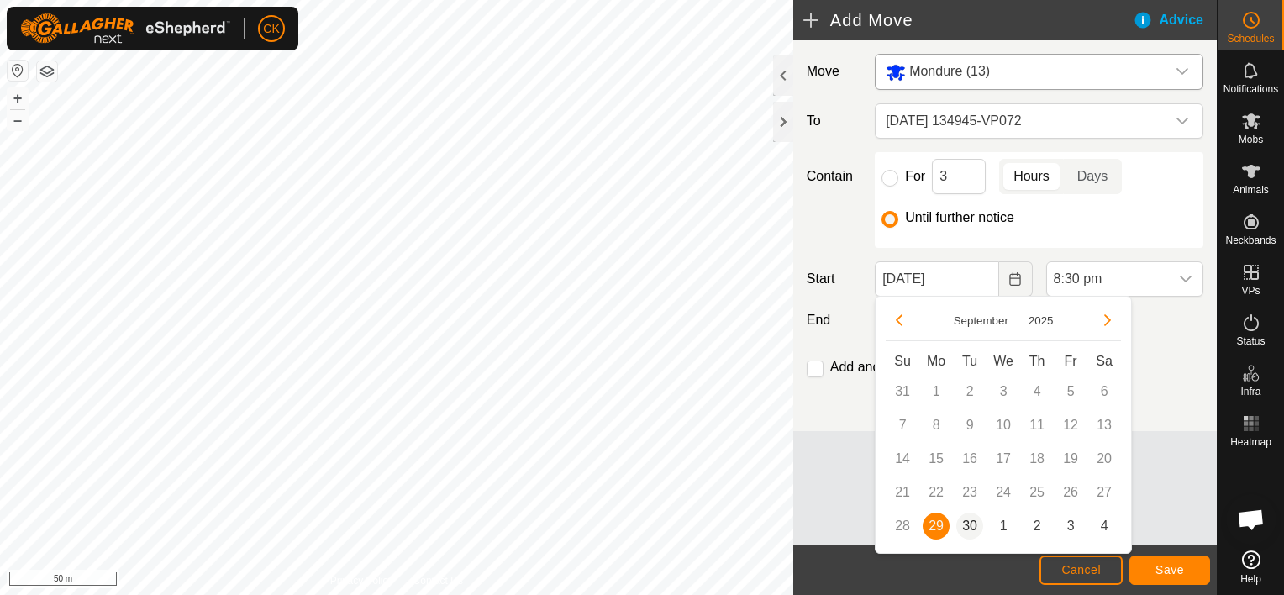
click at [969, 526] on span "30" at bounding box center [970, 526] width 27 height 27
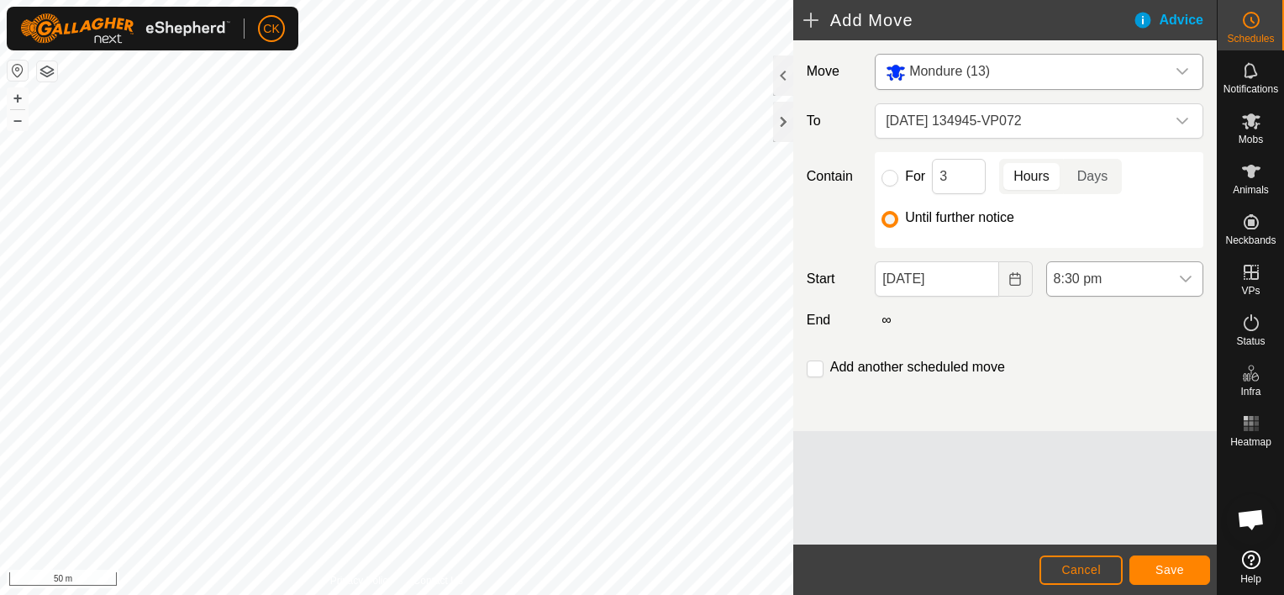
click at [1189, 279] on icon "dropdown trigger" at bounding box center [1185, 278] width 13 height 13
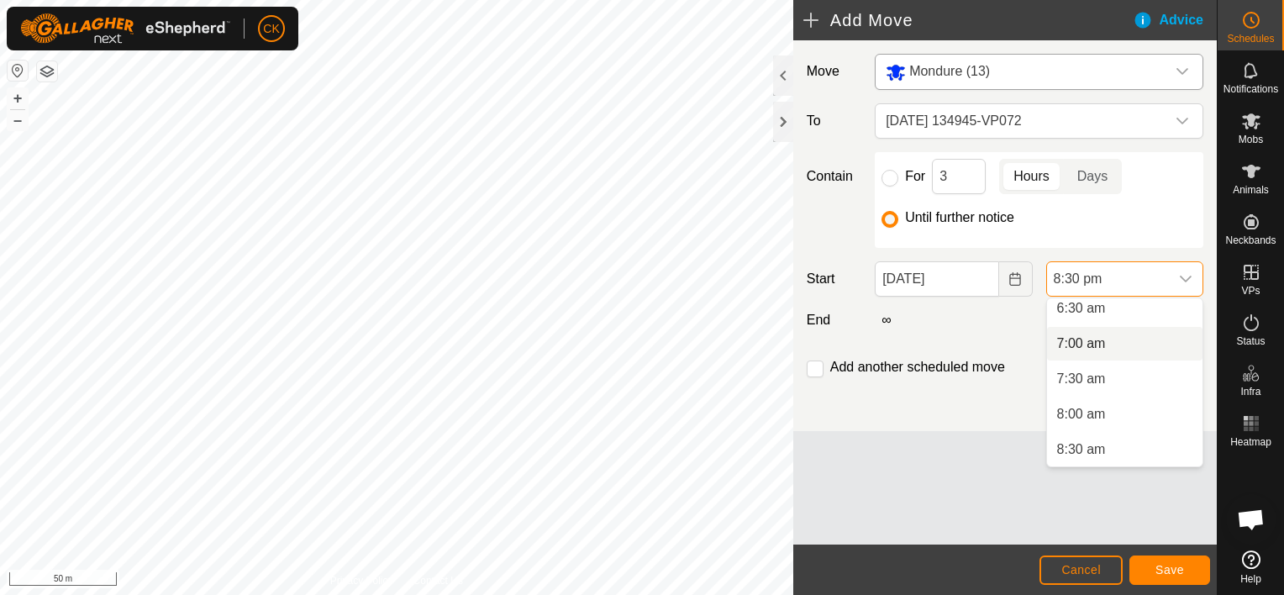
scroll to position [382, 0]
click at [1079, 354] on li "6:00 am" at bounding box center [1125, 357] width 156 height 34
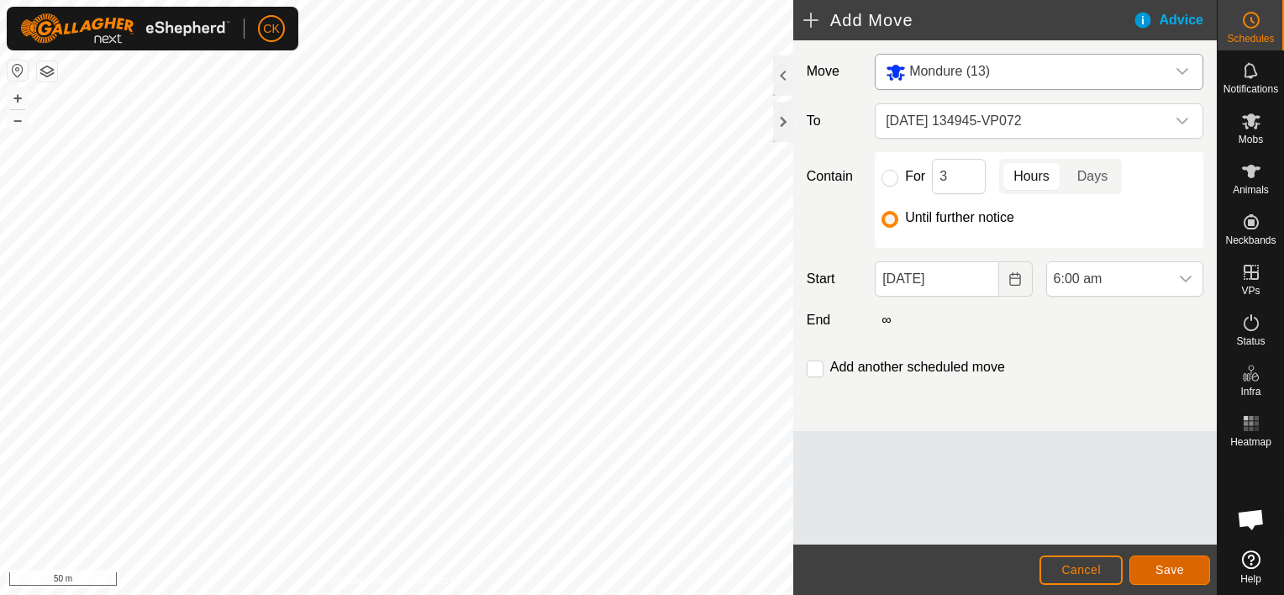
click at [1170, 564] on span "Save" at bounding box center [1170, 569] width 29 height 13
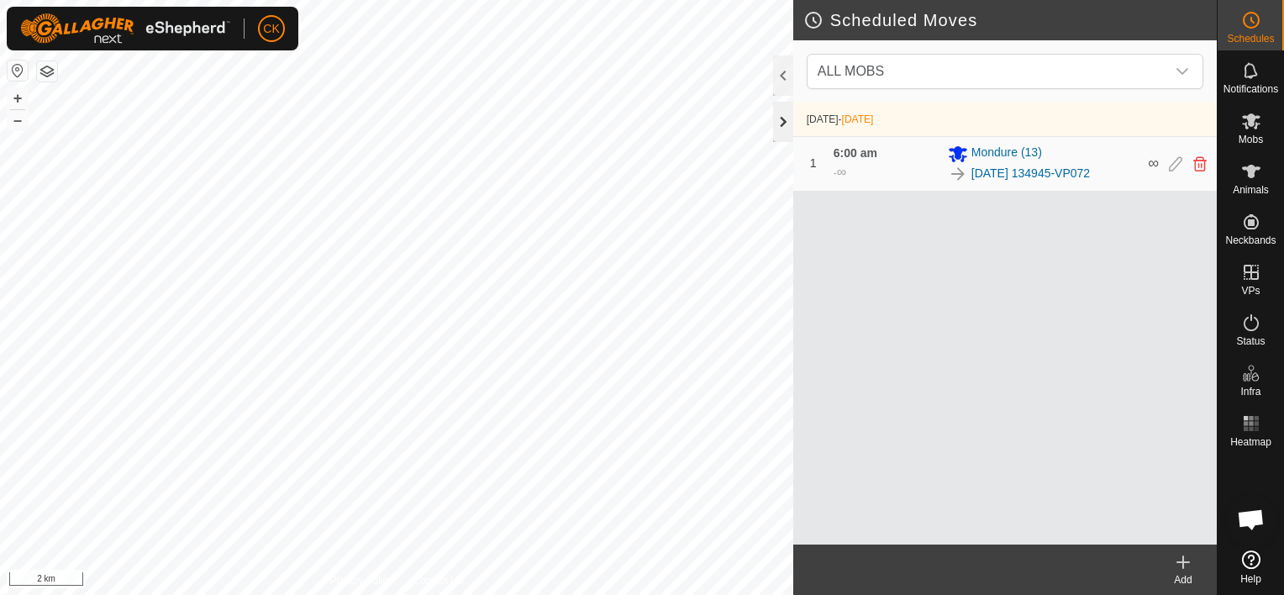
click at [778, 118] on div at bounding box center [783, 122] width 20 height 40
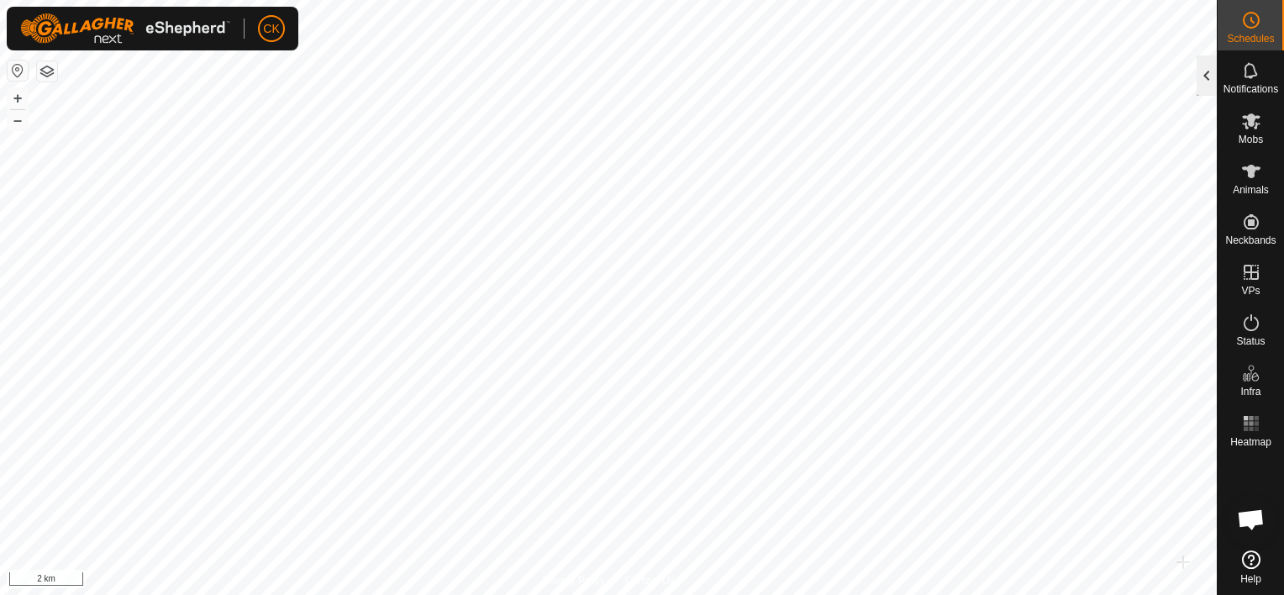
click at [1200, 77] on div at bounding box center [1207, 75] width 20 height 40
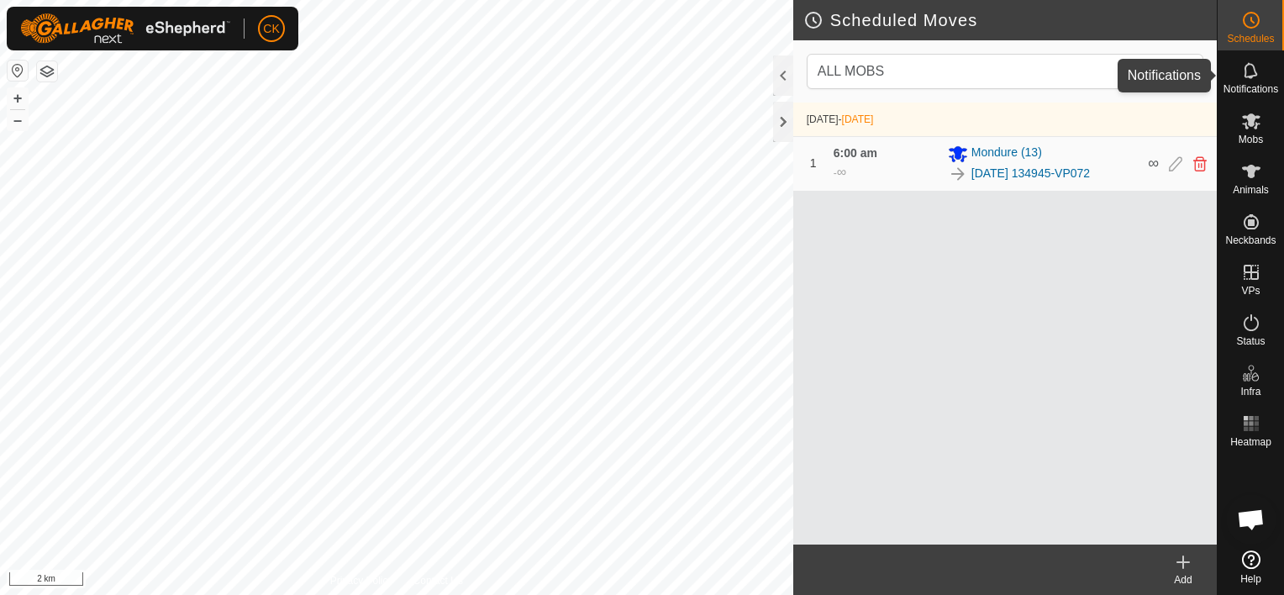
click at [1251, 71] on icon at bounding box center [1252, 71] width 20 height 20
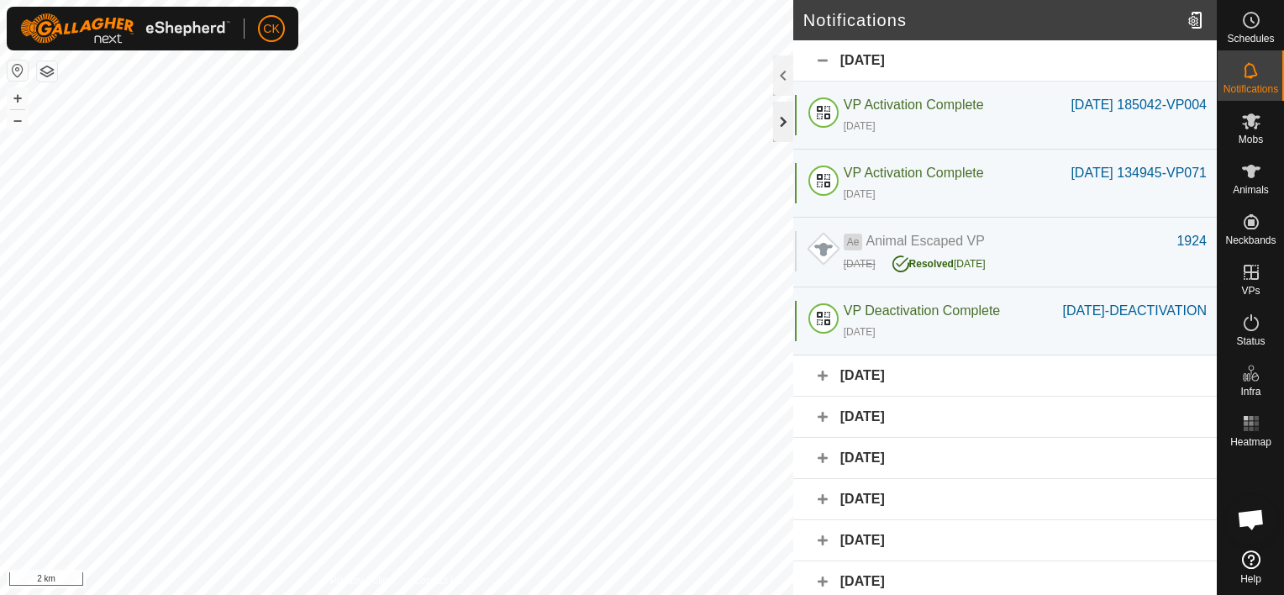
click at [781, 117] on div at bounding box center [783, 122] width 20 height 40
